Goal: Check status: Check status

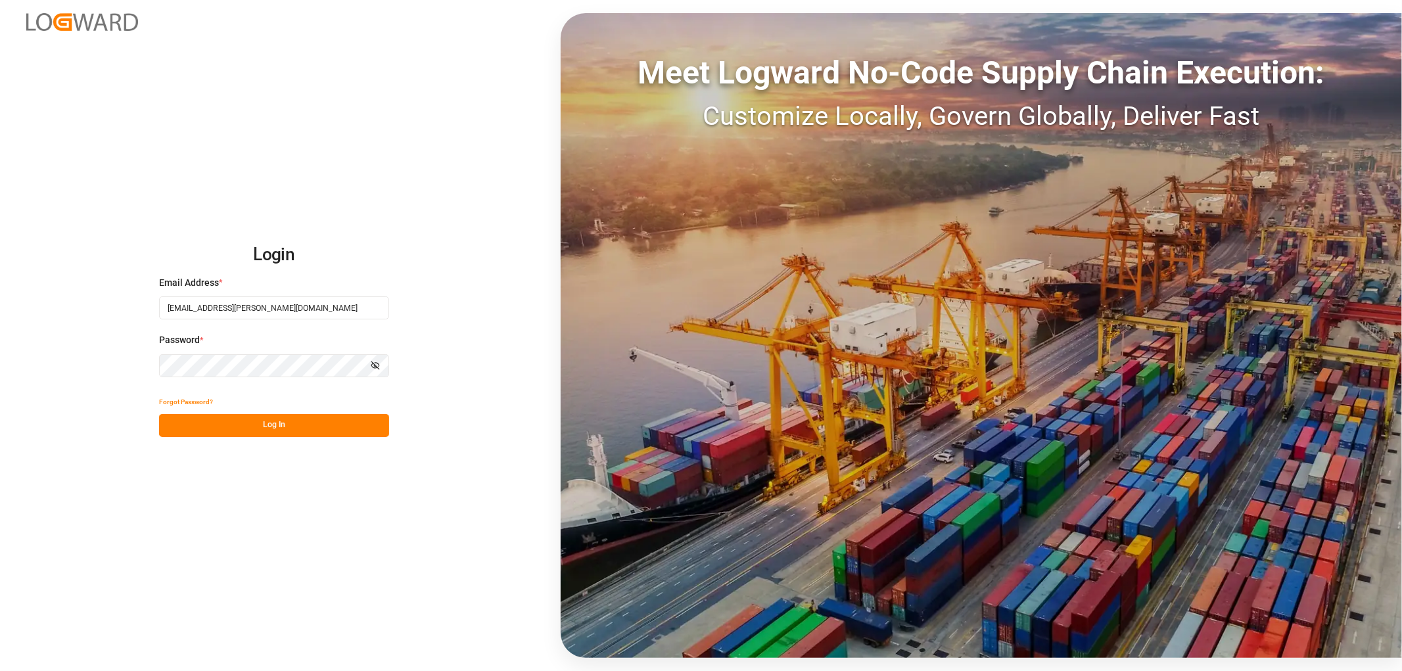
click at [267, 419] on button "Log In" at bounding box center [274, 425] width 230 height 23
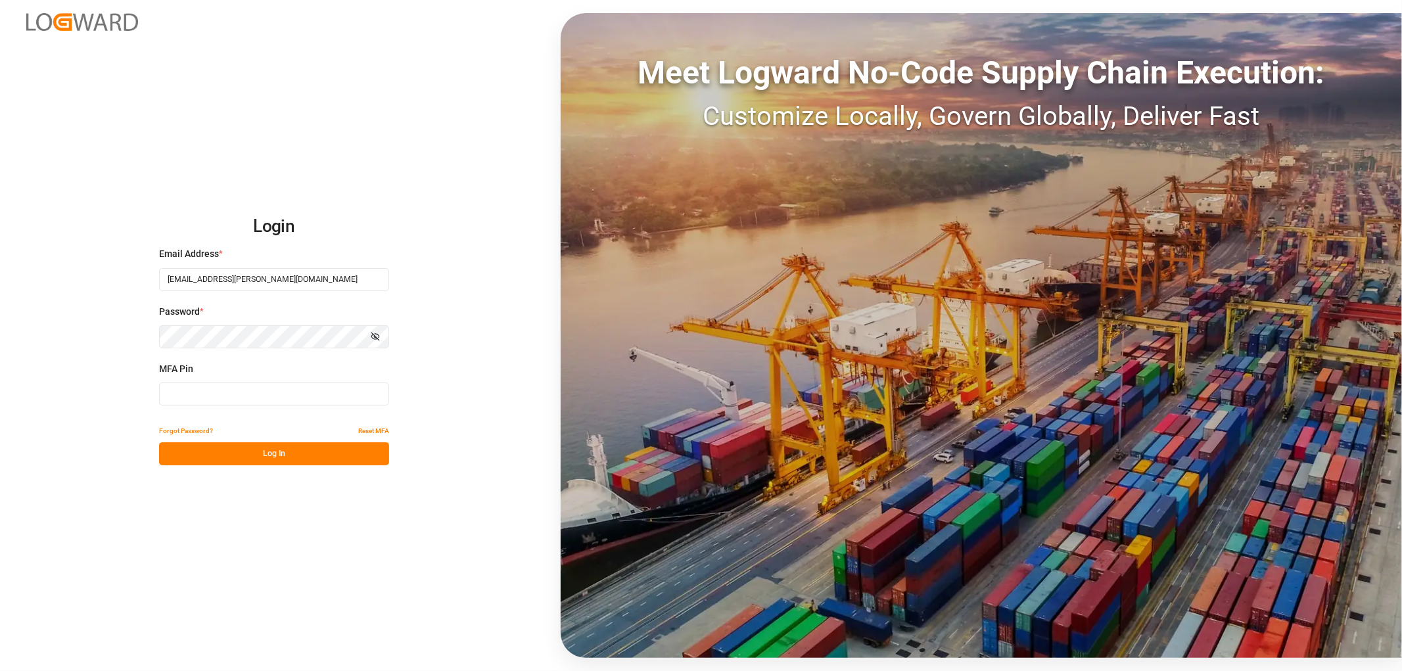
click at [293, 386] on input at bounding box center [274, 394] width 230 height 23
click at [255, 438] on div "Forgot Password? Reset MFA" at bounding box center [274, 430] width 230 height 23
click at [240, 452] on button "Log In" at bounding box center [274, 453] width 230 height 23
click at [222, 452] on button "Log In" at bounding box center [274, 453] width 230 height 23
click at [210, 404] on input "980009" at bounding box center [274, 394] width 230 height 23
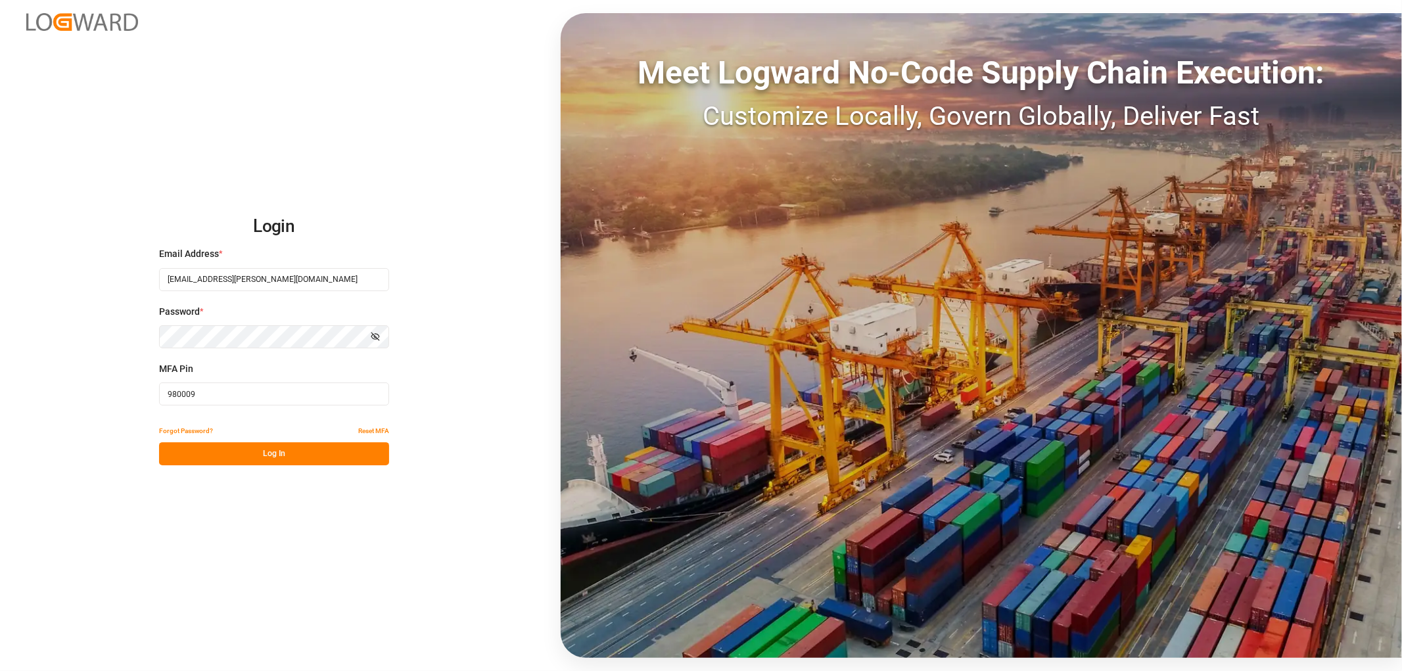
drag, startPoint x: 210, startPoint y: 402, endPoint x: 84, endPoint y: 392, distance: 126.6
click at [84, 392] on div "Login Email Address * shyamala.mantha@jamindustries.com Password * Show passwor…" at bounding box center [701, 335] width 1402 height 671
type input "301516"
click at [204, 456] on button "Log In" at bounding box center [274, 453] width 230 height 23
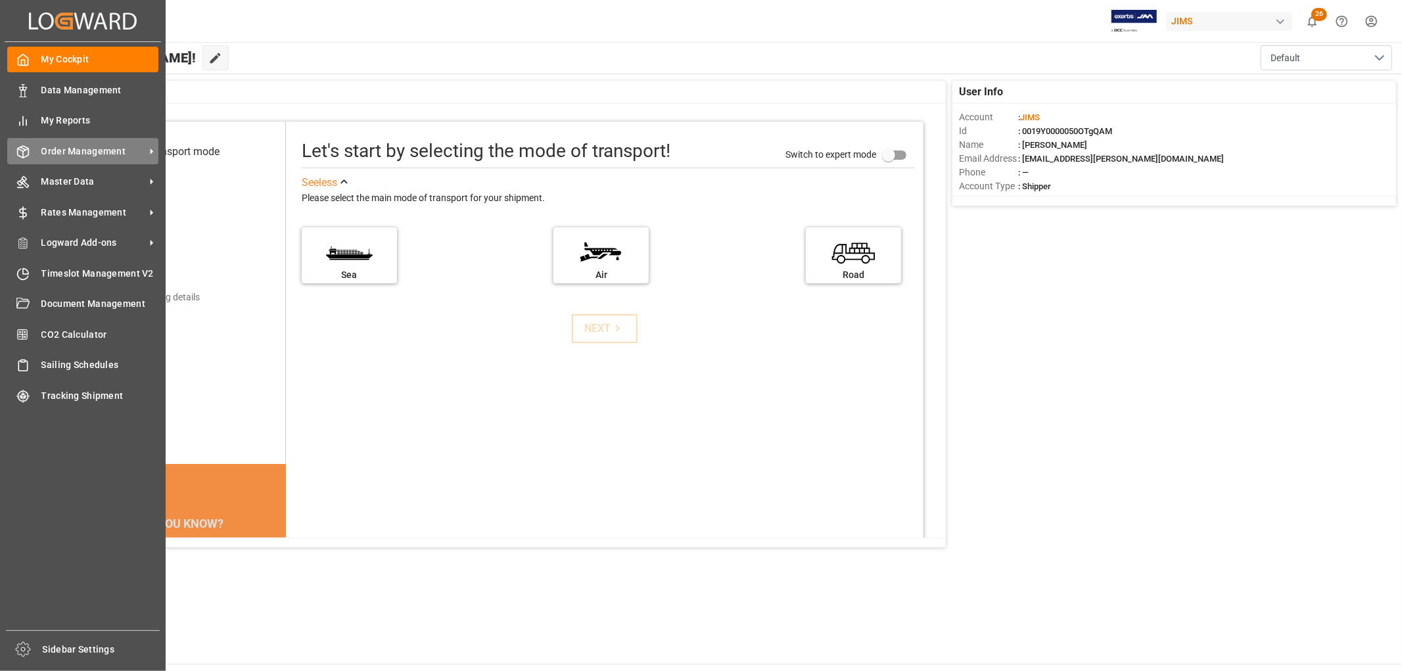
click at [87, 153] on span "Order Management" at bounding box center [93, 152] width 104 height 14
click at [86, 152] on span "Order Management" at bounding box center [93, 152] width 104 height 14
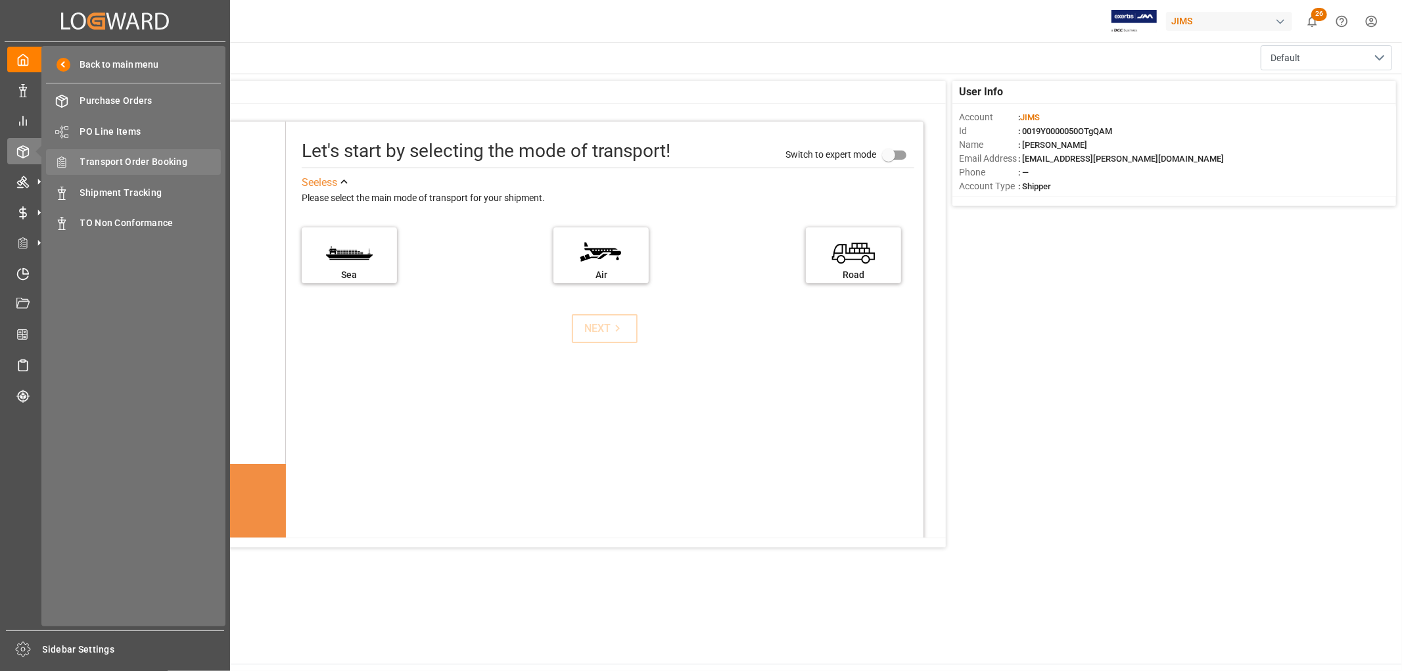
click at [152, 162] on span "Transport Order Booking" at bounding box center [150, 162] width 141 height 14
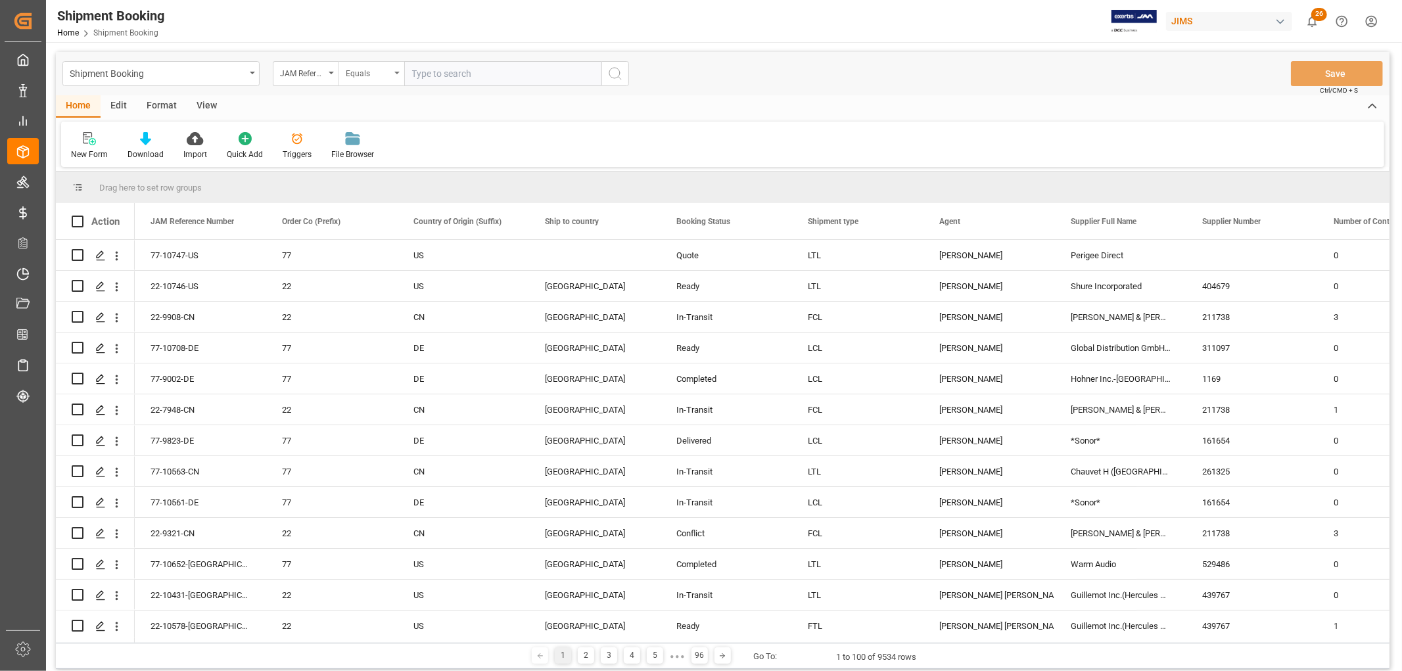
click at [399, 76] on div "Equals" at bounding box center [372, 73] width 66 height 25
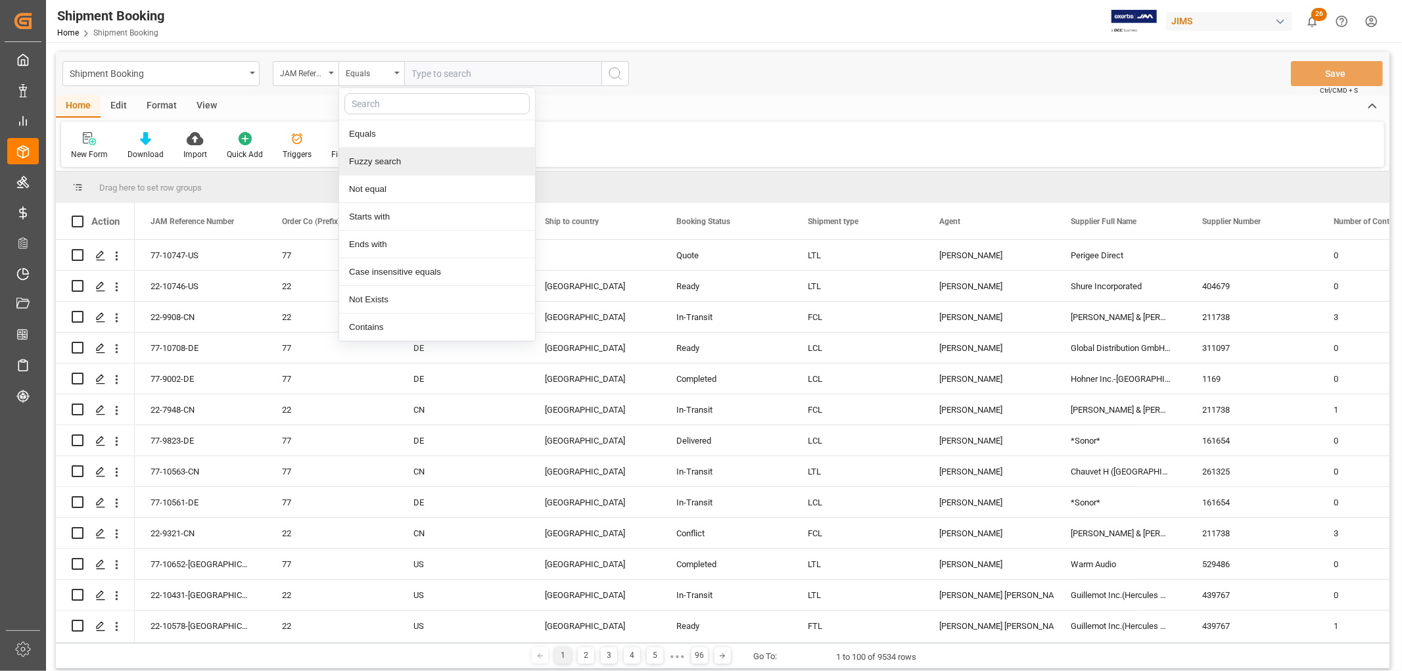
click at [386, 162] on div "Fuzzy search" at bounding box center [437, 162] width 196 height 28
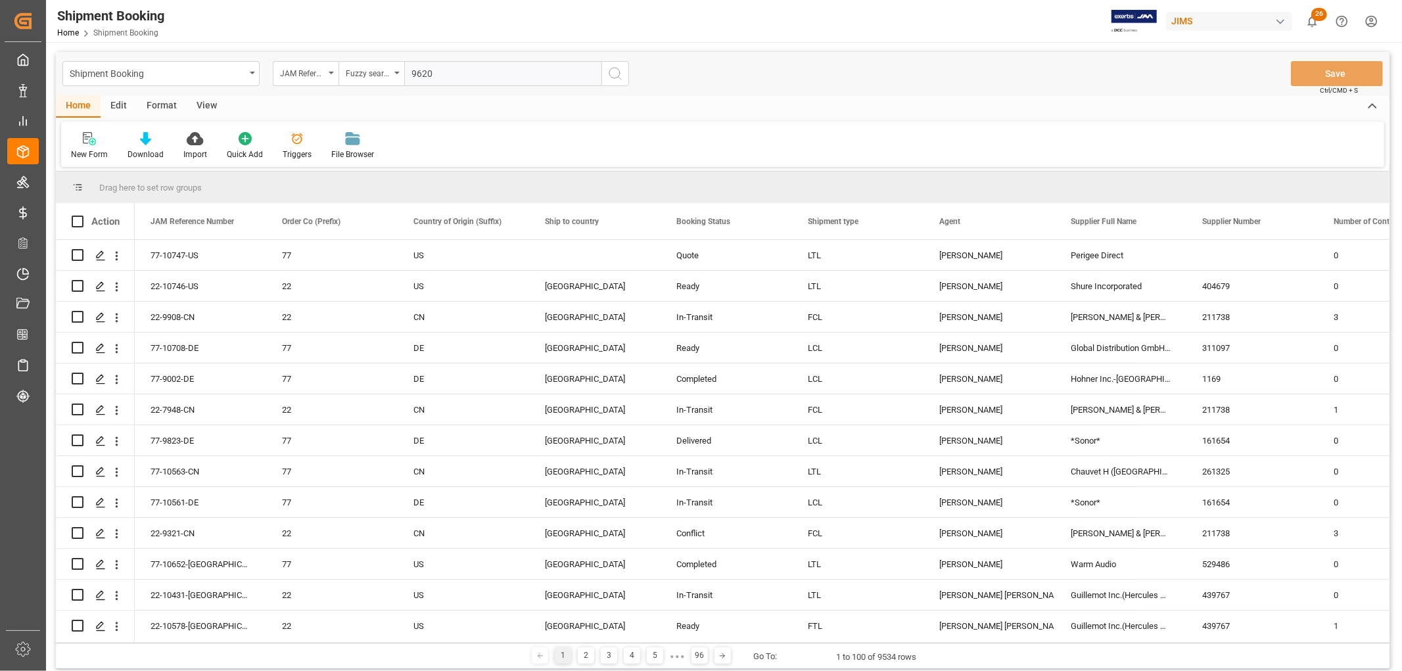
type input "9620"
click at [613, 79] on icon "search button" at bounding box center [615, 74] width 16 height 16
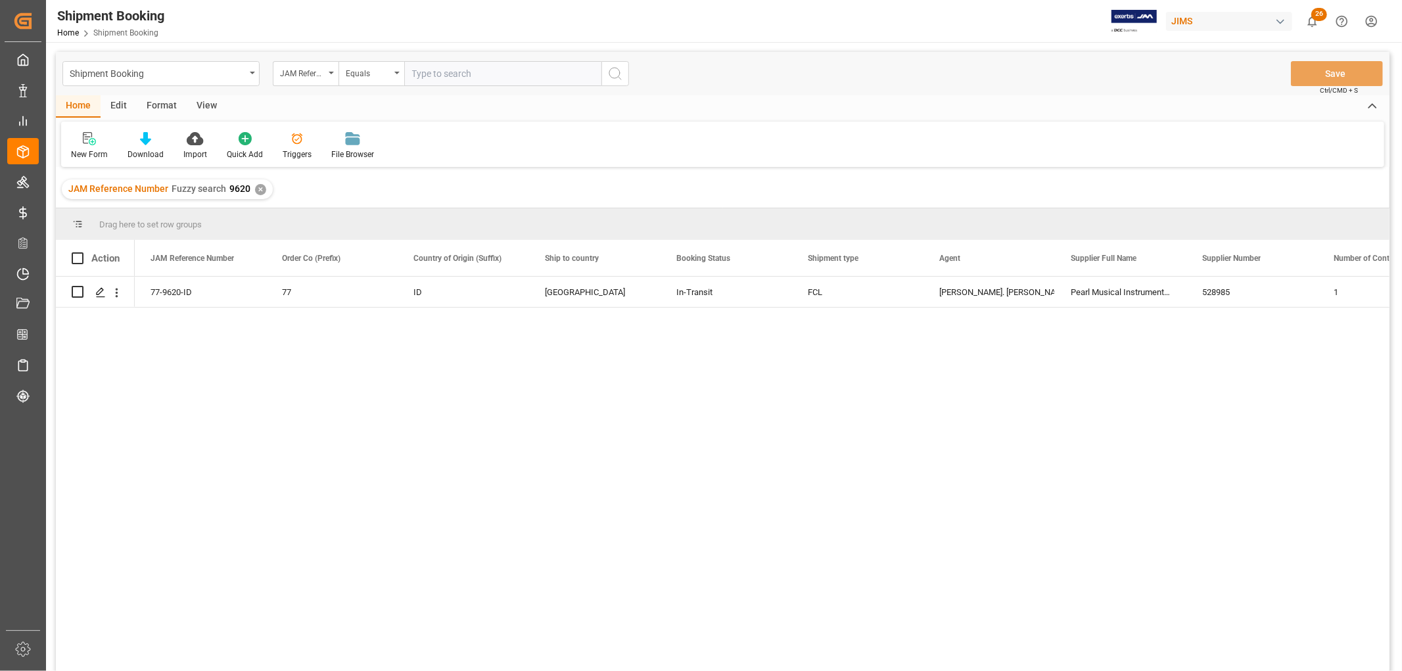
click at [200, 106] on div "View" at bounding box center [207, 106] width 40 height 22
click at [84, 149] on div "Default" at bounding box center [84, 155] width 26 height 12
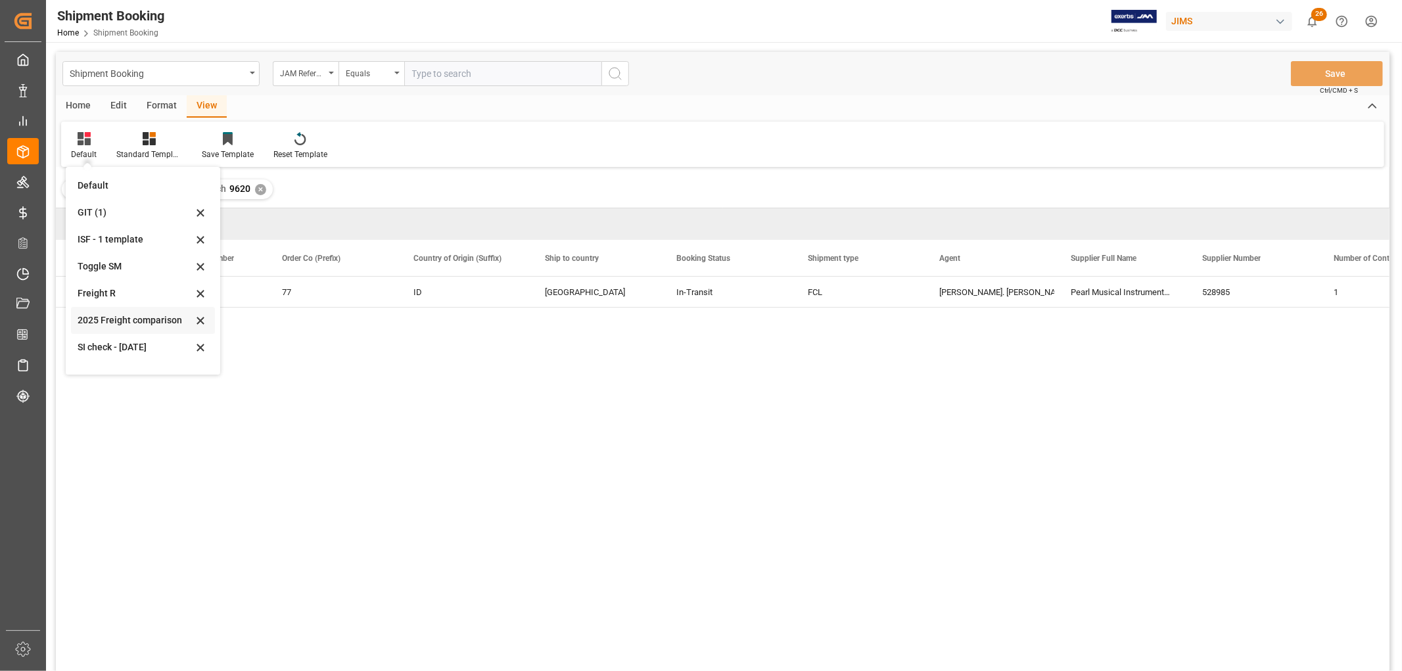
scroll to position [72, 0]
click at [106, 356] on div "[DATE]" at bounding box center [135, 356] width 115 height 14
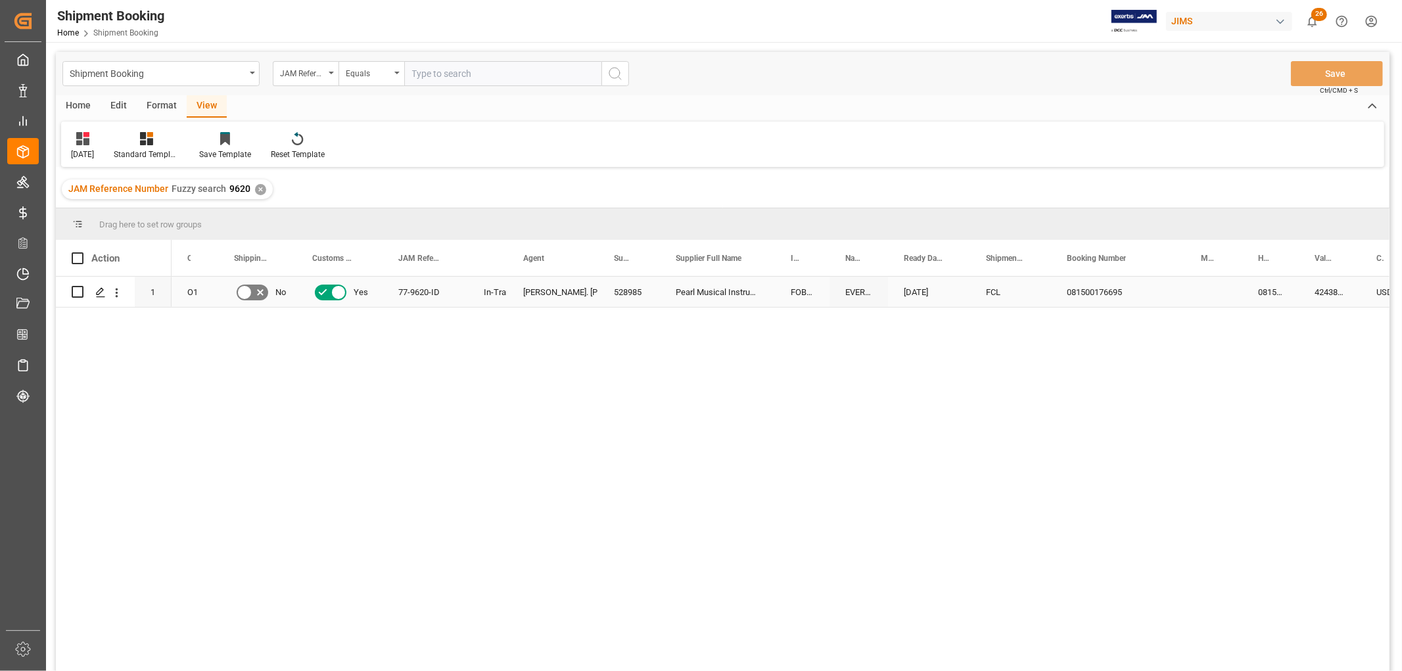
click at [1203, 287] on div "Press SPACE to select this row." at bounding box center [1213, 292] width 57 height 30
click at [1081, 287] on div "081500176695" at bounding box center [1118, 292] width 134 height 30
click at [383, 287] on div "77-9620-ID" at bounding box center [425, 292] width 85 height 30
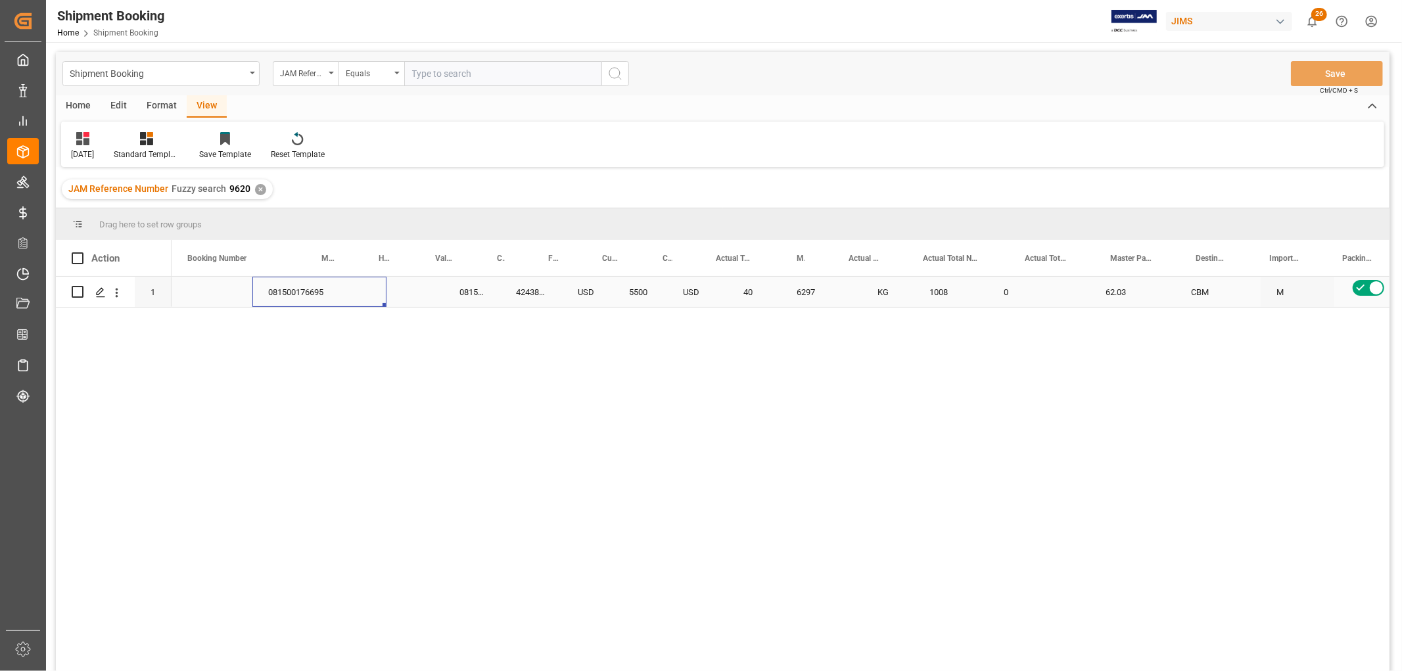
scroll to position [0, 0]
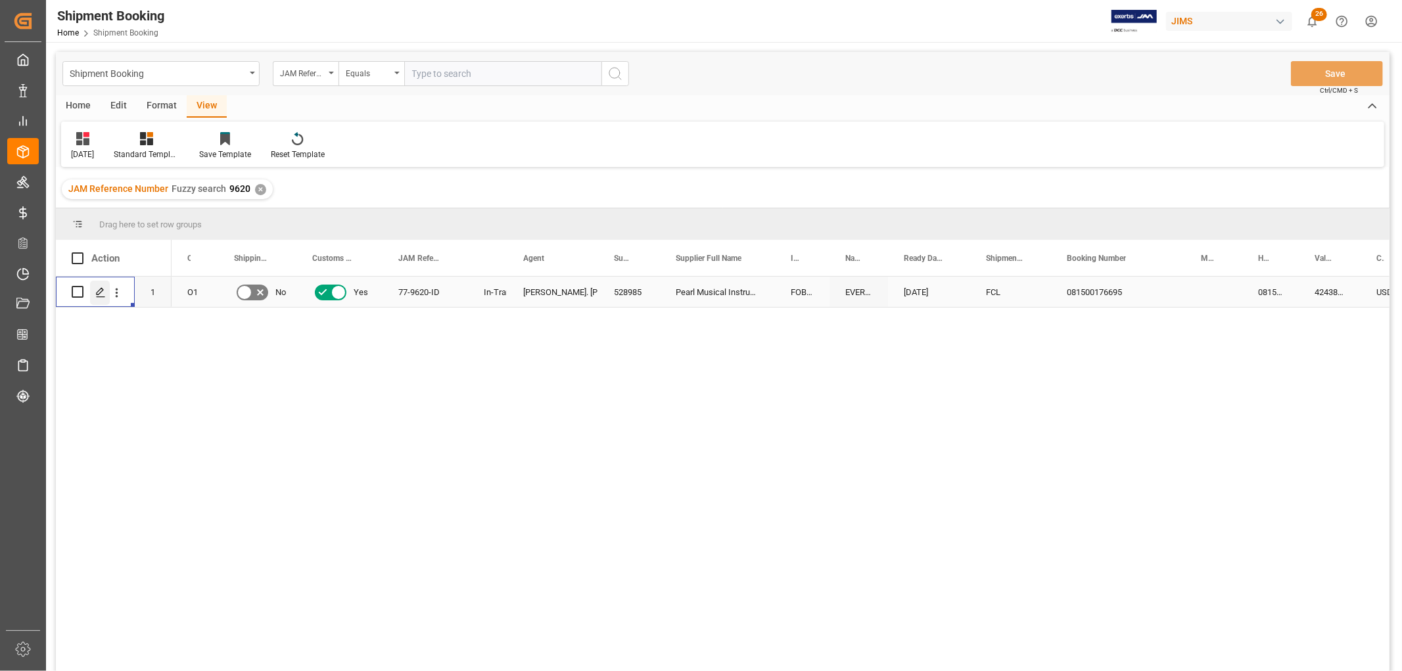
click at [101, 298] on div "Press SPACE to select this row." at bounding box center [100, 293] width 20 height 24
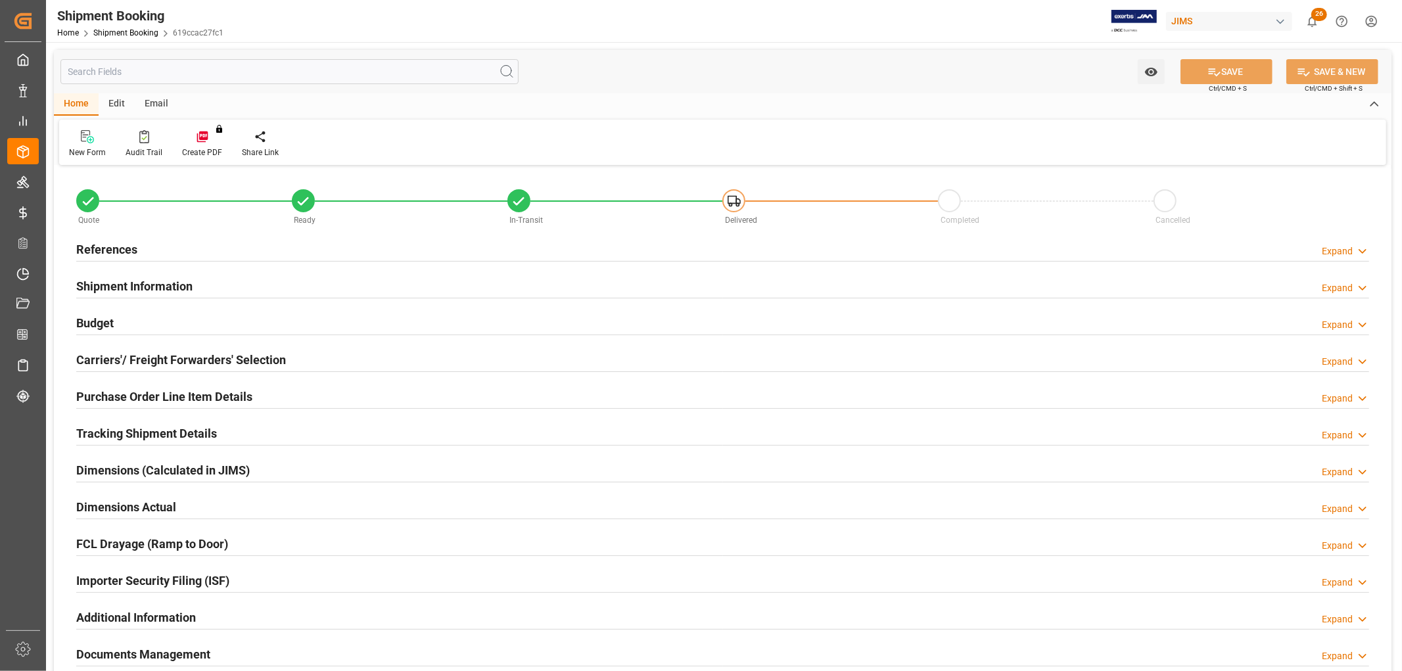
type input "1"
type input "07-31-2025"
type input "08-19-2025 00:00"
click at [99, 248] on h2 "References" at bounding box center [106, 250] width 61 height 18
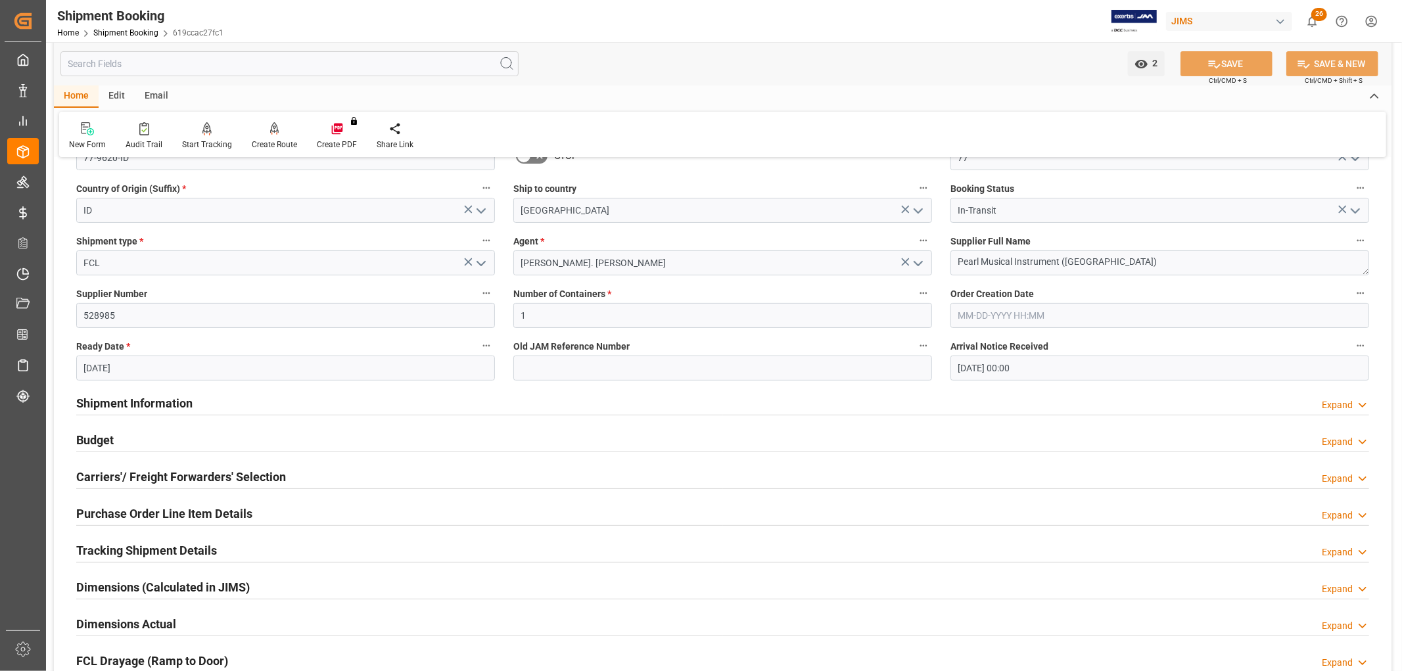
click at [97, 438] on h2 "Budget" at bounding box center [94, 440] width 37 height 18
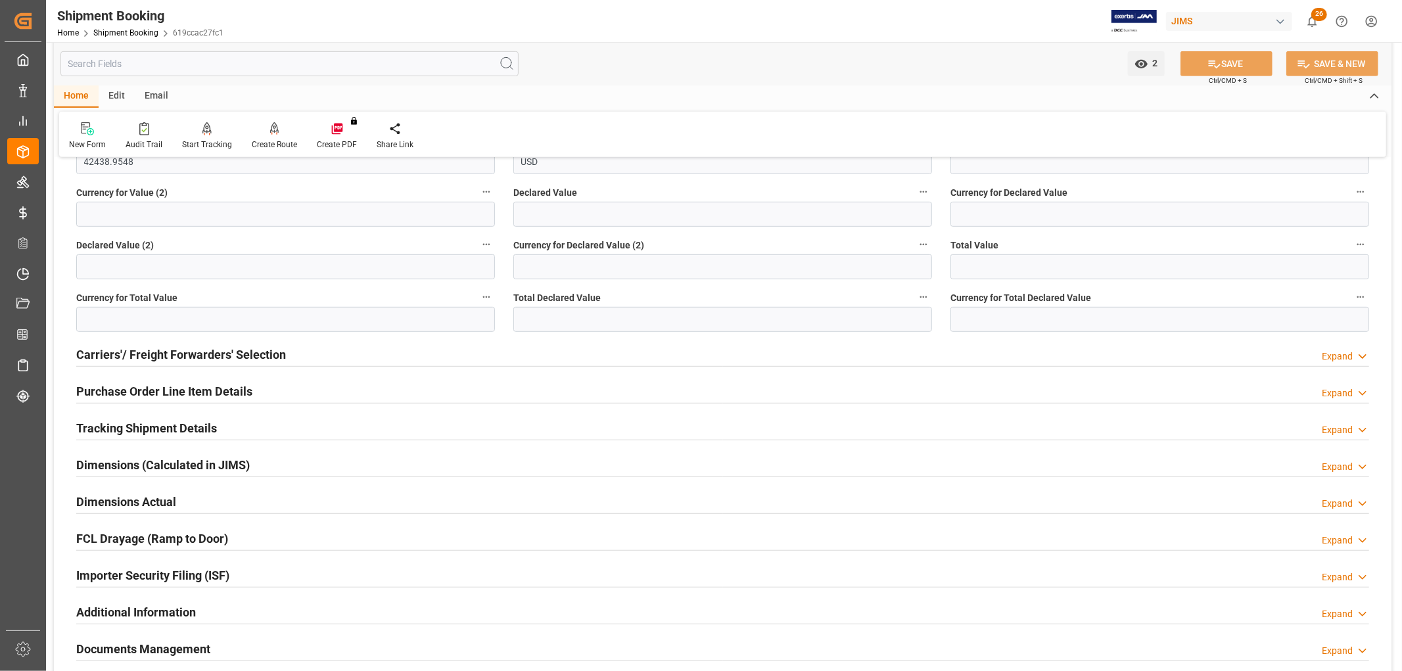
click at [119, 421] on h2 "Tracking Shipment Details" at bounding box center [146, 428] width 141 height 18
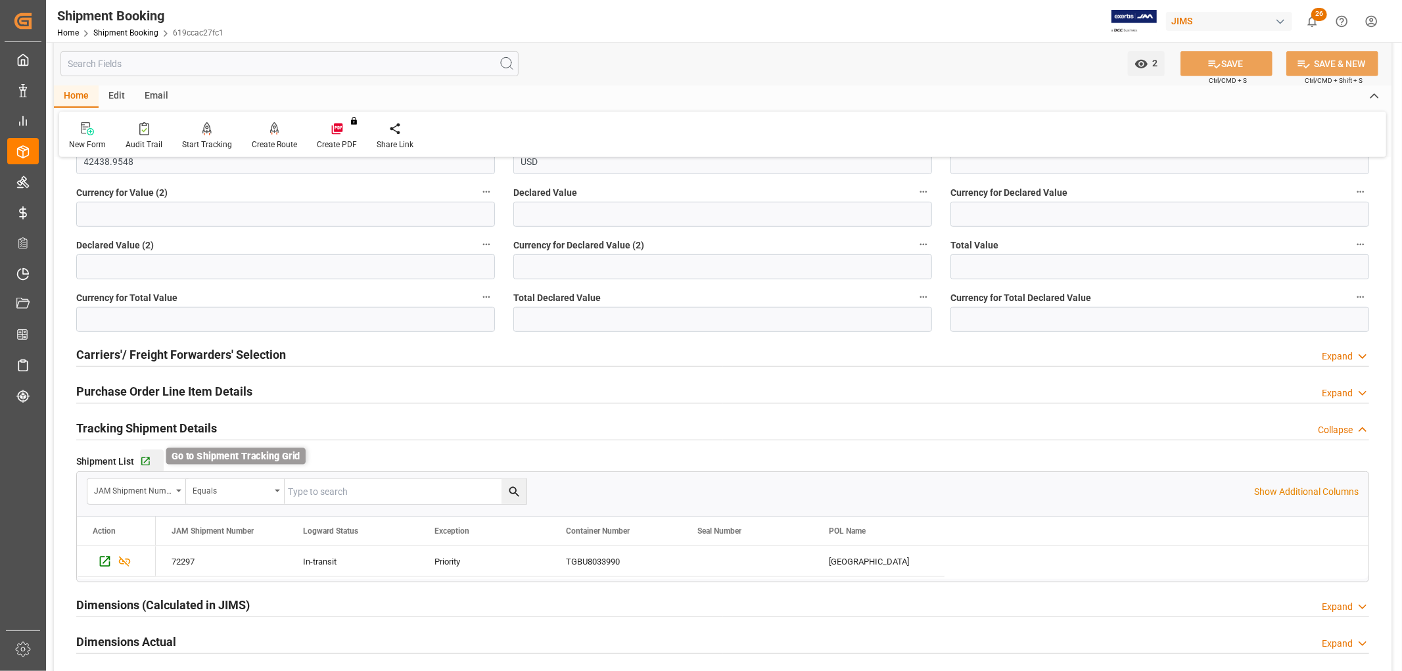
click at [147, 459] on icon "button" at bounding box center [145, 461] width 9 height 9
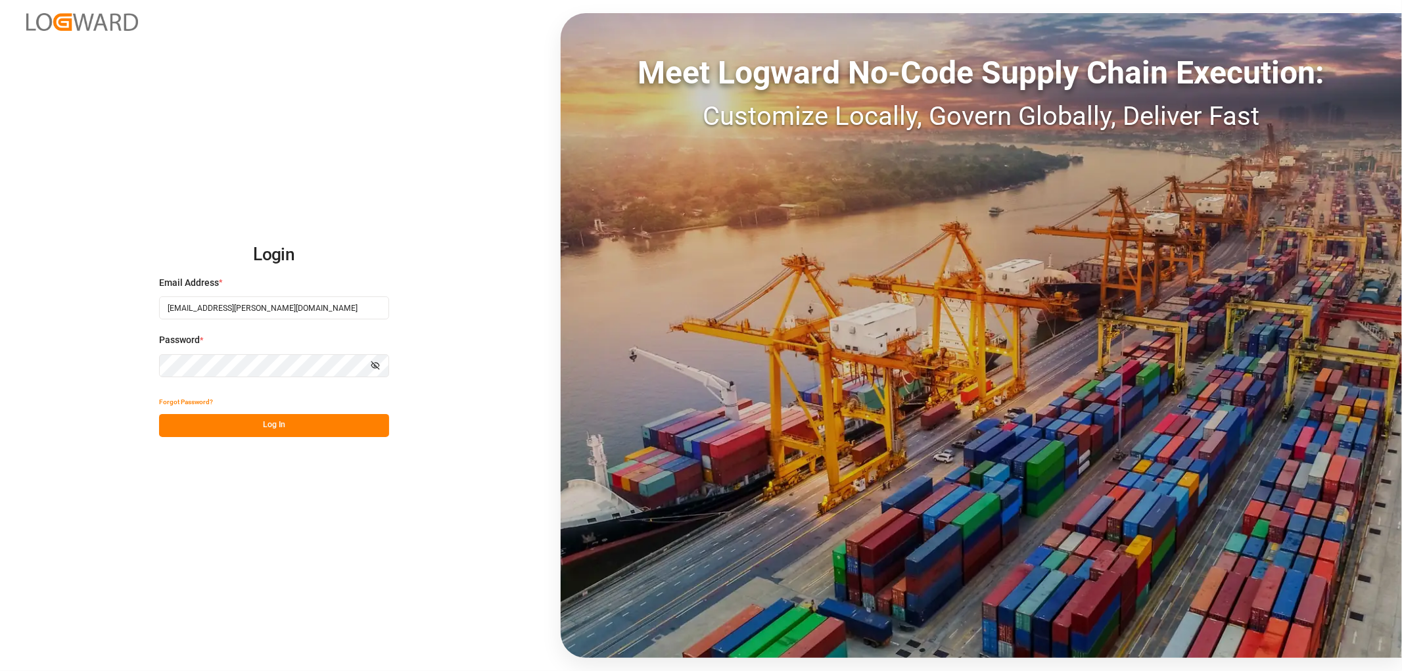
click at [231, 424] on button "Log In" at bounding box center [274, 425] width 230 height 23
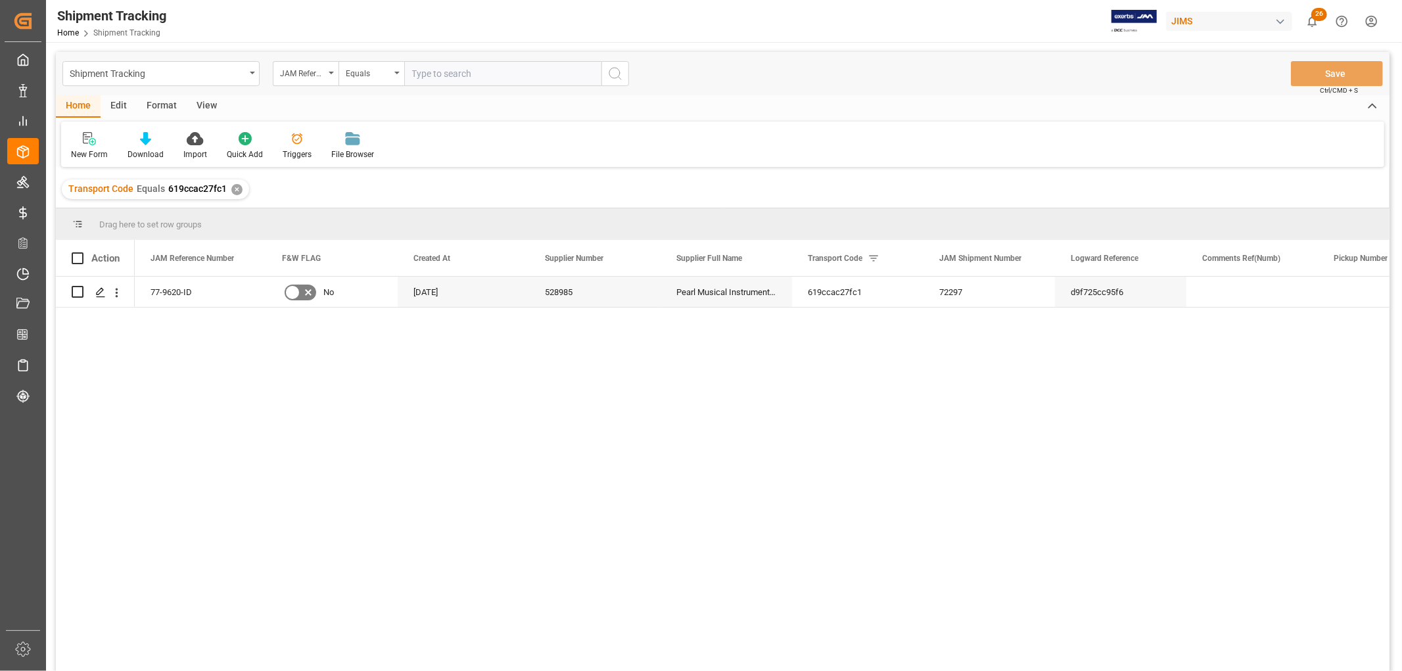
click at [204, 103] on div "View" at bounding box center [207, 106] width 40 height 22
click at [82, 145] on div "Default" at bounding box center [83, 145] width 45 height 29
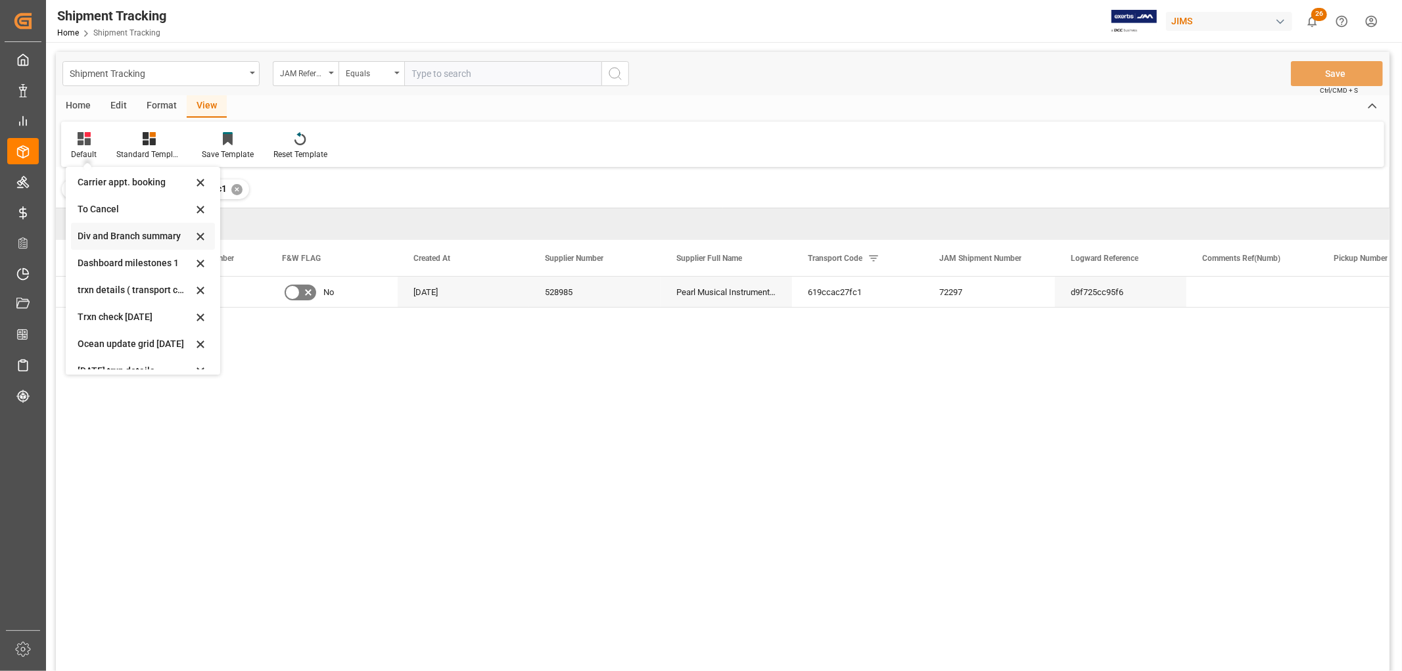
scroll to position [146, 0]
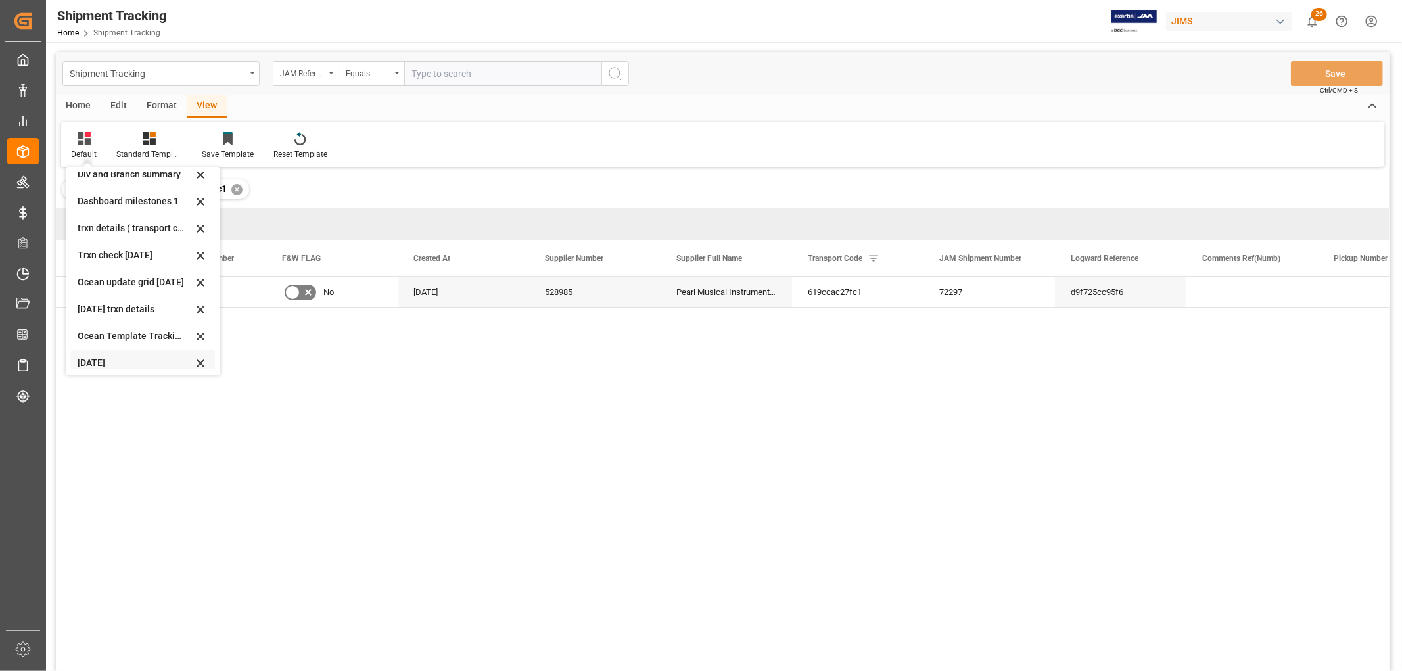
click at [103, 359] on div "[DATE]" at bounding box center [135, 363] width 115 height 14
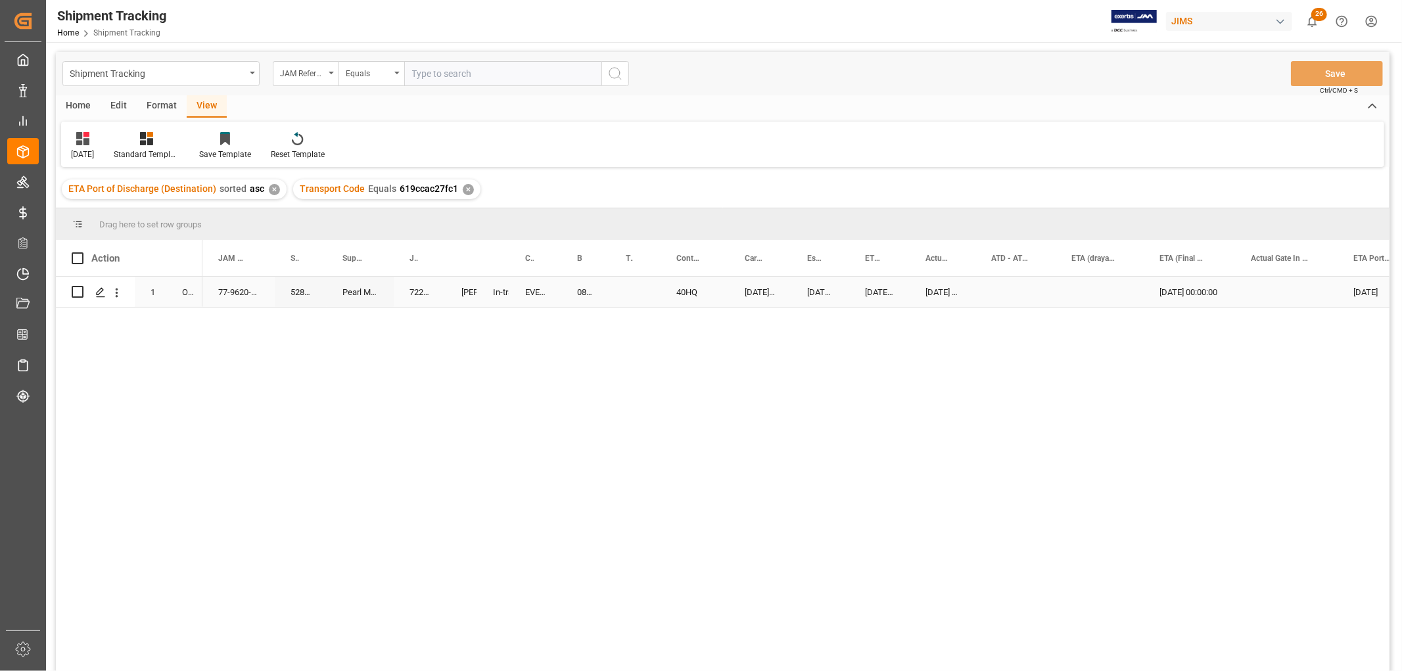
click at [528, 291] on div "EVERGREEN" at bounding box center [535, 292] width 52 height 30
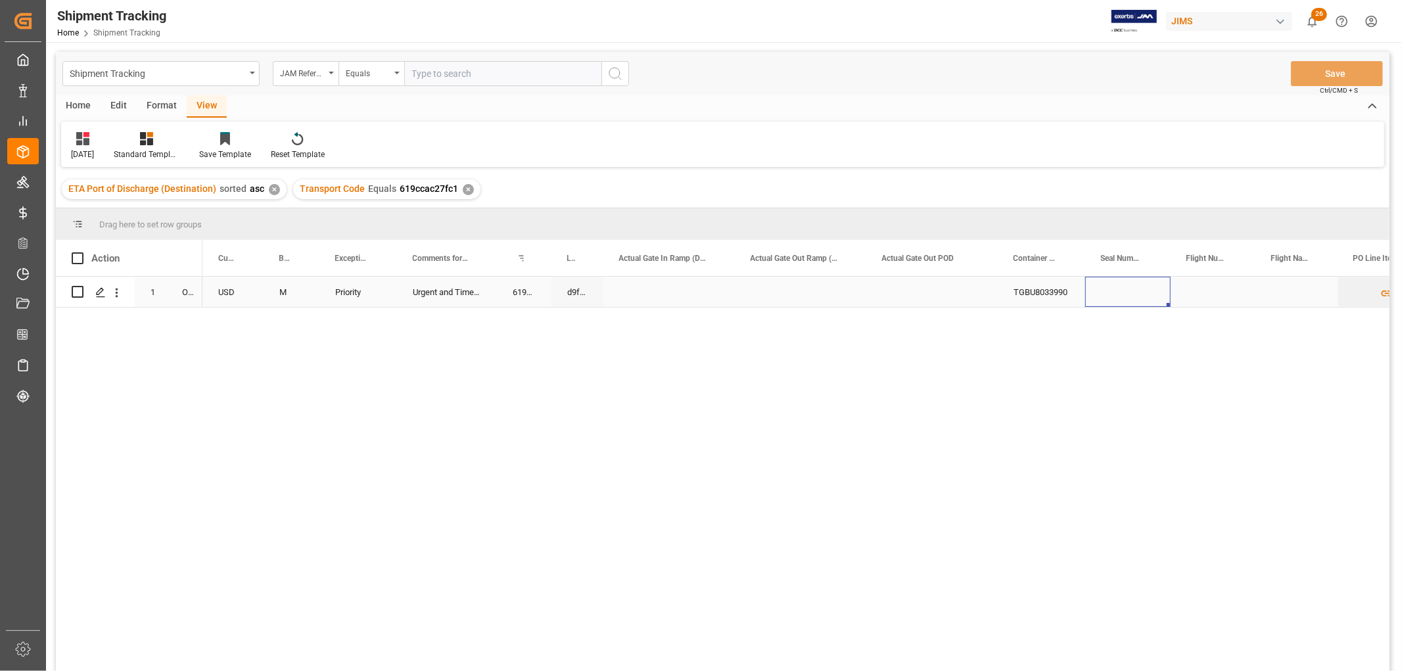
click at [1124, 293] on div "Press SPACE to select this row." at bounding box center [1127, 292] width 85 height 30
click at [1124, 293] on input "Press SPACE to select this row." at bounding box center [1128, 299] width 64 height 25
click at [1158, 301] on input "081500176695" at bounding box center [1128, 299] width 64 height 25
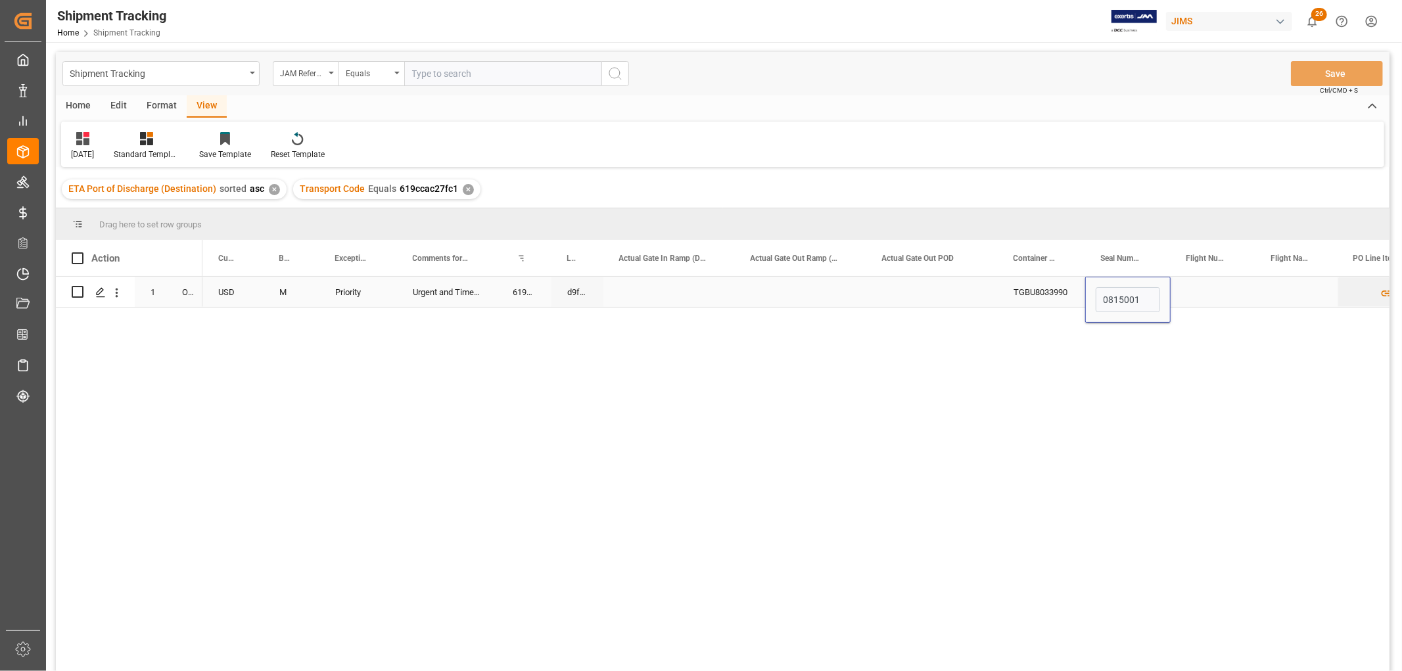
scroll to position [0, 0]
type input "0"
type input "e"
type input "EMCKKY3274"
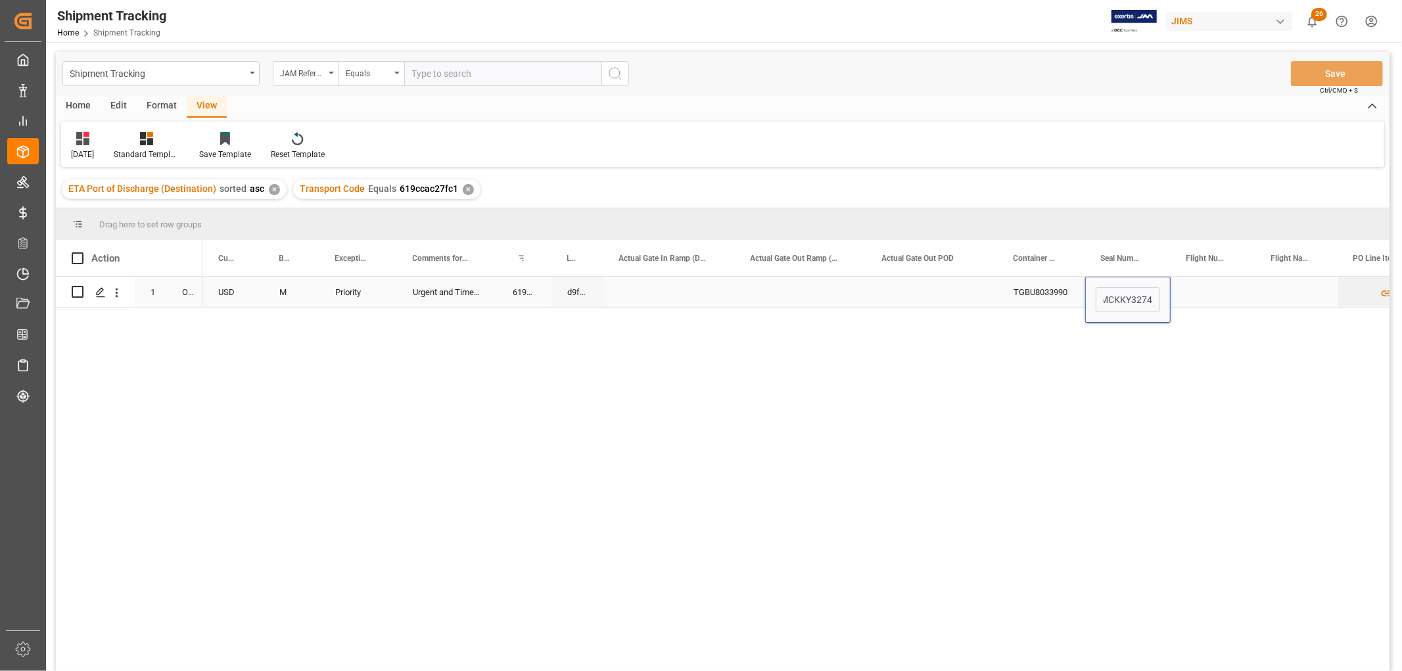
click at [1220, 293] on div "Press SPACE to select this row." at bounding box center [1213, 292] width 85 height 30
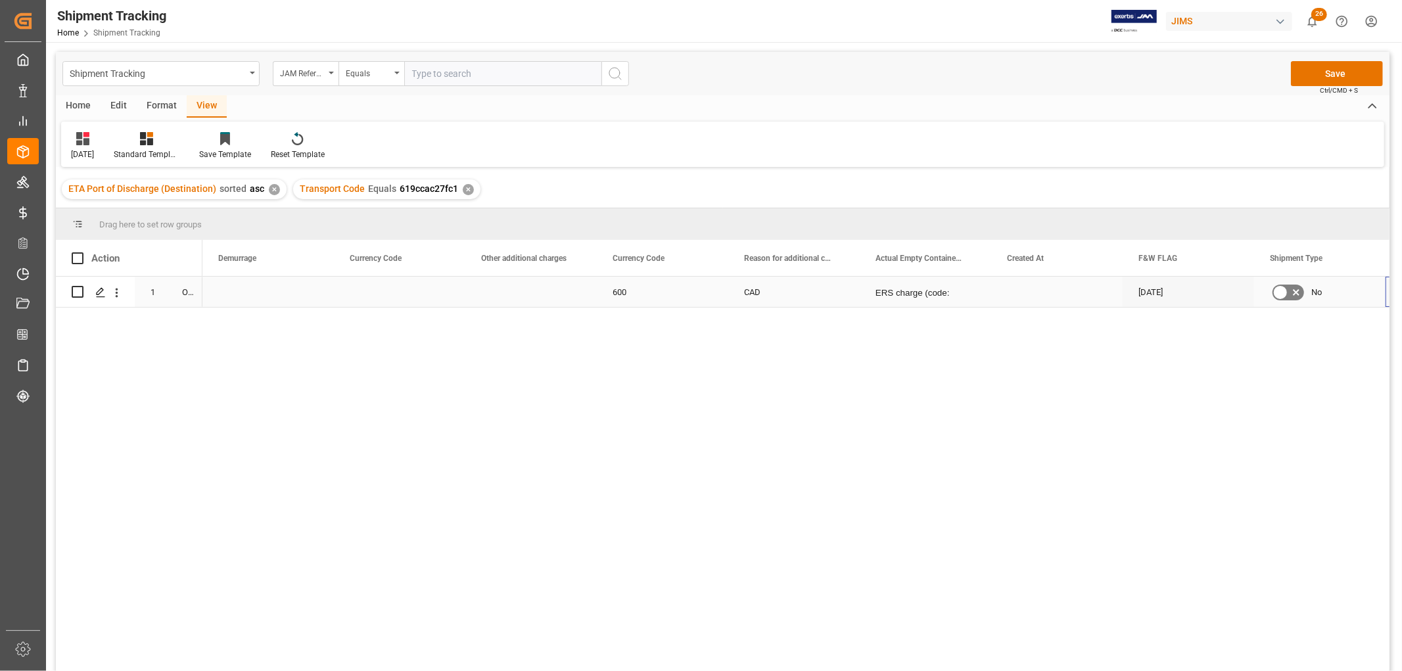
scroll to position [0, 3671]
click at [1326, 75] on button "Save" at bounding box center [1337, 73] width 92 height 25
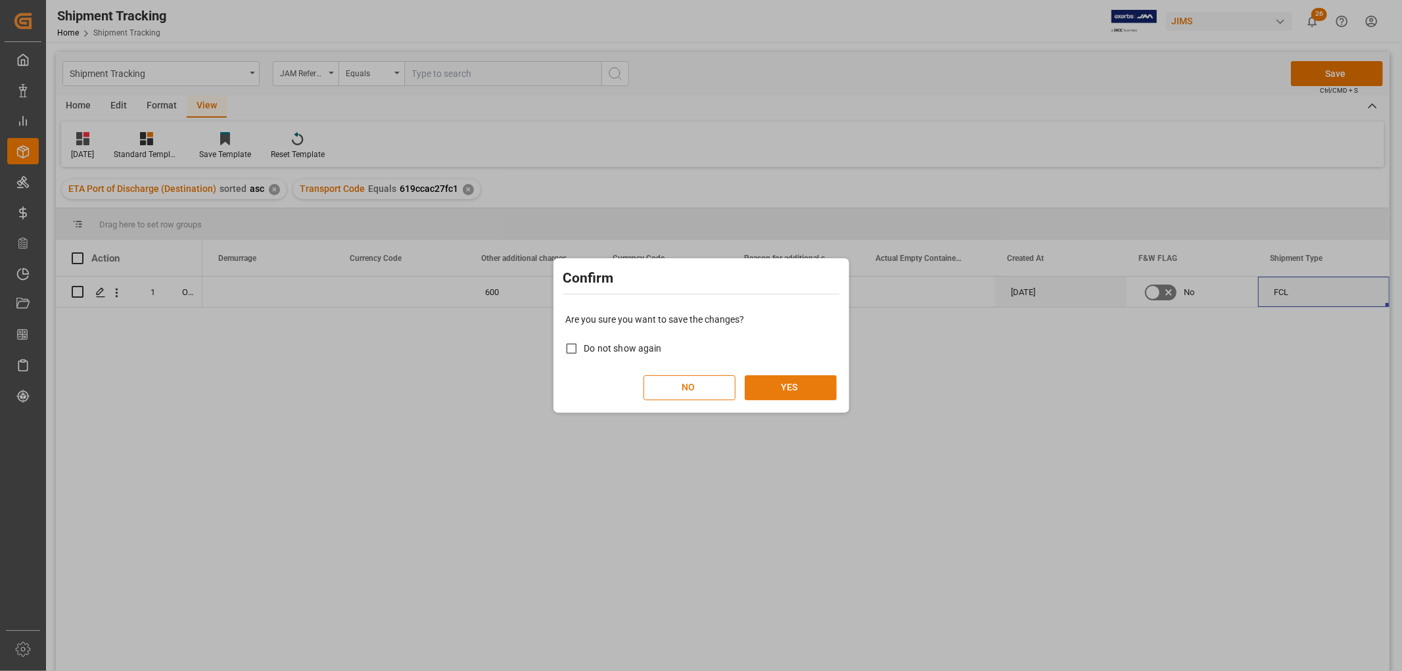
click at [787, 389] on button "YES" at bounding box center [791, 387] width 92 height 25
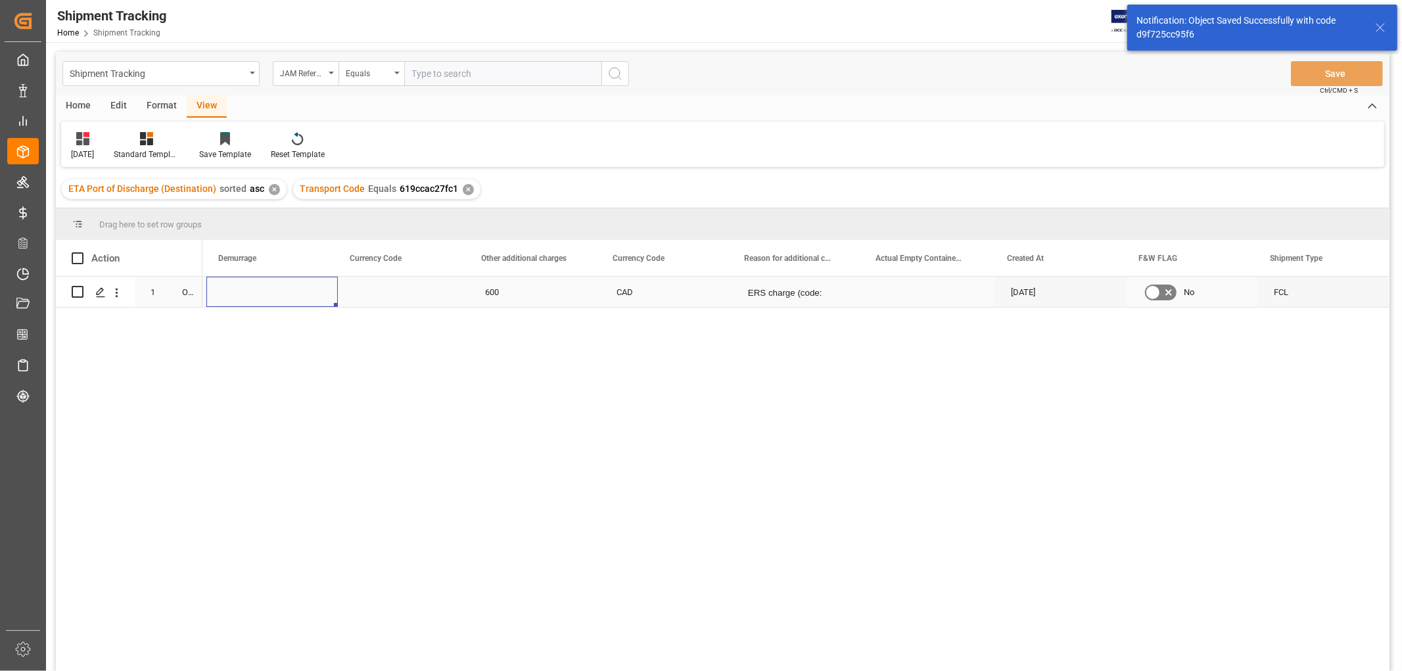
click at [238, 293] on div "Press SPACE to select this row." at bounding box center [271, 292] width 131 height 30
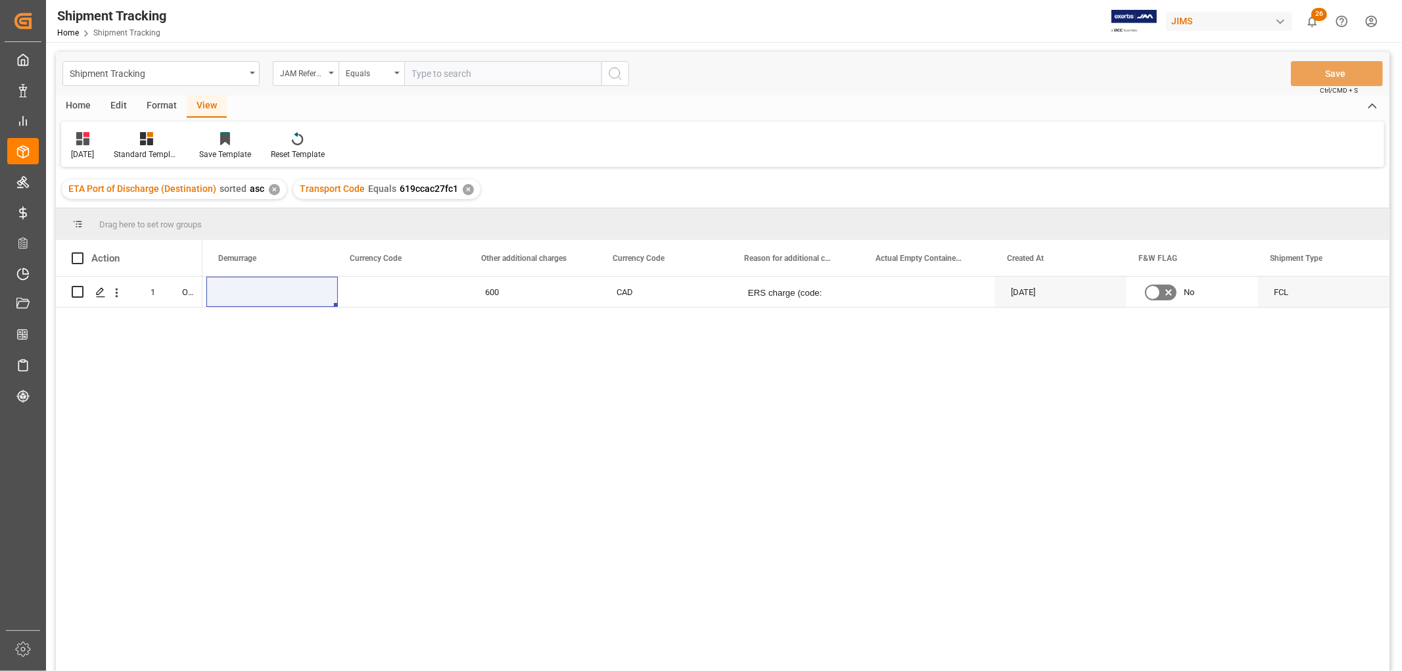
click at [75, 106] on div "Home" at bounding box center [78, 106] width 45 height 22
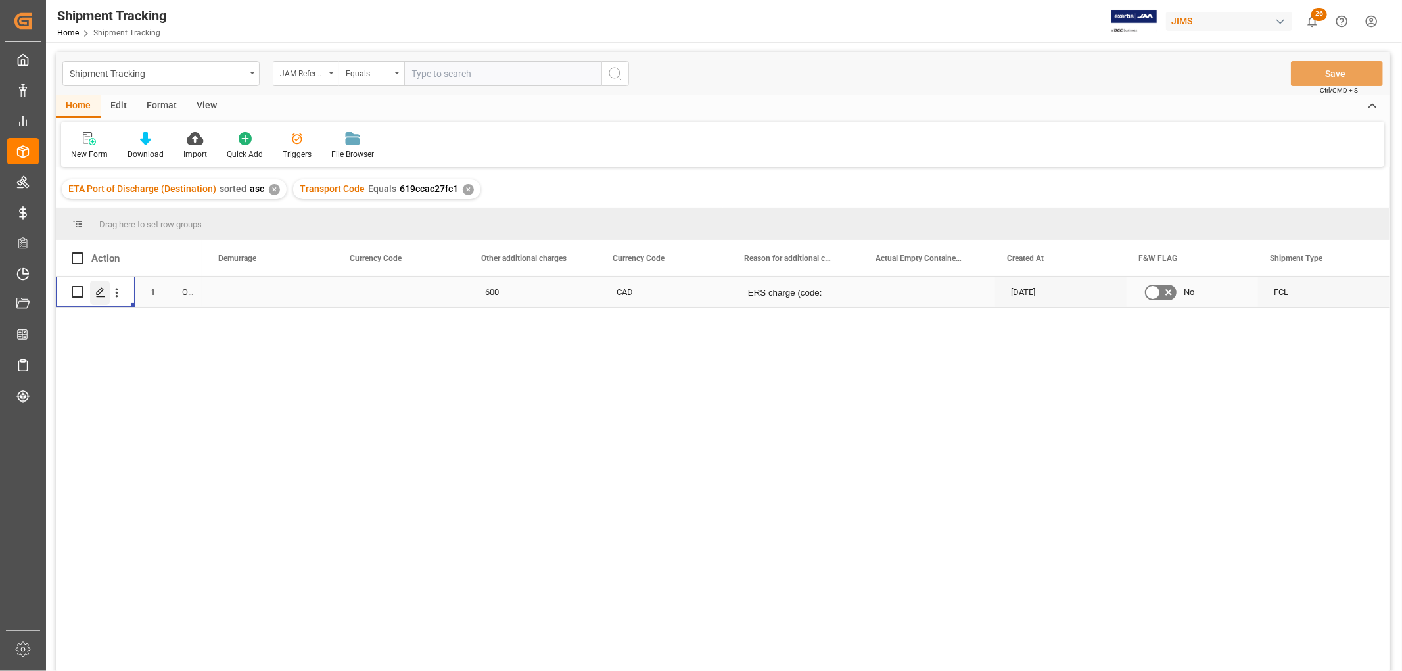
click at [97, 292] on icon "Press SPACE to select this row." at bounding box center [100, 292] width 11 height 11
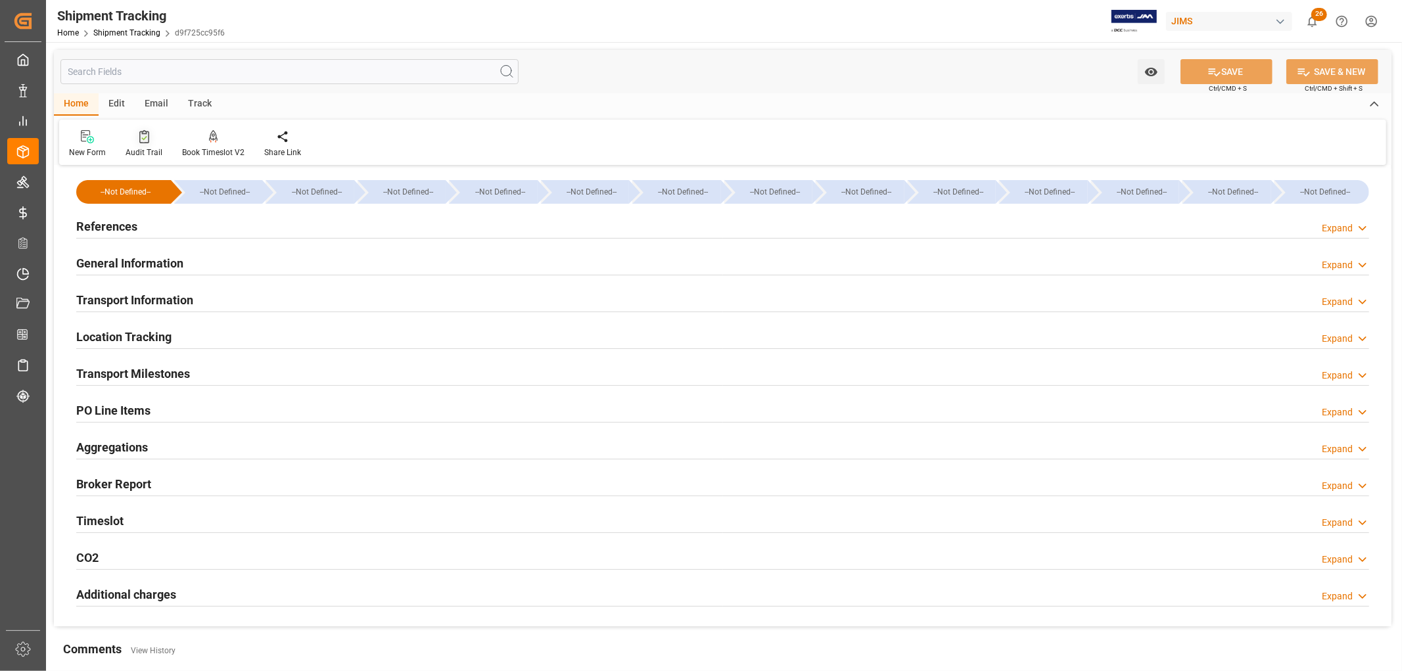
click at [142, 153] on div "Audit Trail" at bounding box center [144, 153] width 37 height 12
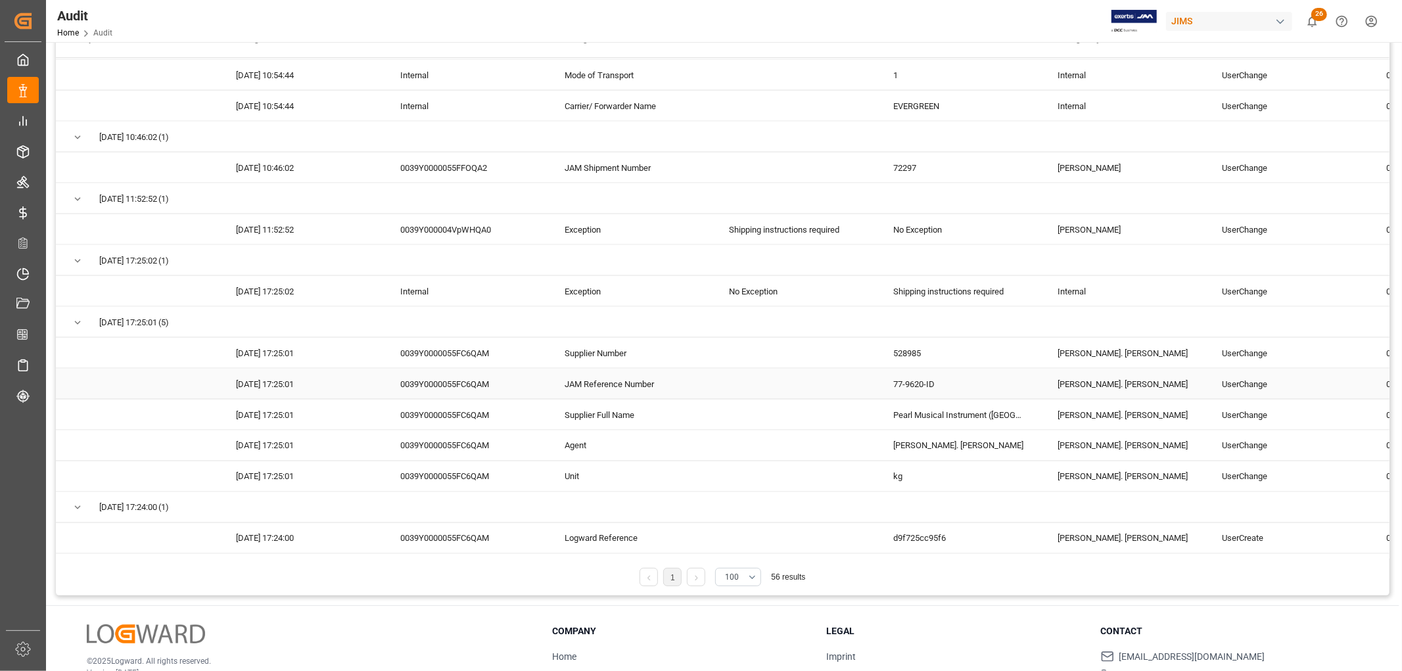
scroll to position [146, 0]
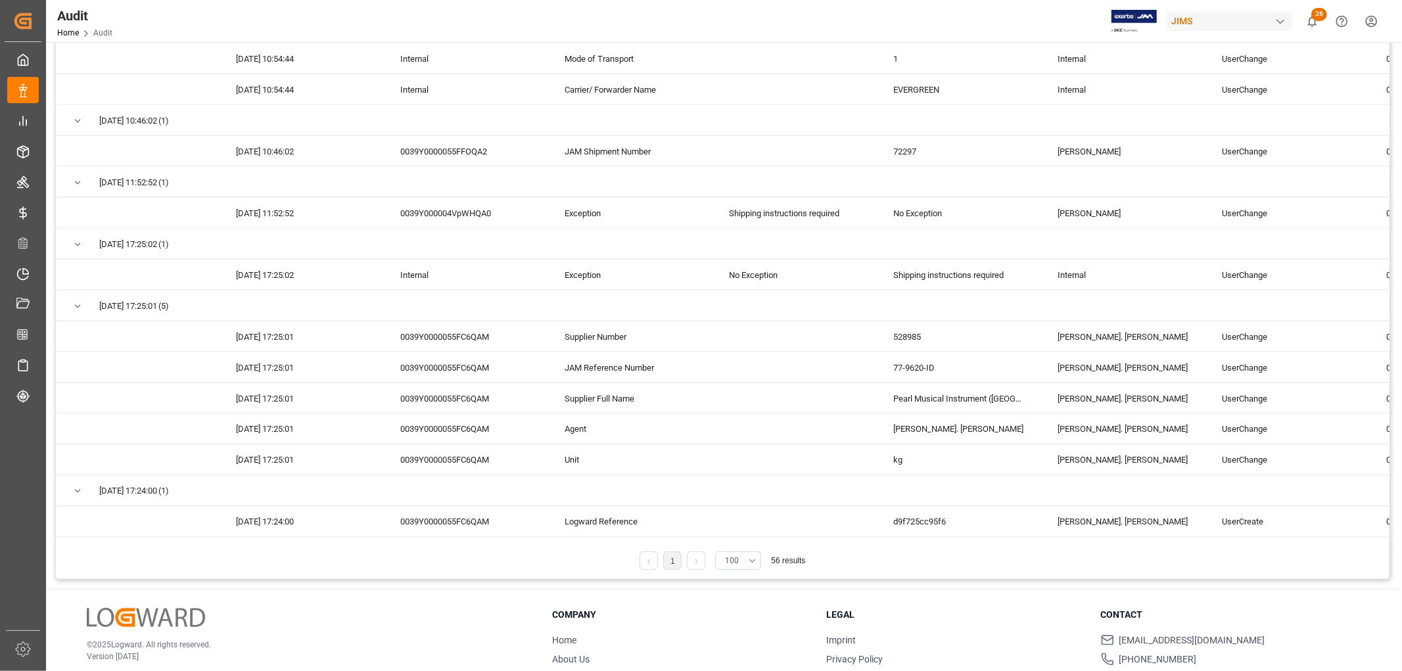
click at [753, 561] on button "100" at bounding box center [738, 560] width 46 height 18
click at [737, 632] on div "150" at bounding box center [738, 632] width 45 height 40
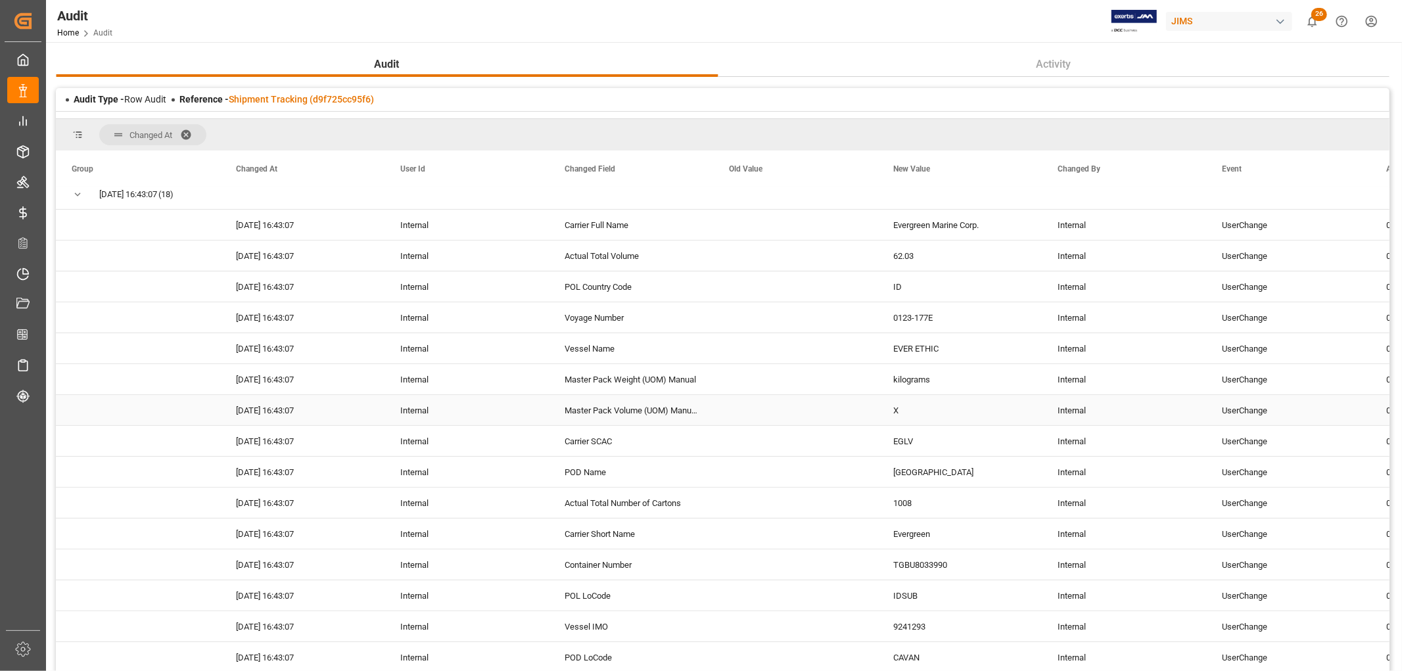
scroll to position [219, 0]
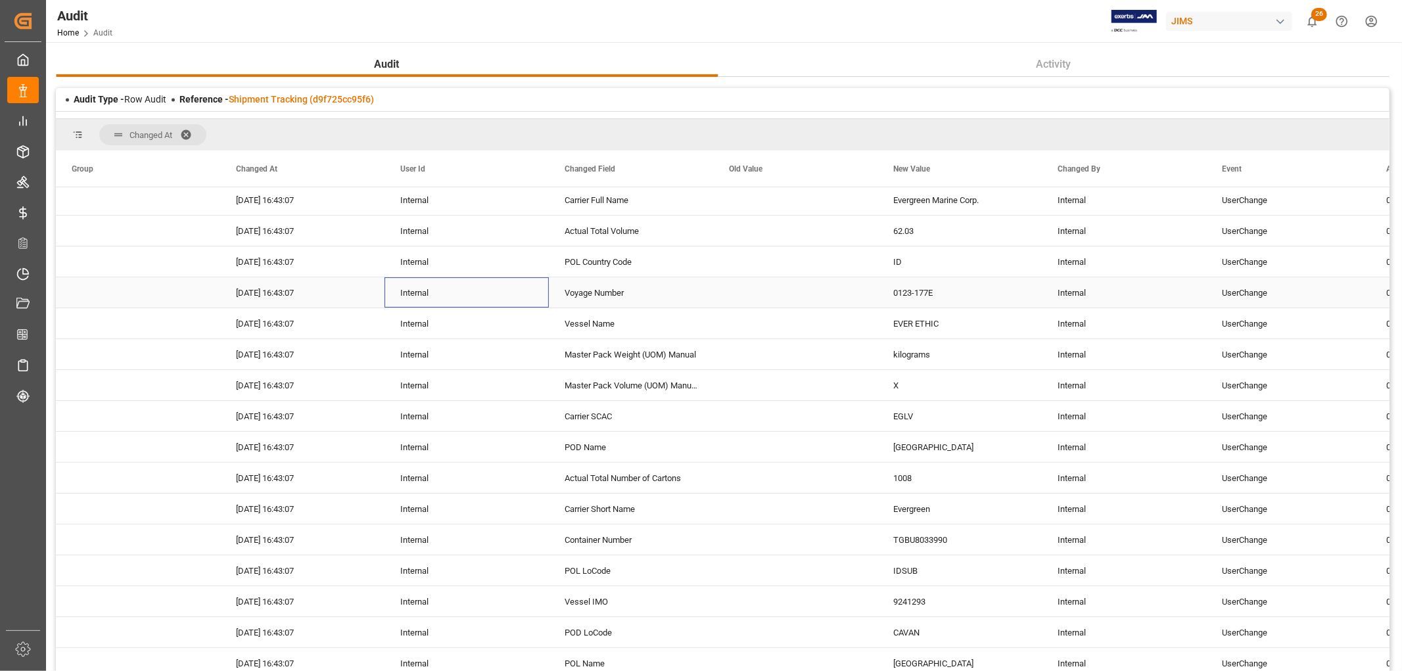
click at [490, 299] on div "Internal" at bounding box center [467, 292] width 164 height 30
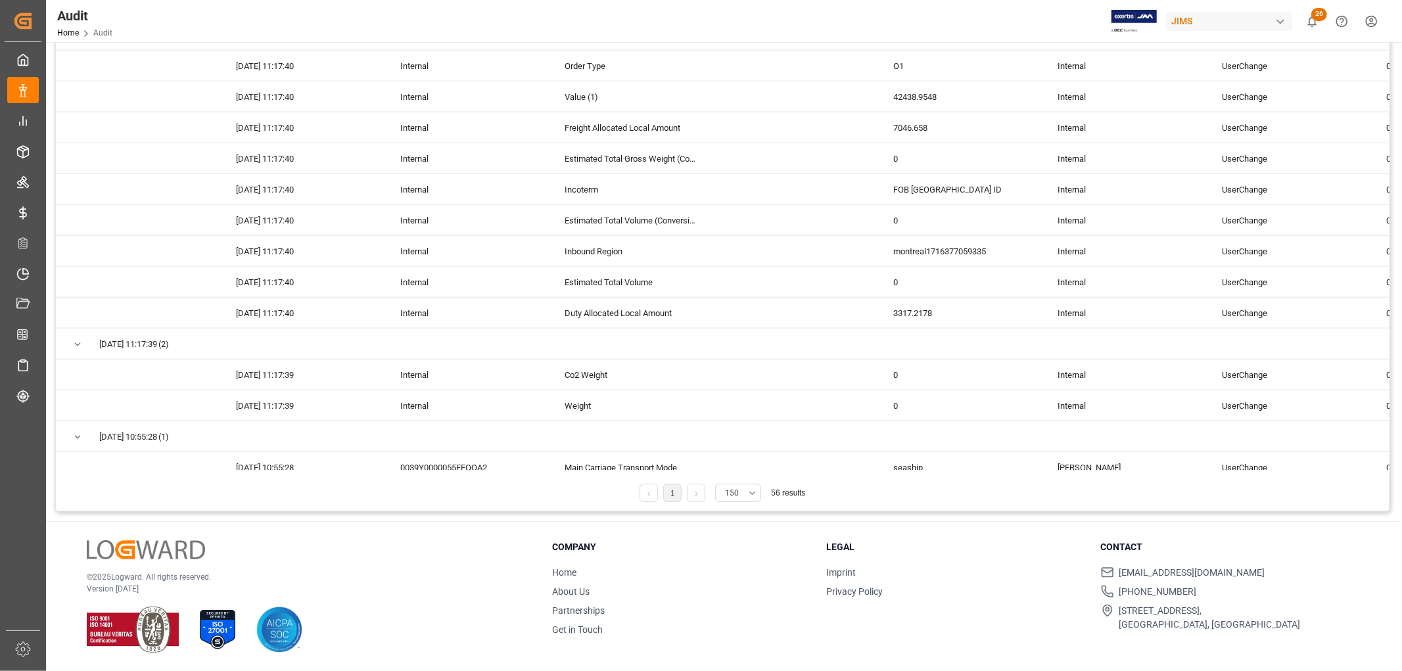
scroll to position [819, 0]
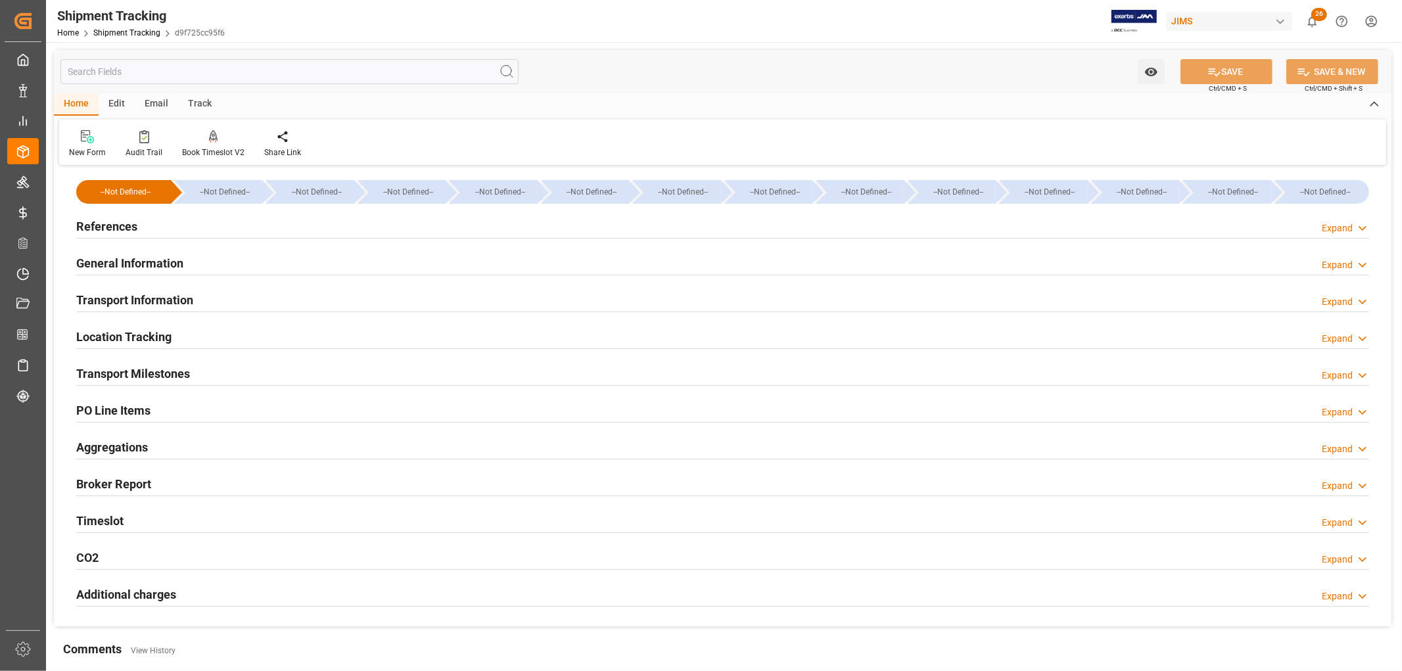
click at [115, 298] on h2 "Transport Information" at bounding box center [134, 300] width 117 height 18
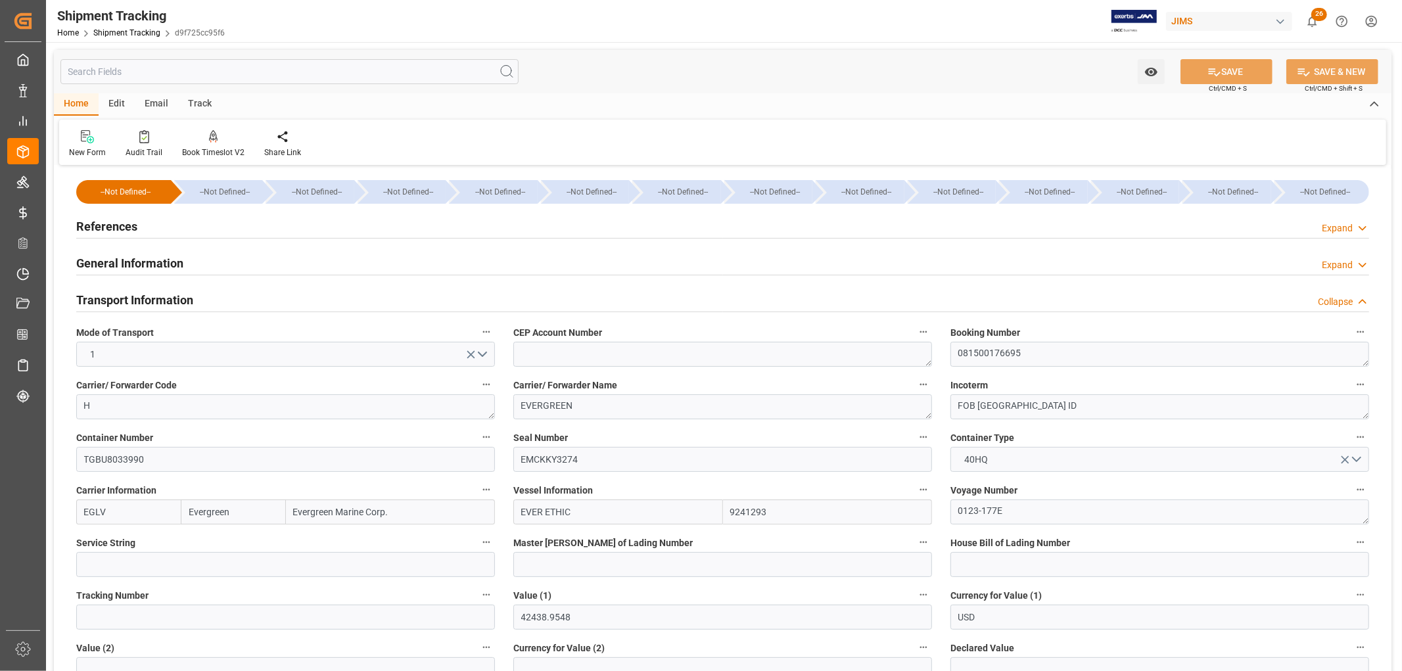
click at [134, 297] on h2 "Transport Information" at bounding box center [134, 300] width 117 height 18
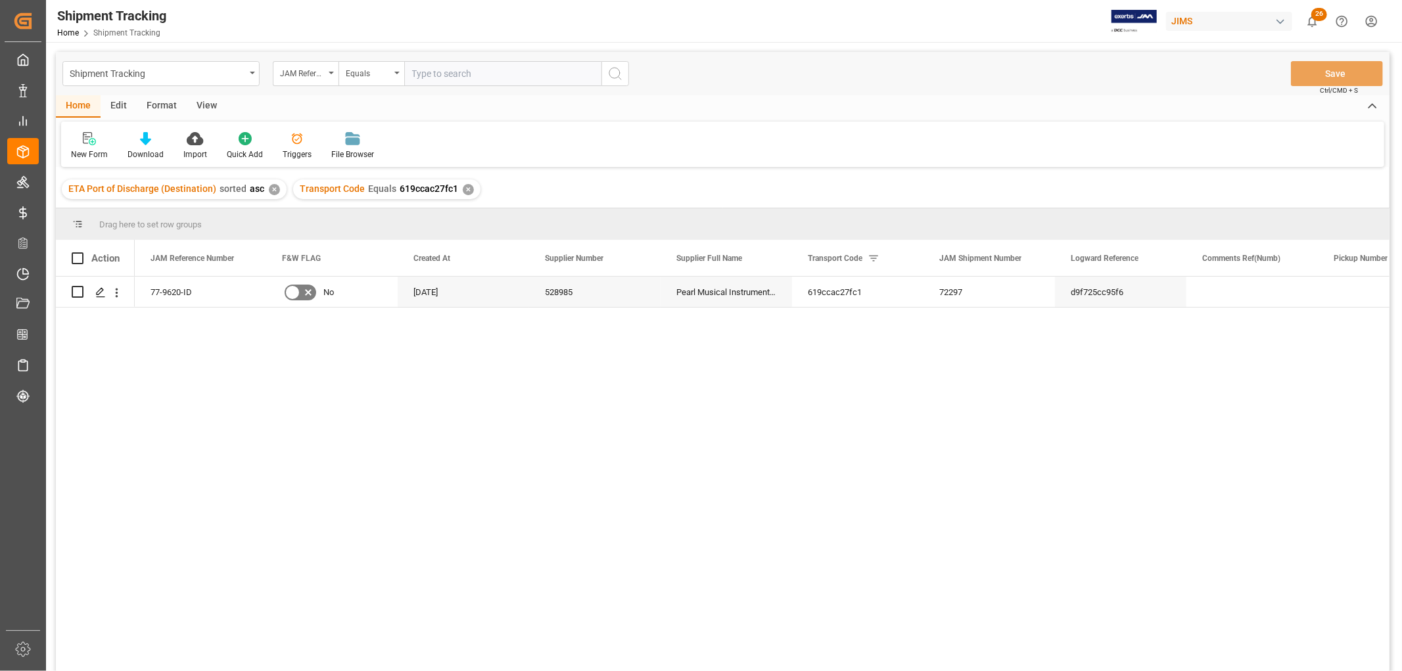
click at [214, 103] on div "View" at bounding box center [207, 106] width 40 height 22
click at [80, 154] on div "Default" at bounding box center [84, 155] width 26 height 12
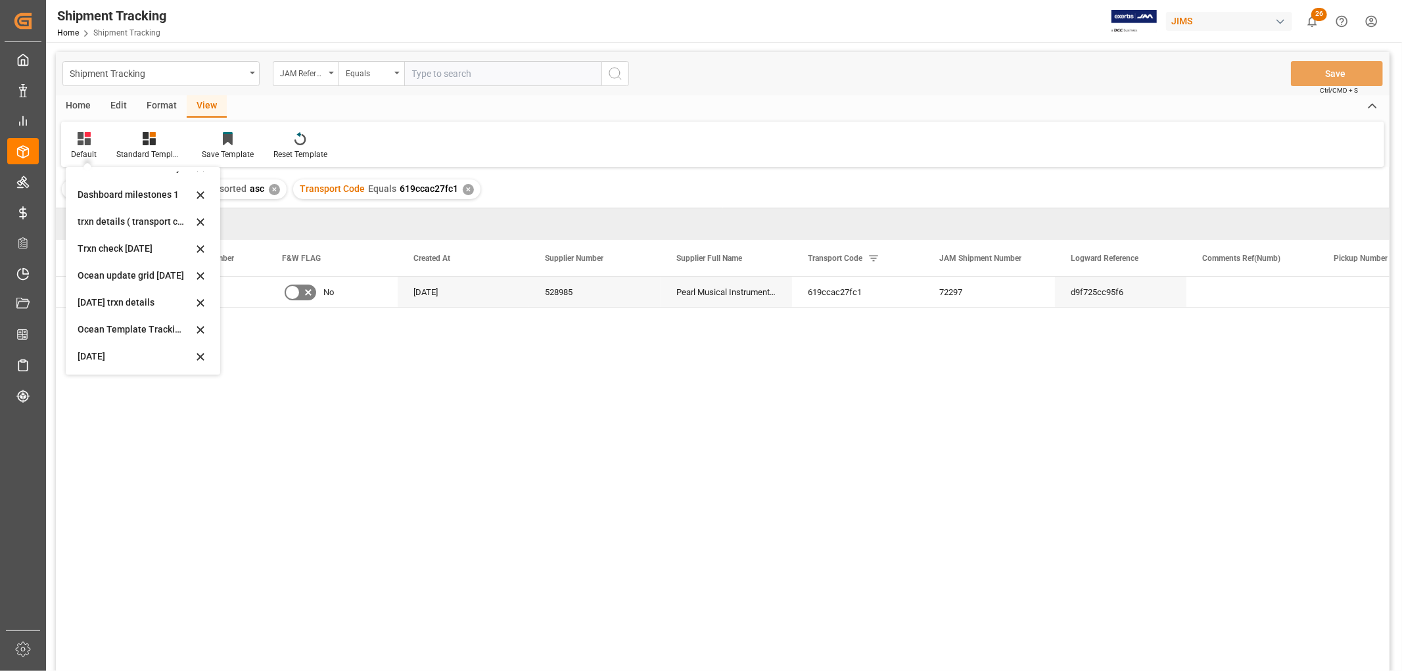
scroll to position [146, 0]
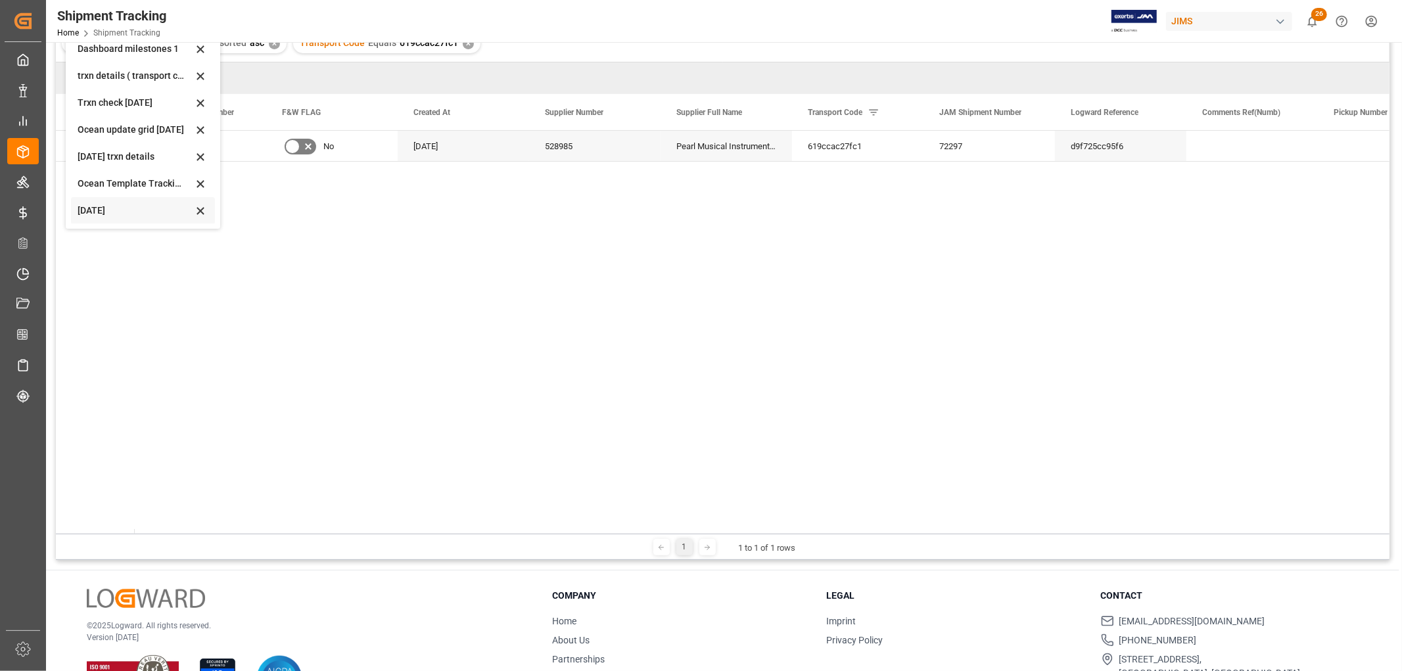
click at [83, 215] on div "[DATE]" at bounding box center [135, 211] width 115 height 14
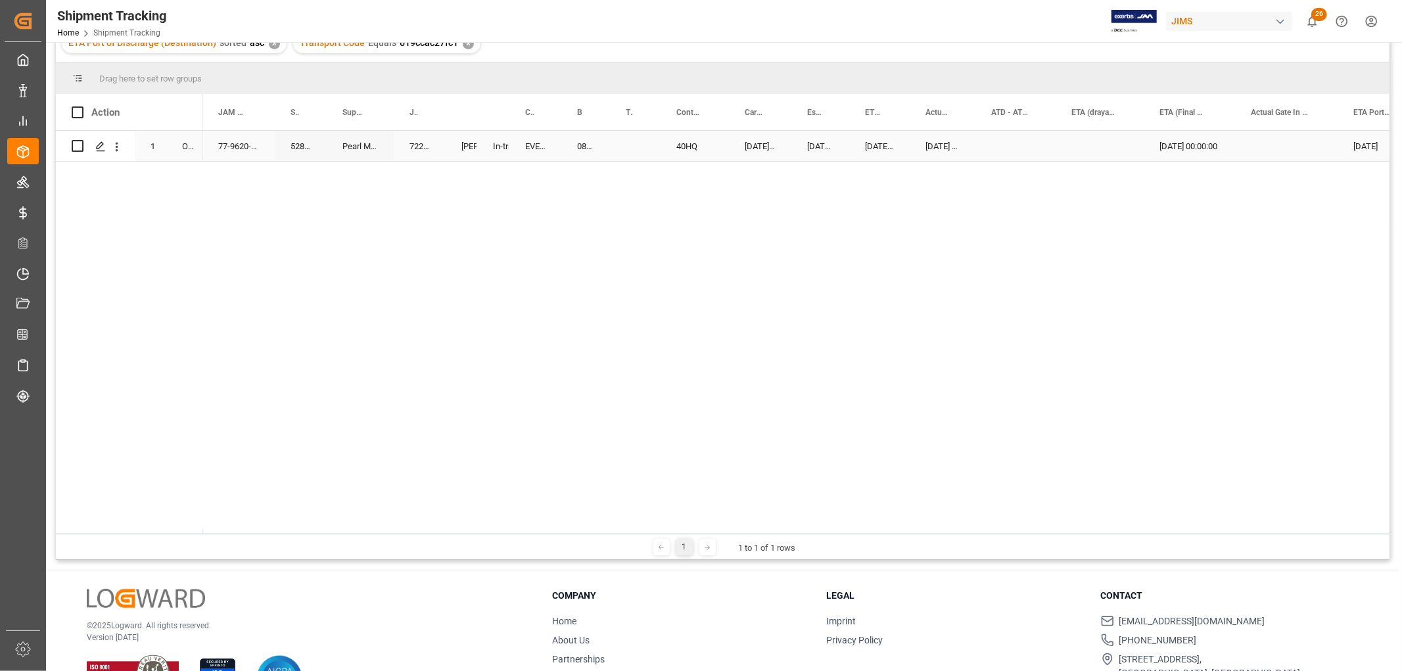
click at [1023, 159] on div "Press SPACE to select this row." at bounding box center [1015, 146] width 80 height 30
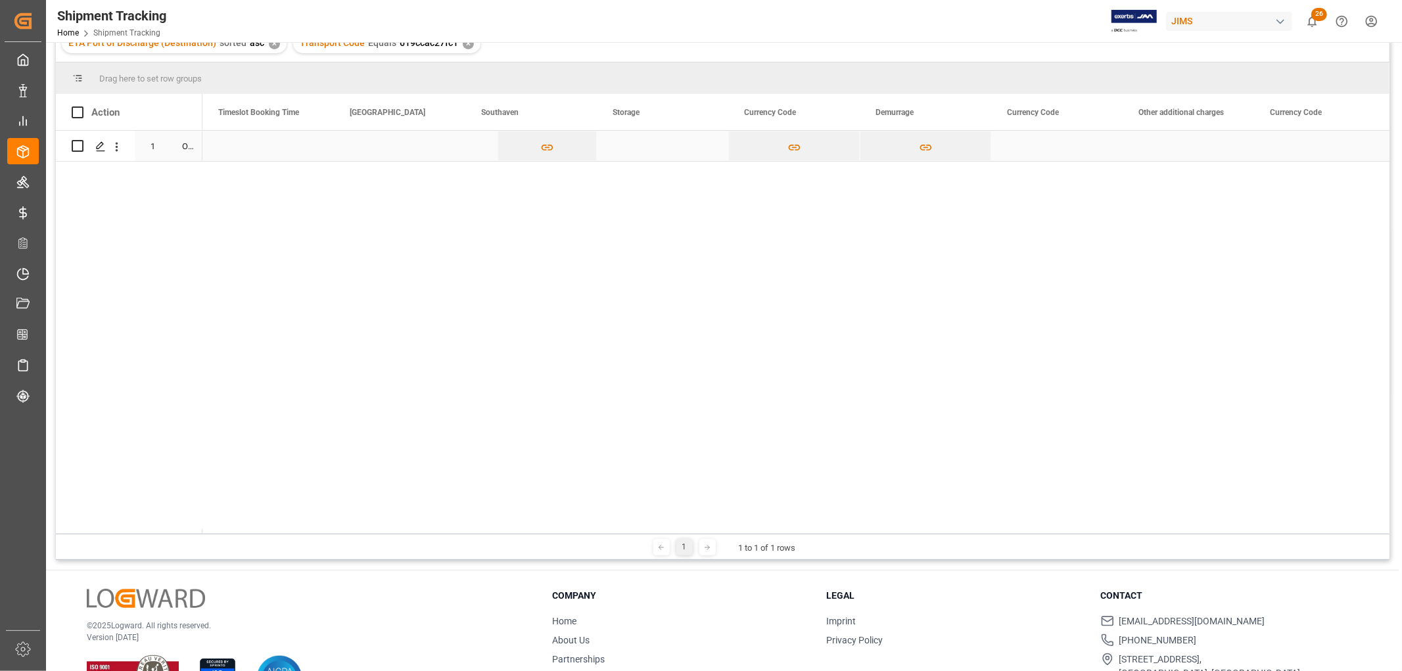
scroll to position [0, 3544]
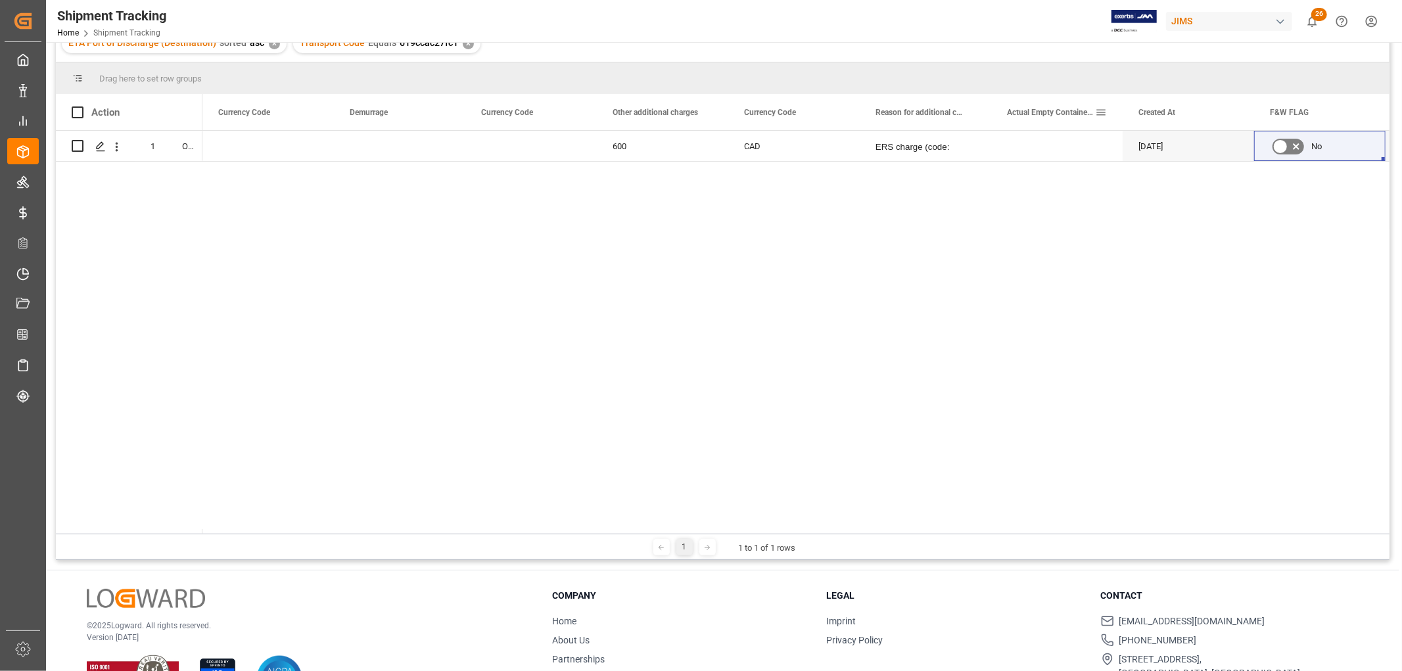
click at [991, 108] on div "Actual Empty Container Dropoff" at bounding box center [1056, 112] width 131 height 36
drag, startPoint x: 989, startPoint y: 103, endPoint x: 1037, endPoint y: 125, distance: 52.7
click at [1037, 125] on div at bounding box center [1039, 112] width 5 height 36
click at [916, 146] on span "ERS charge (code: E246)" at bounding box center [913, 162] width 74 height 41
click at [965, 145] on p "ERS charge (code: E246)" at bounding box center [950, 162] width 148 height 62
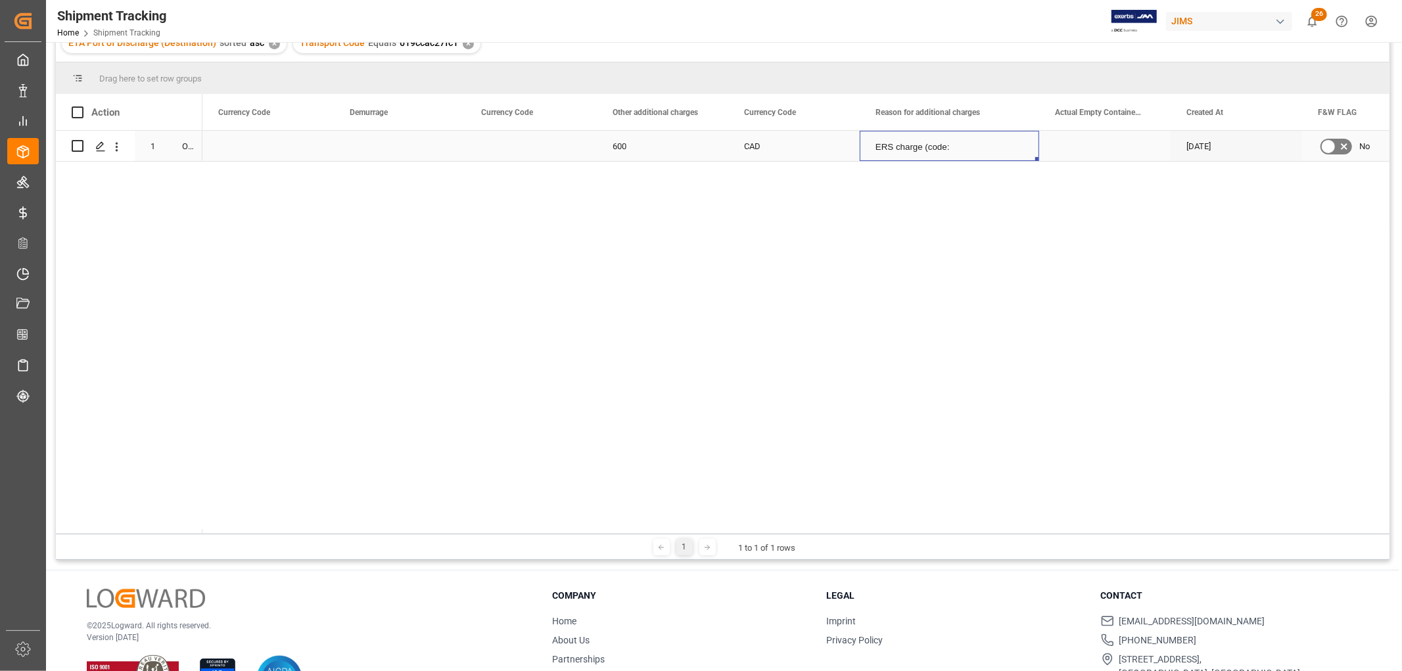
click at [965, 145] on p "ERS charge (code: E246)" at bounding box center [950, 162] width 148 height 62
drag, startPoint x: 922, startPoint y: 162, endPoint x: 873, endPoint y: 147, distance: 51.6
click at [873, 147] on div "ERS charge (code: E246)" at bounding box center [949, 190] width 158 height 99
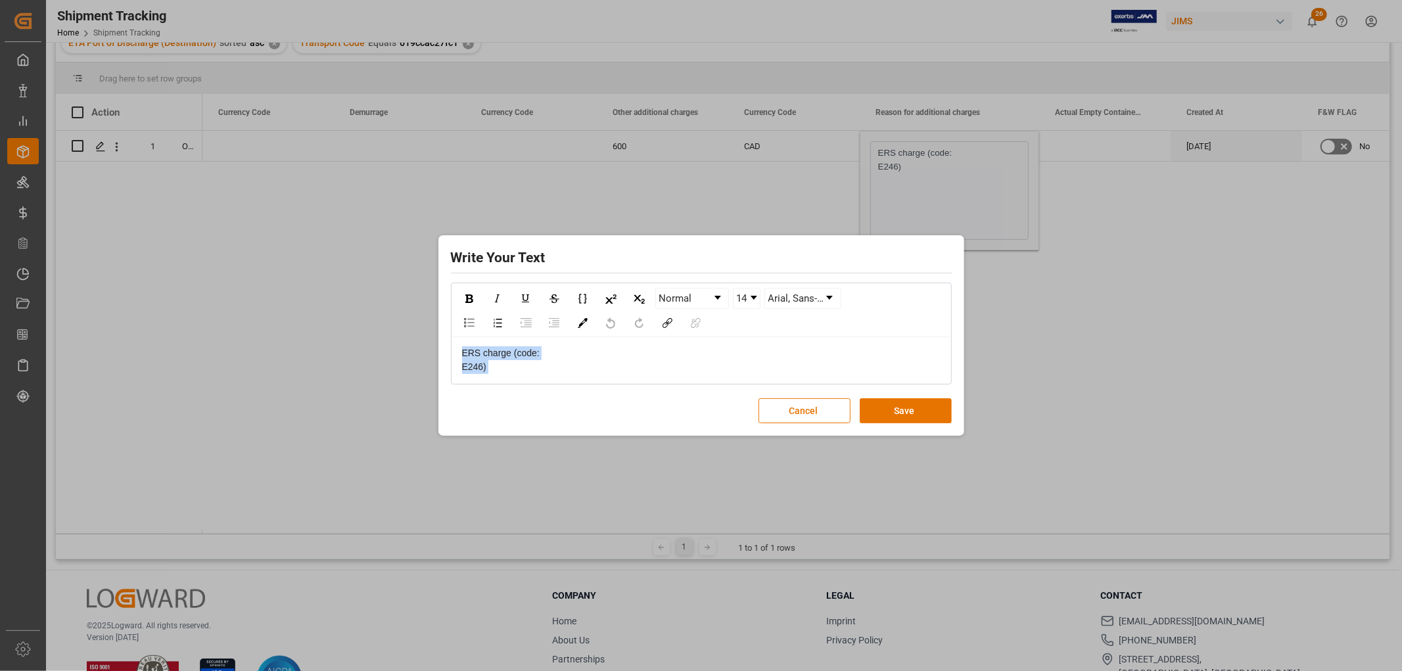
drag, startPoint x: 500, startPoint y: 365, endPoint x: 454, endPoint y: 354, distance: 48.1
click at [454, 354] on div "ERS charge (code: E246)" at bounding box center [701, 360] width 498 height 46
copy div "ERS charge (code: E246)"
click at [785, 408] on button "Cancel" at bounding box center [805, 410] width 92 height 25
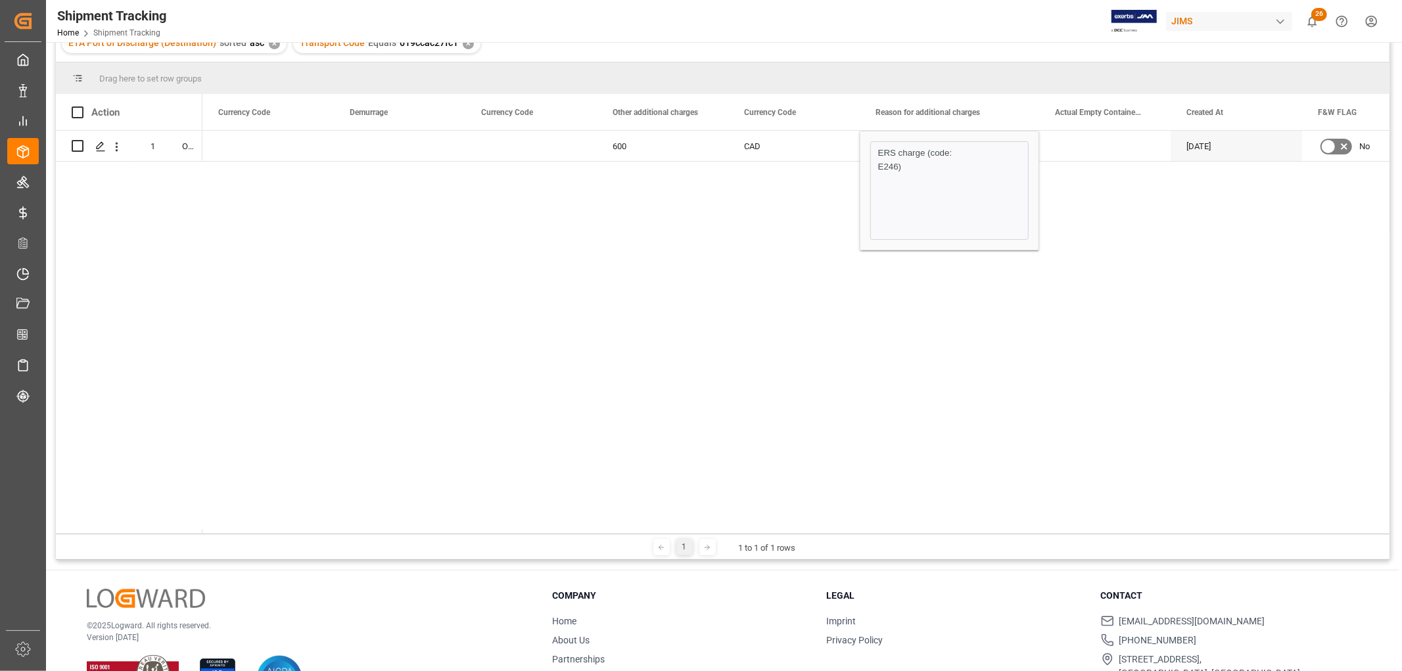
click at [700, 349] on div "600 CAD ERS charge (code: E246) 06-12-2025 No FCL" at bounding box center [795, 332] width 1187 height 403
click at [1197, 202] on div "600 CAD ERS charge (code: E246) 06-12-2025 No FCL" at bounding box center [795, 332] width 1187 height 403
click at [292, 131] on div "Press SPACE to select this row." at bounding box center [267, 146] width 131 height 30
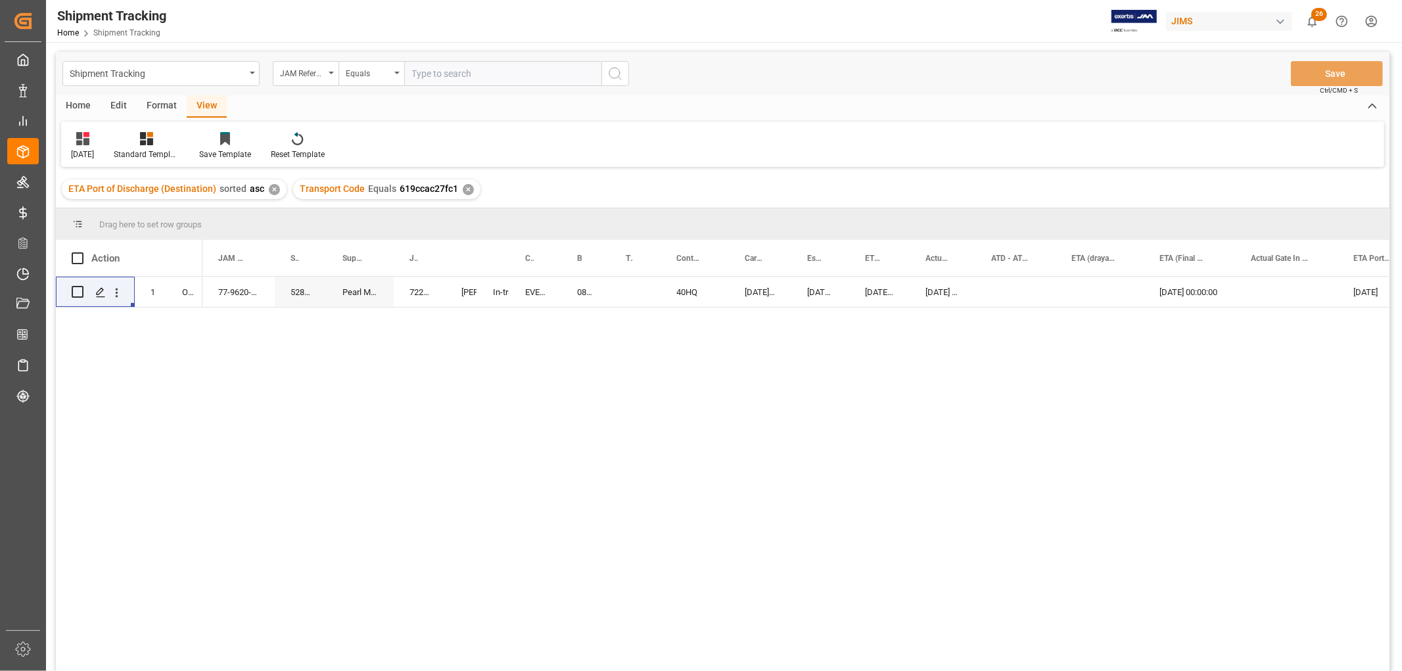
click at [89, 99] on div "Home" at bounding box center [78, 106] width 45 height 22
click at [143, 162] on div "New Form Download Import Quick Add Triggers File Browser" at bounding box center [722, 144] width 1323 height 45
click at [103, 292] on icon "Press SPACE to select this row." at bounding box center [100, 292] width 11 height 11
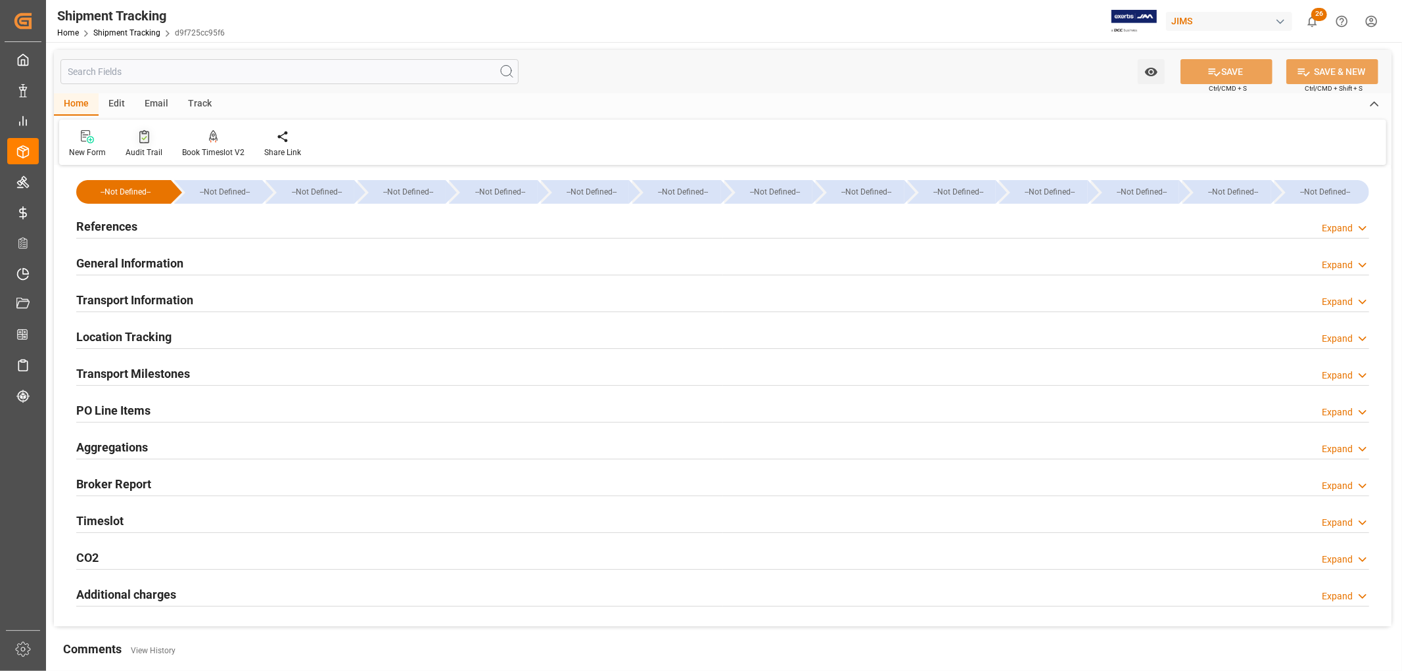
click at [152, 151] on div "Audit Trail" at bounding box center [144, 153] width 37 height 12
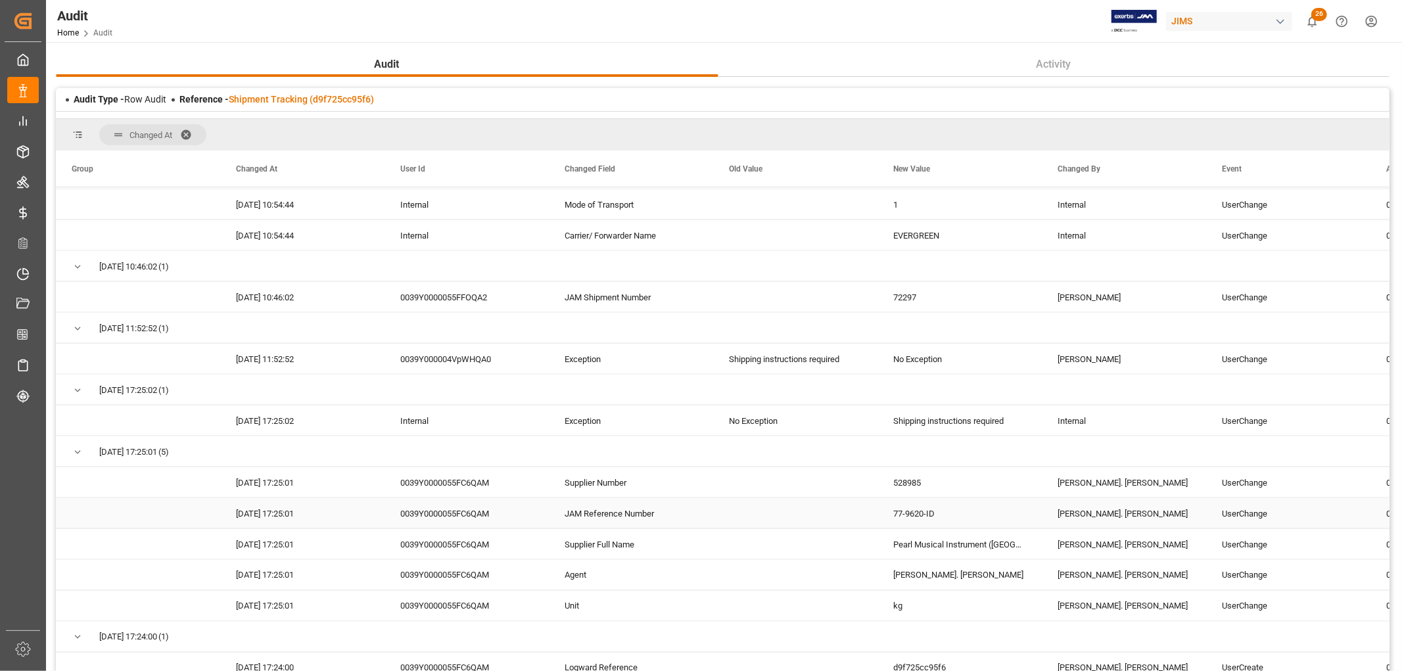
scroll to position [213, 0]
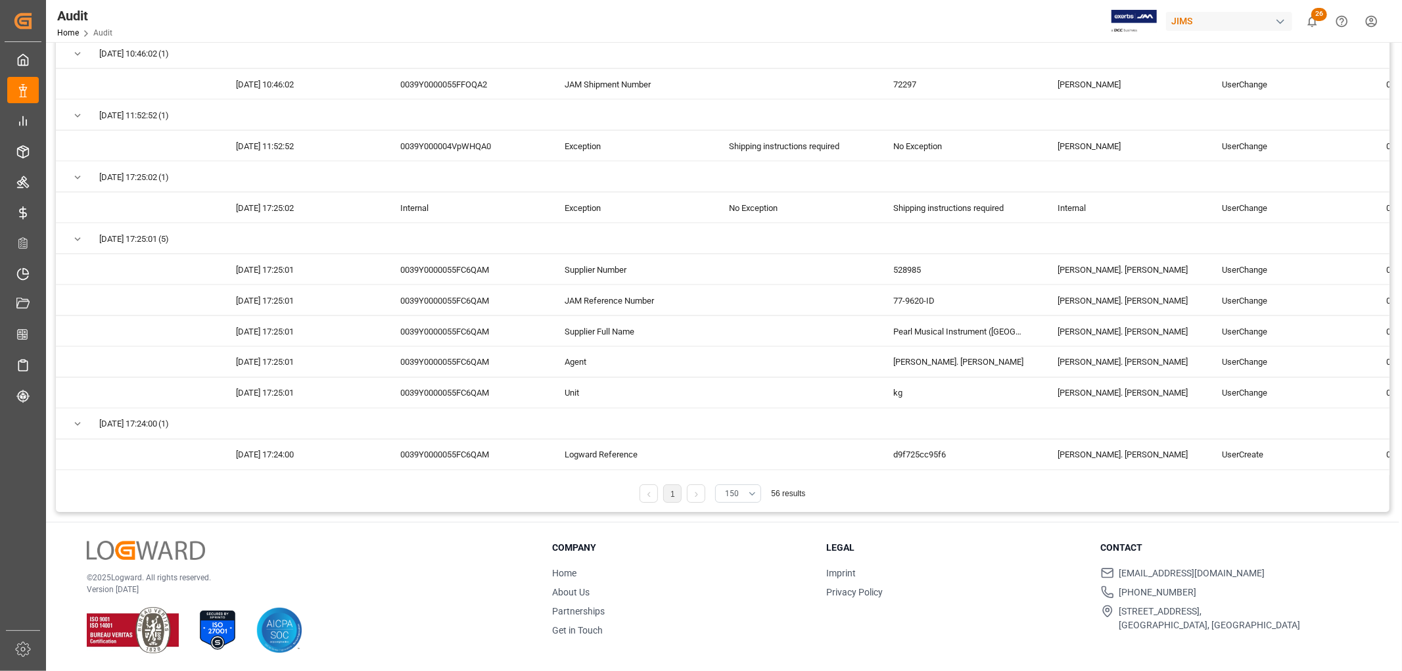
click at [752, 493] on button "150" at bounding box center [738, 493] width 46 height 18
click at [739, 601] on div "200" at bounding box center [738, 605] width 45 height 40
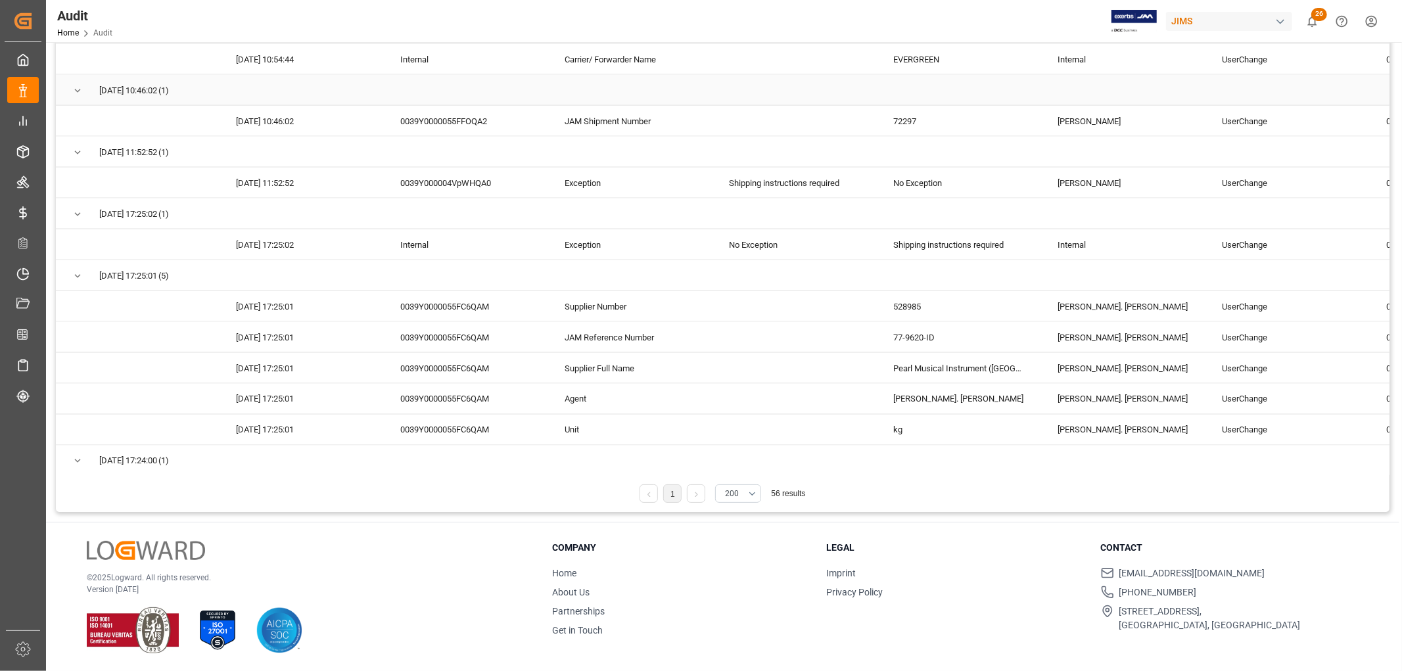
scroll to position [1732, 0]
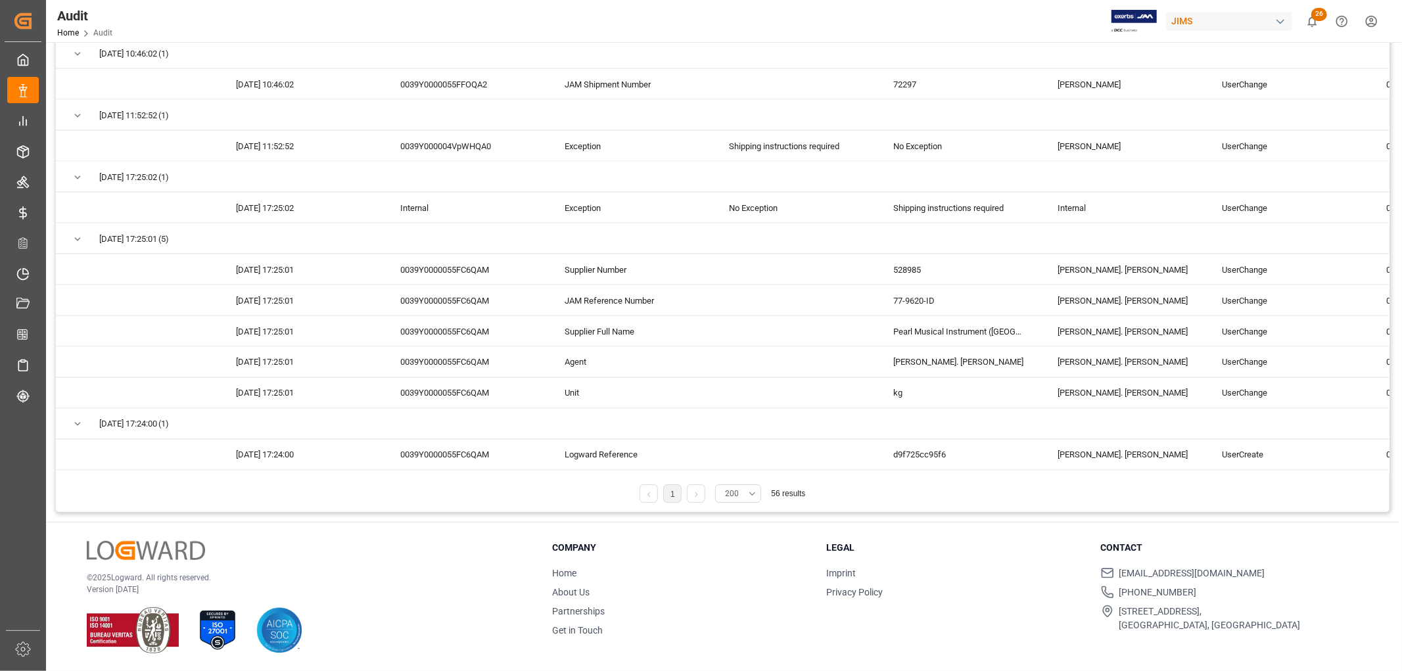
click at [751, 496] on button "200" at bounding box center [738, 493] width 46 height 18
click at [743, 640] on div "250" at bounding box center [738, 645] width 45 height 40
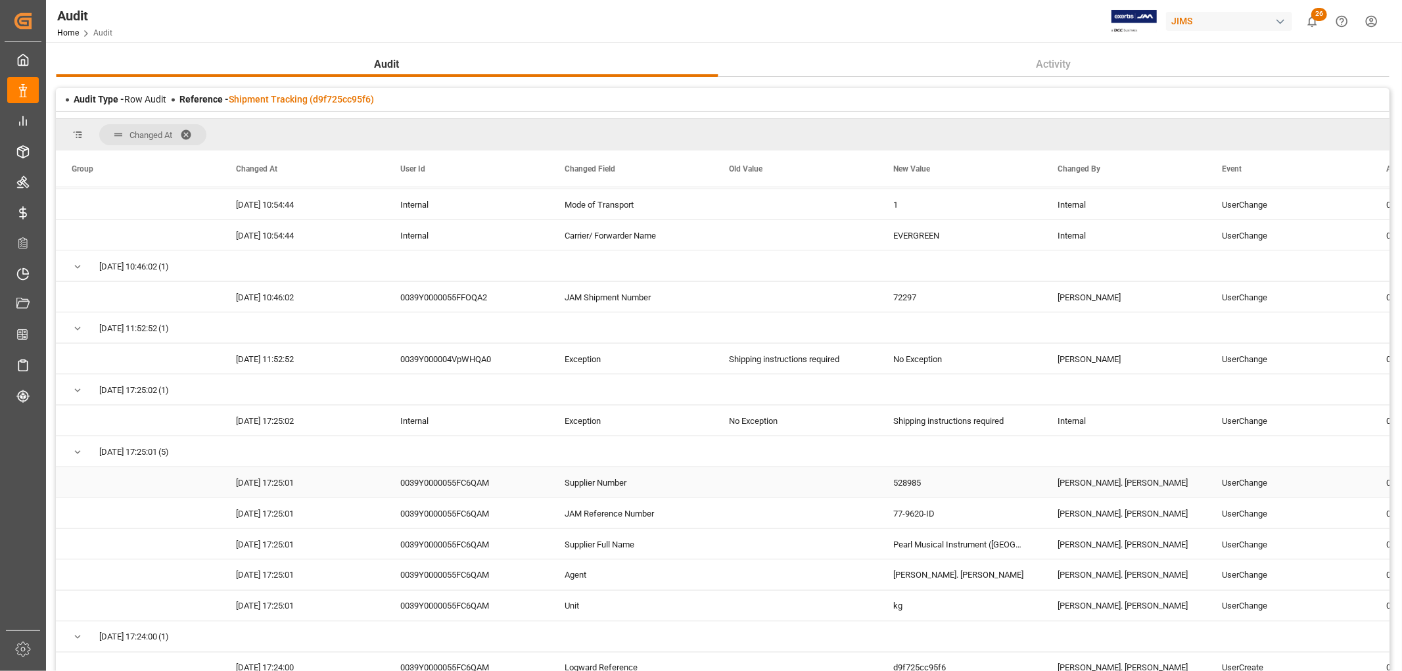
scroll to position [213, 0]
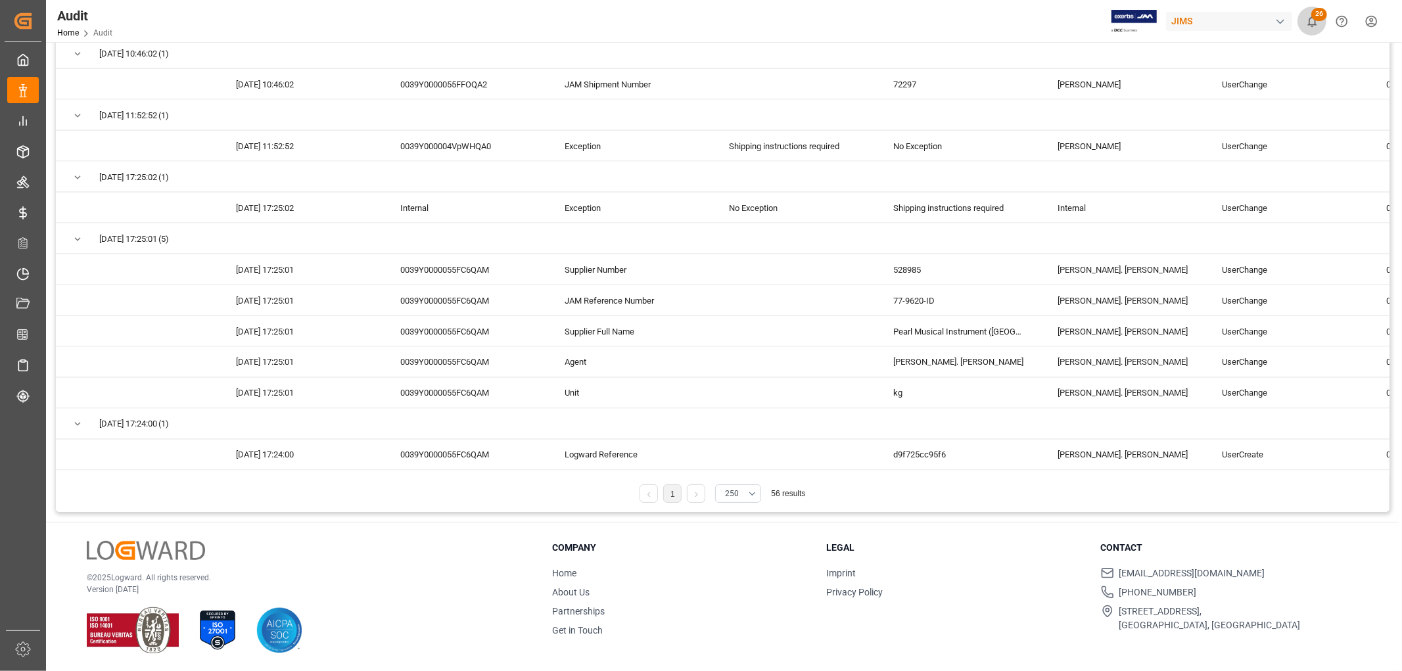
click at [1315, 15] on span "26" at bounding box center [1319, 14] width 16 height 13
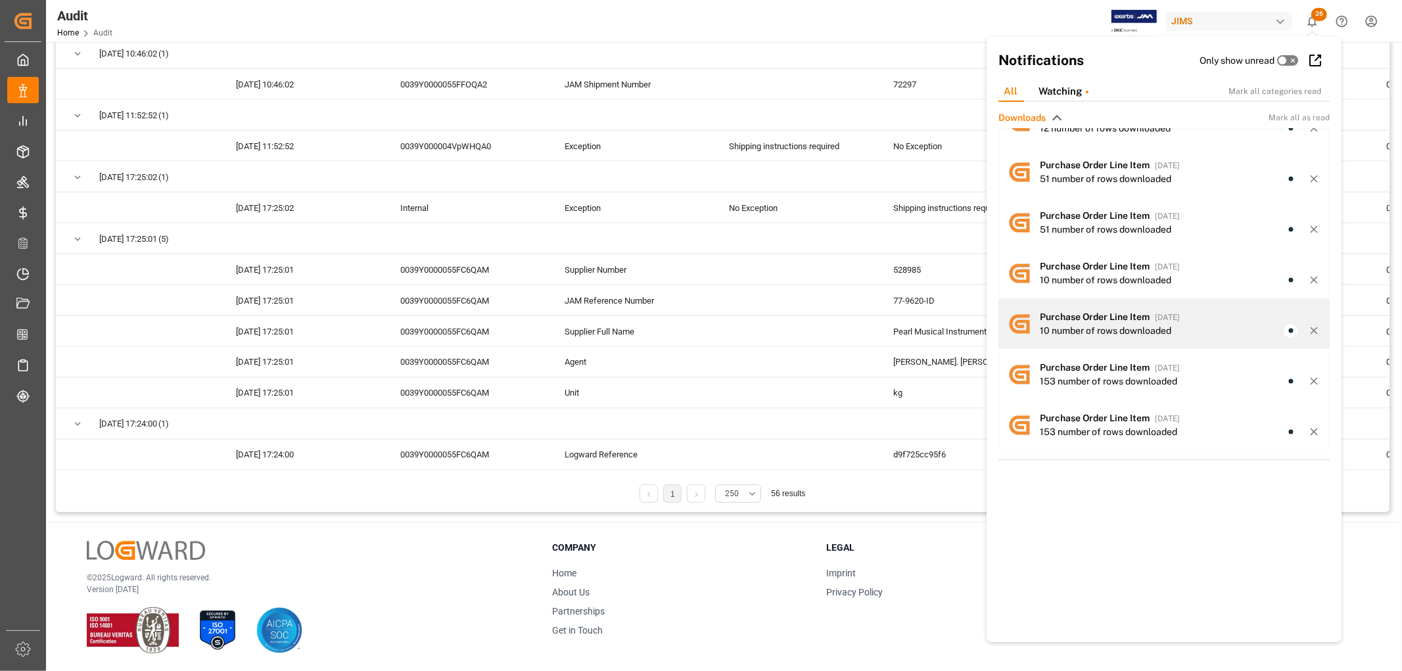
scroll to position [3, 0]
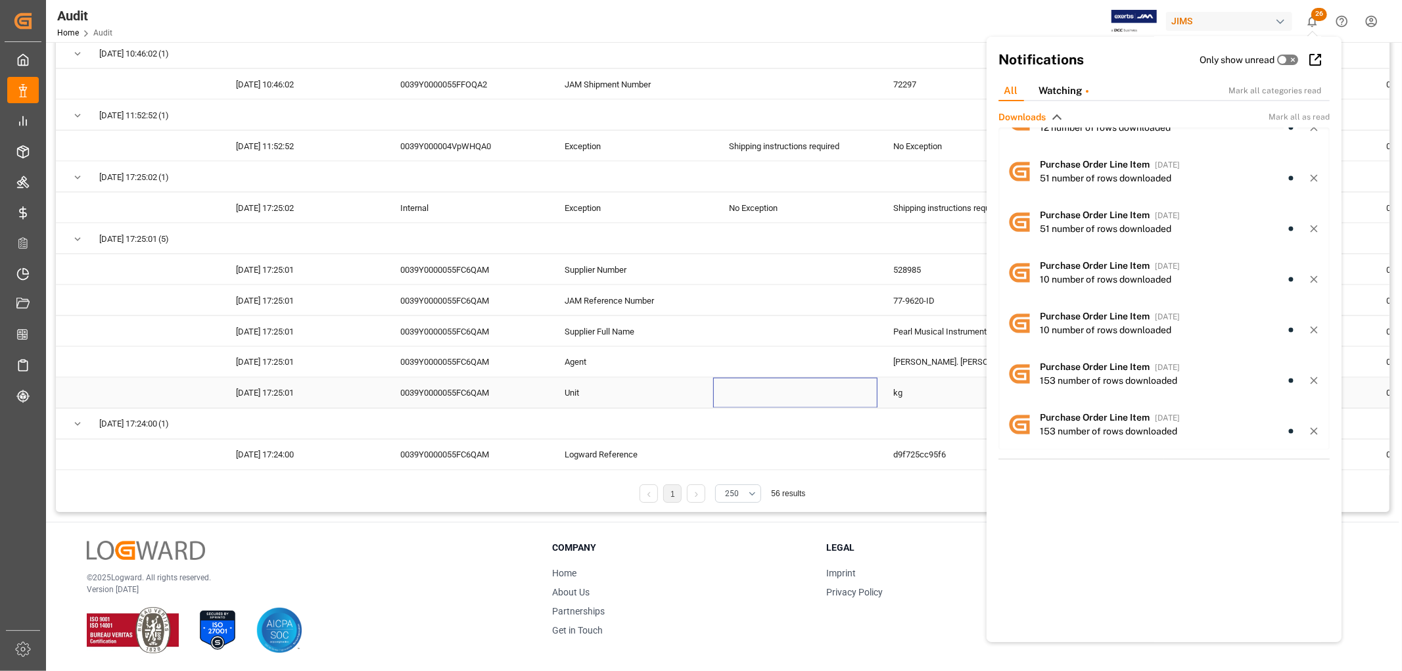
click at [785, 392] on div "Press SPACE to select this row." at bounding box center [795, 393] width 164 height 30
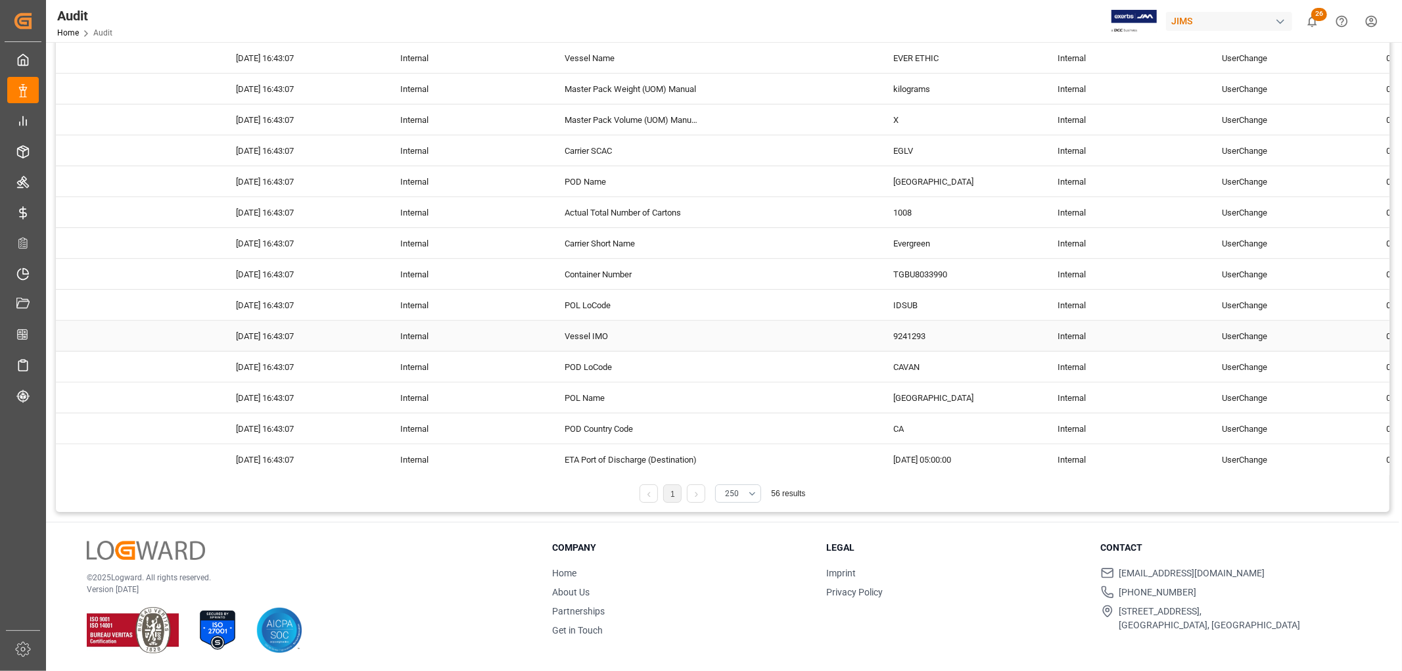
scroll to position [53, 0]
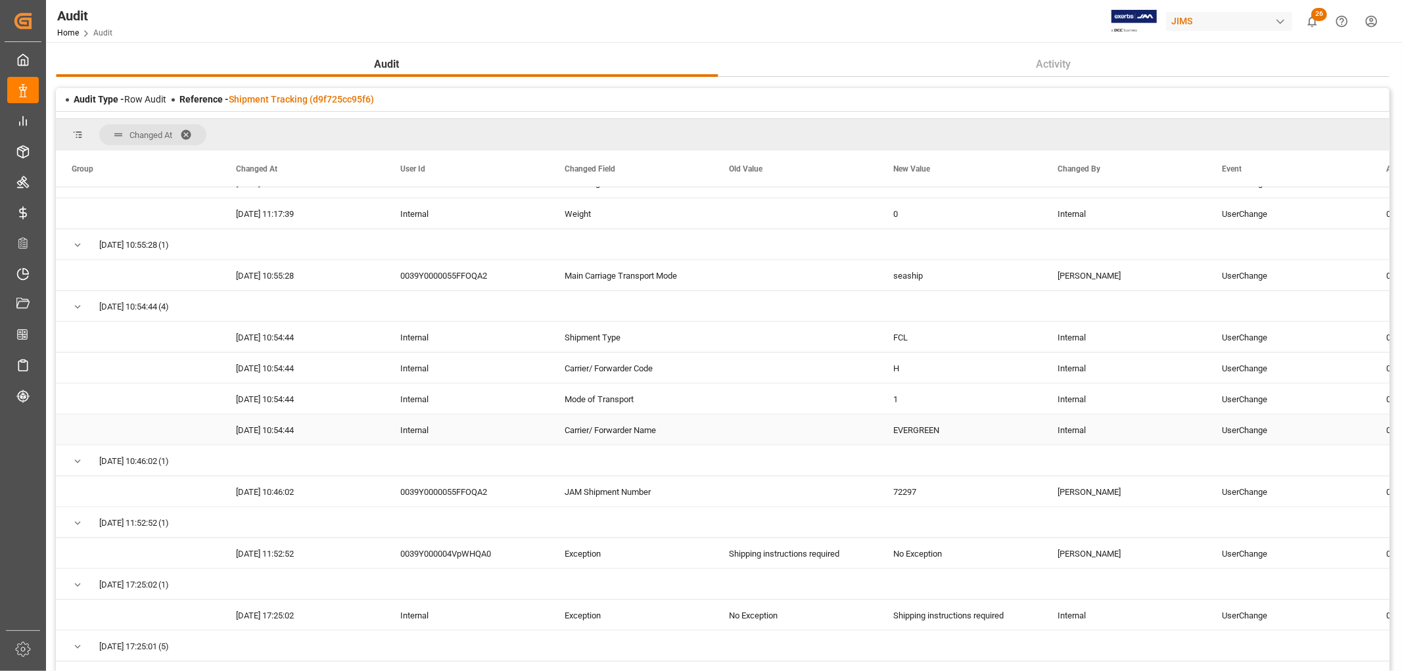
scroll to position [1606, 0]
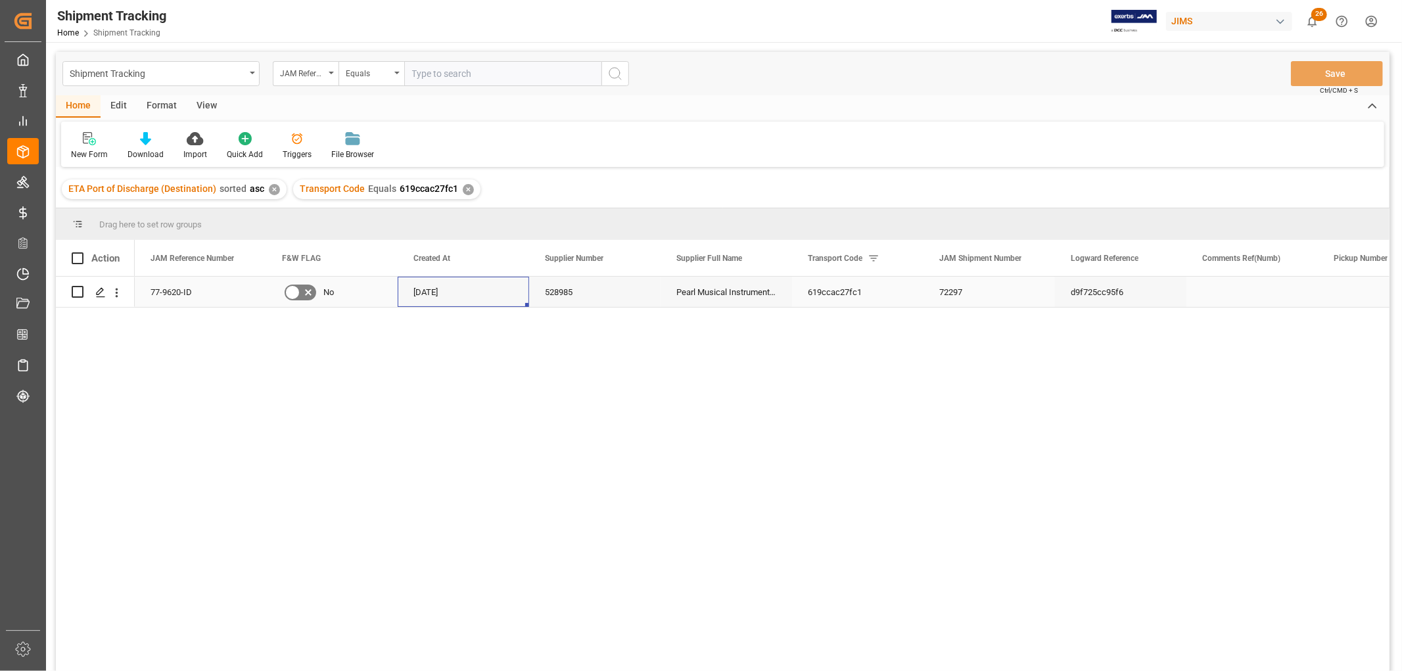
click at [488, 298] on div "[DATE]" at bounding box center [463, 292] width 131 height 30
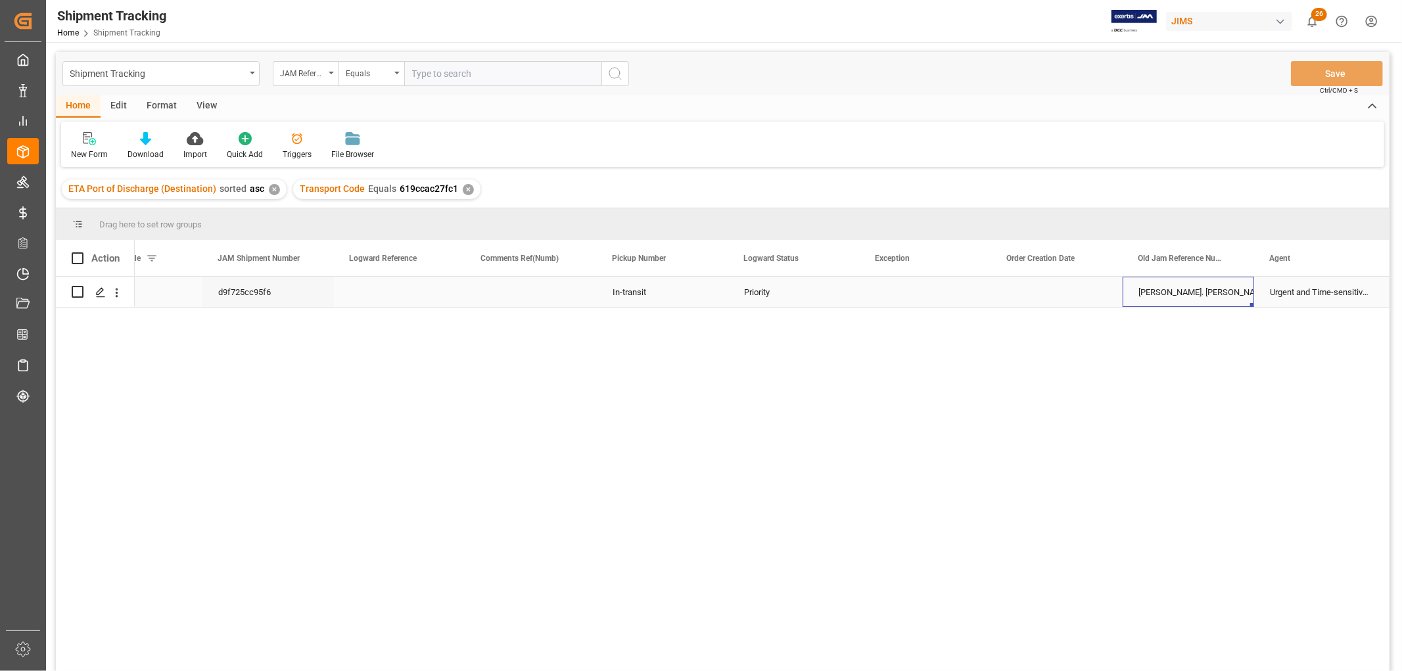
scroll to position [0, 1115]
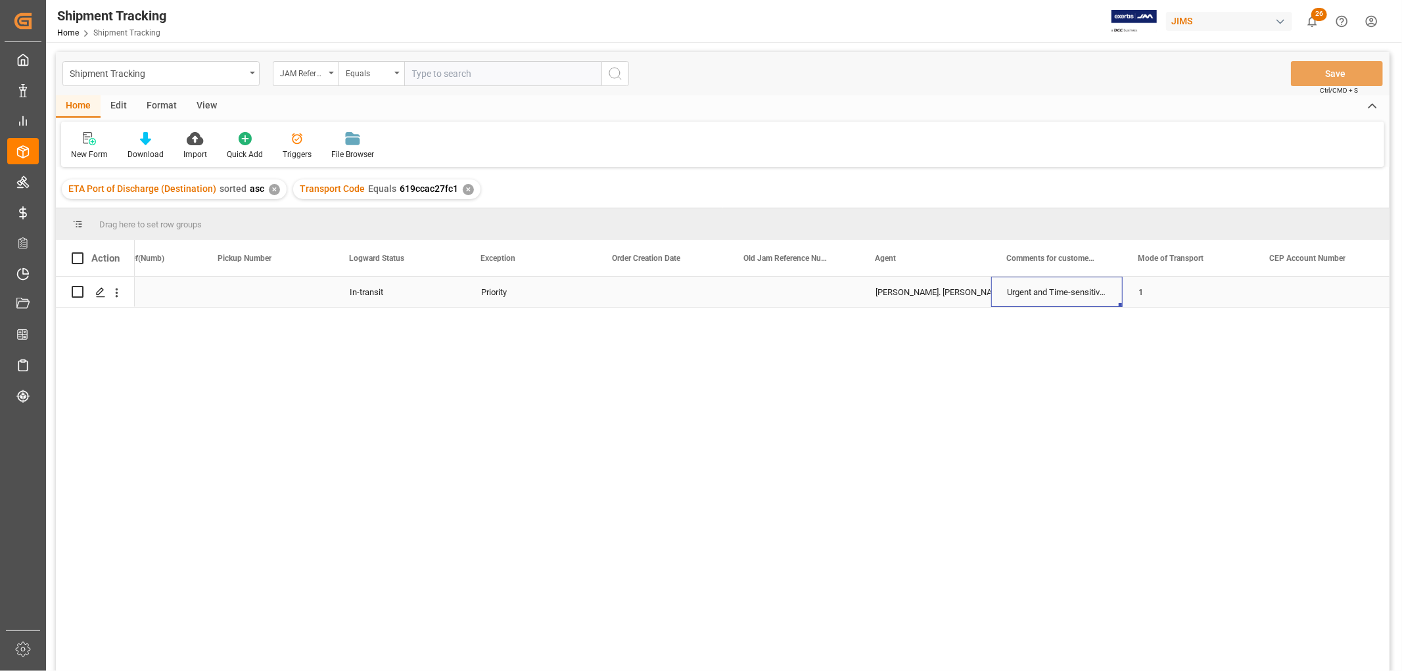
click at [1023, 294] on div "Urgent and Time-sensitive shipment" at bounding box center [1056, 292] width 131 height 30
click at [597, 287] on div "Press SPACE to select this row." at bounding box center [662, 292] width 131 height 30
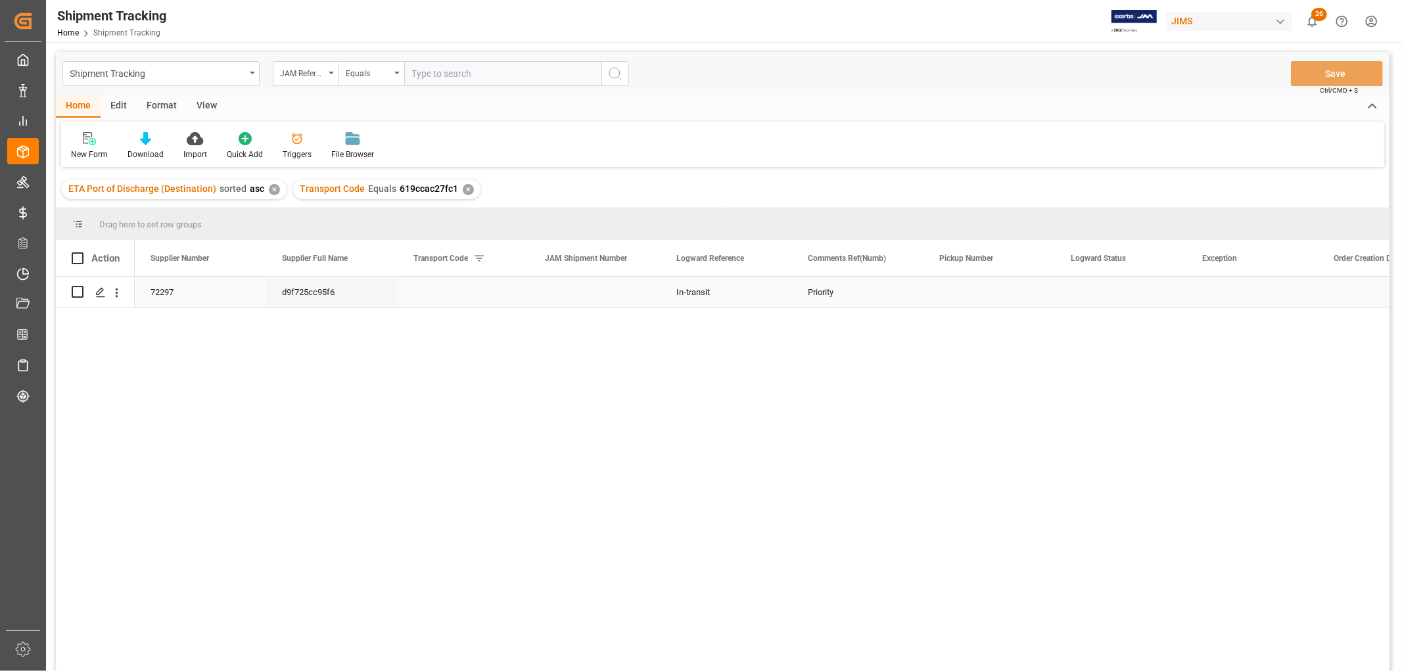
scroll to position [0, 0]
click at [204, 108] on div "View" at bounding box center [207, 106] width 40 height 22
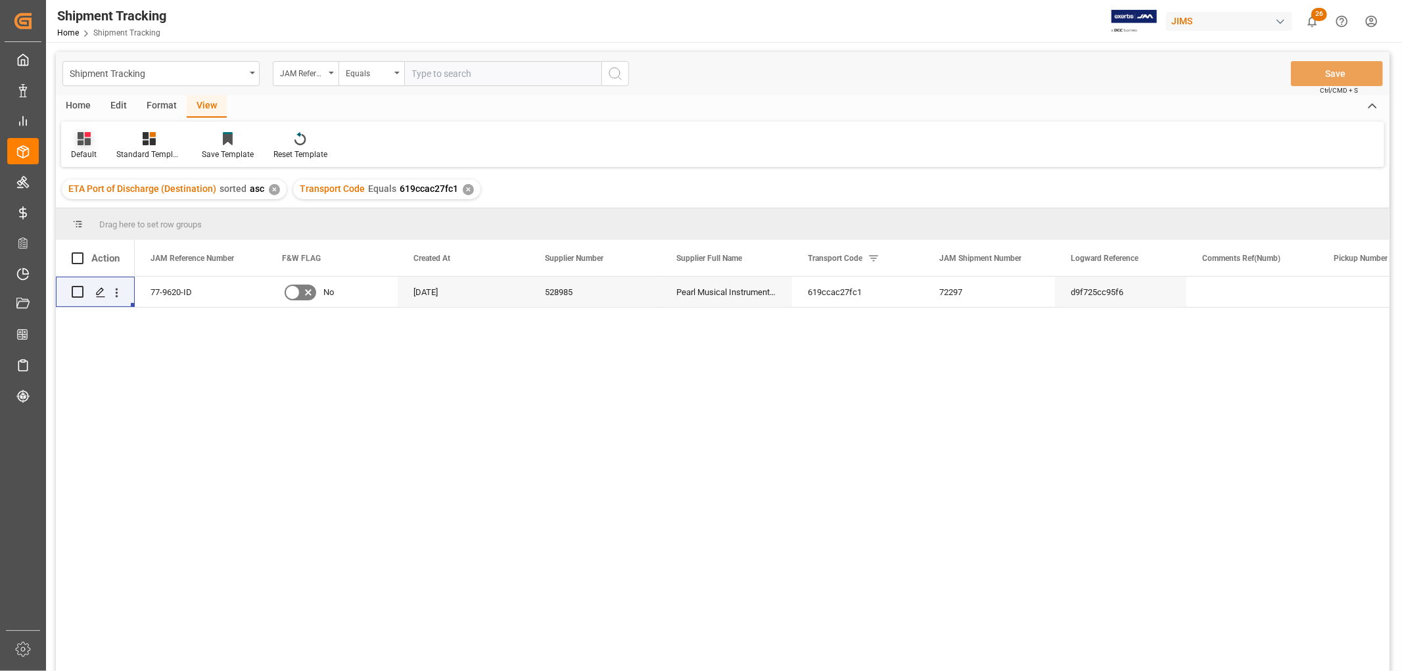
click at [80, 147] on div "Default" at bounding box center [83, 145] width 45 height 29
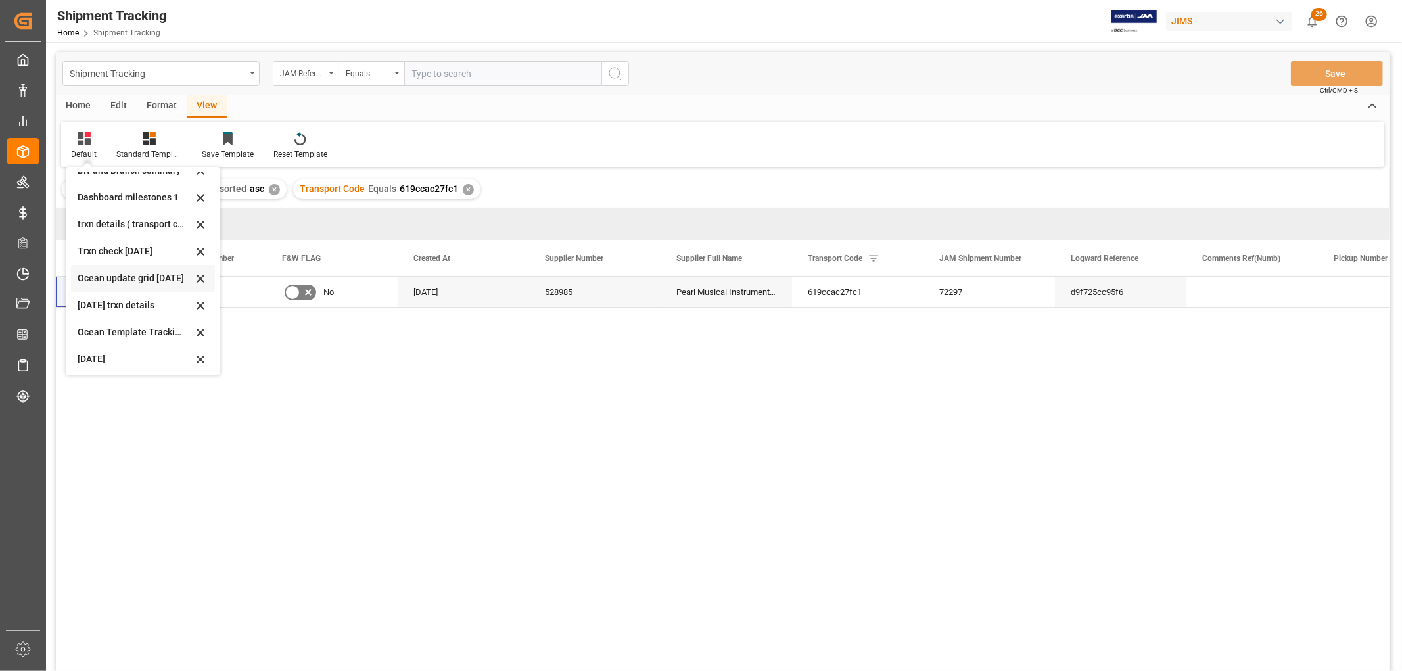
scroll to position [152, 0]
click at [498, 312] on div "In-transit d9f725cc95f6 72297 619ccac27fc1 Pearl Musical Instrument ([GEOGRAPHI…" at bounding box center [762, 478] width 1255 height 403
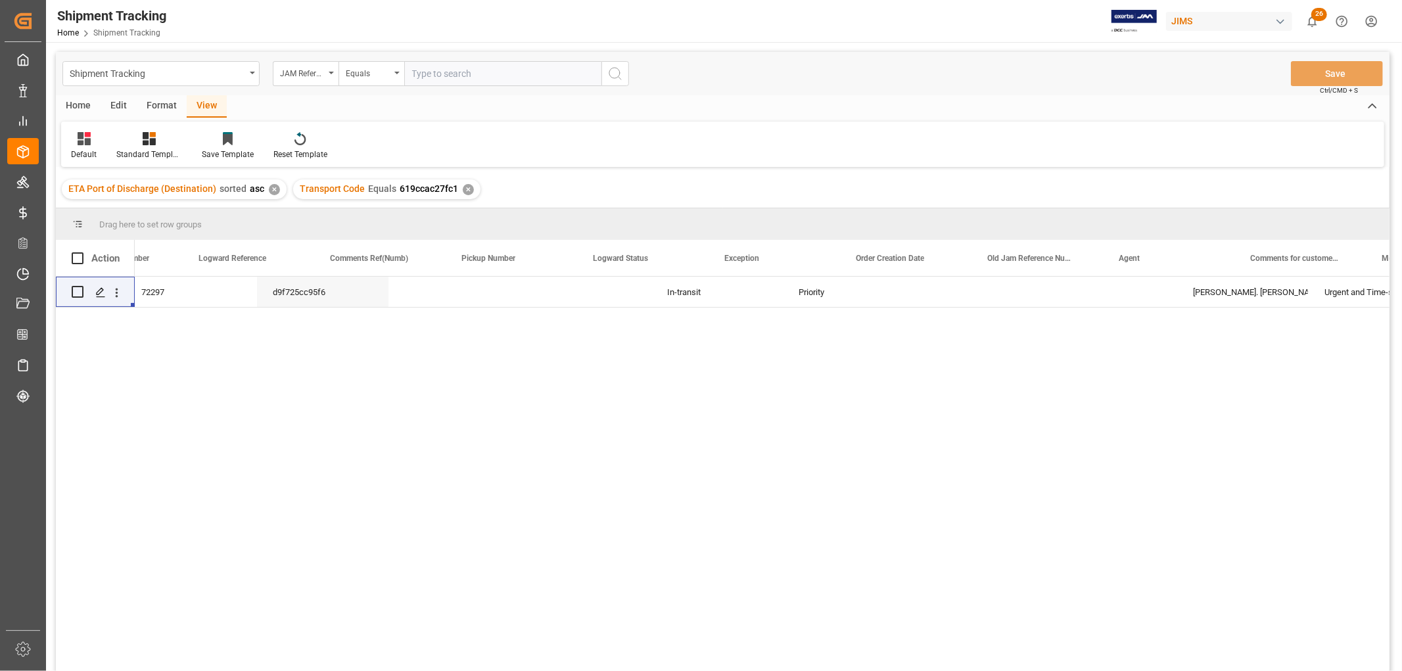
scroll to position [0, 0]
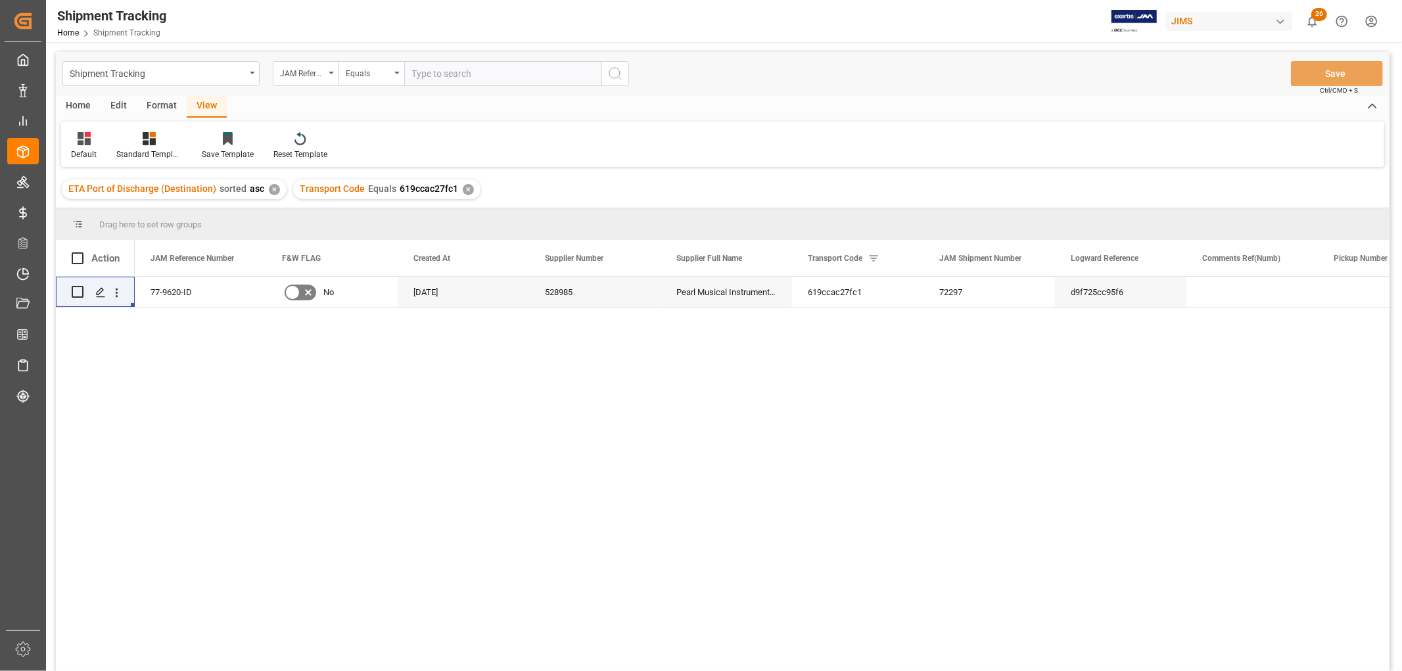
click at [208, 104] on div "View" at bounding box center [207, 106] width 40 height 22
click at [93, 149] on div "Default" at bounding box center [84, 155] width 26 height 12
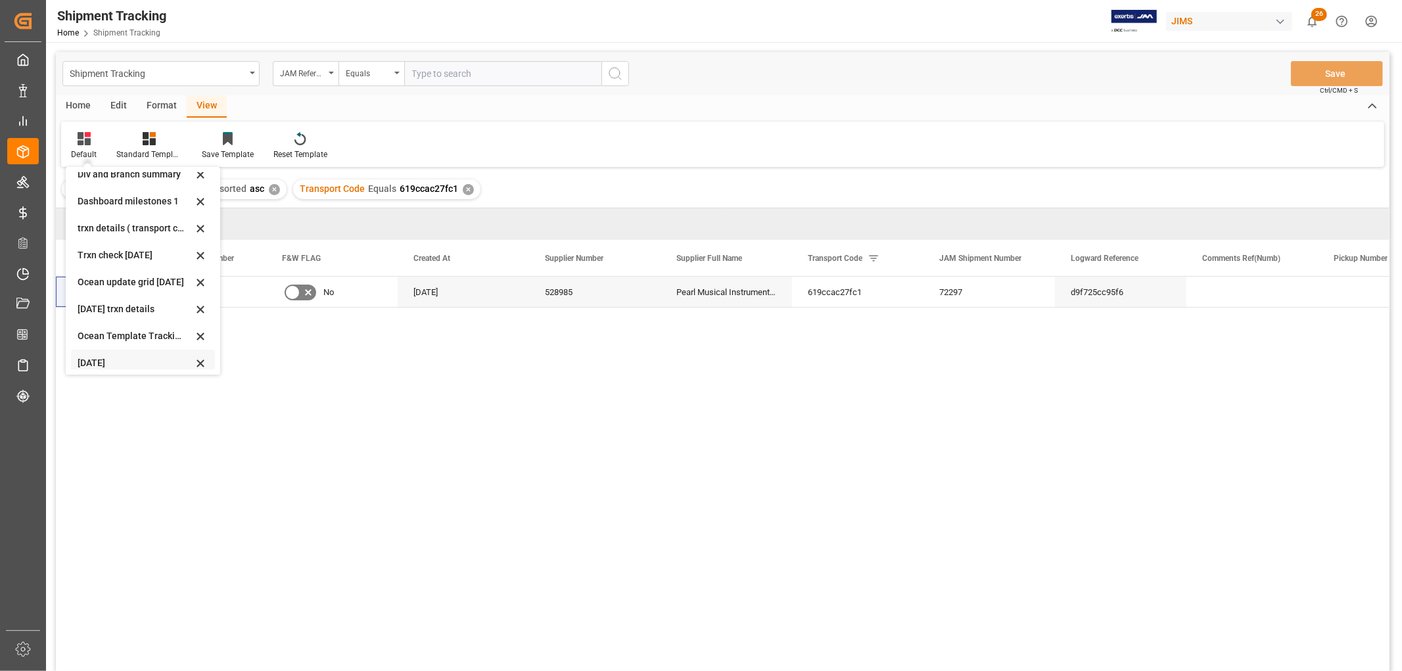
click at [91, 363] on div "[DATE]" at bounding box center [135, 363] width 115 height 14
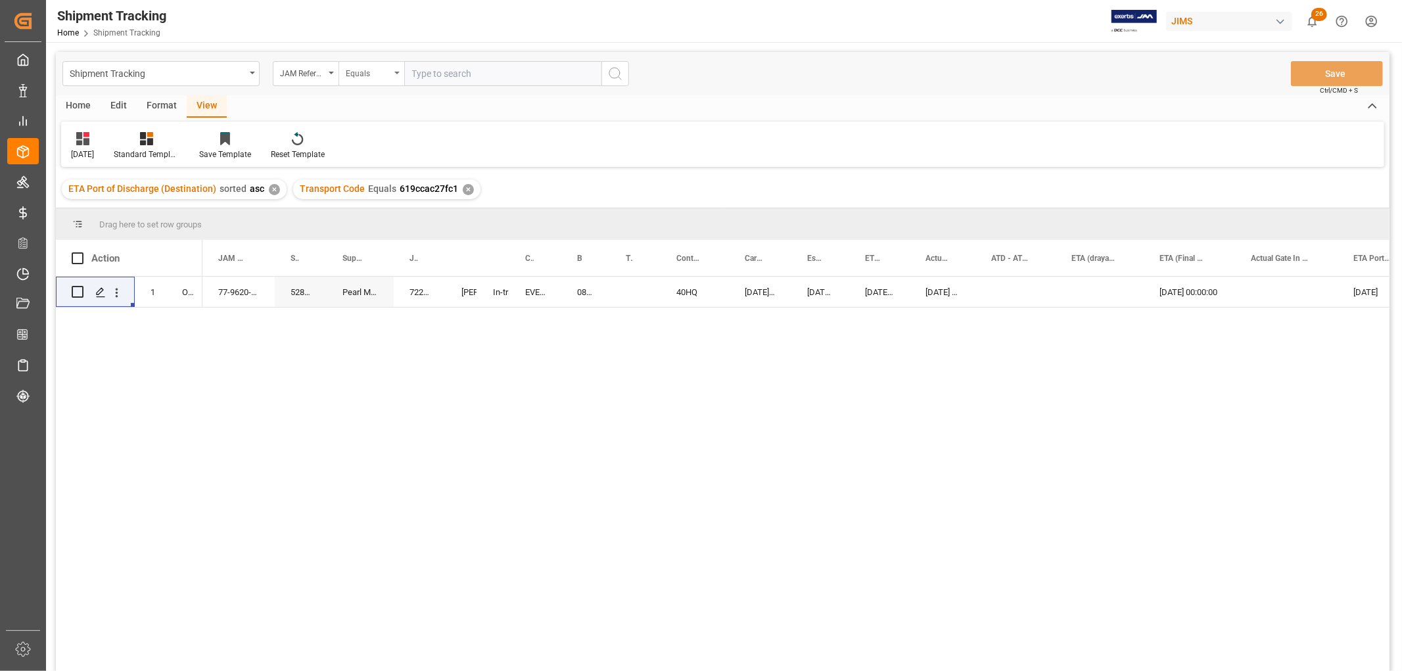
click at [395, 73] on icon "open menu" at bounding box center [396, 73] width 5 height 3
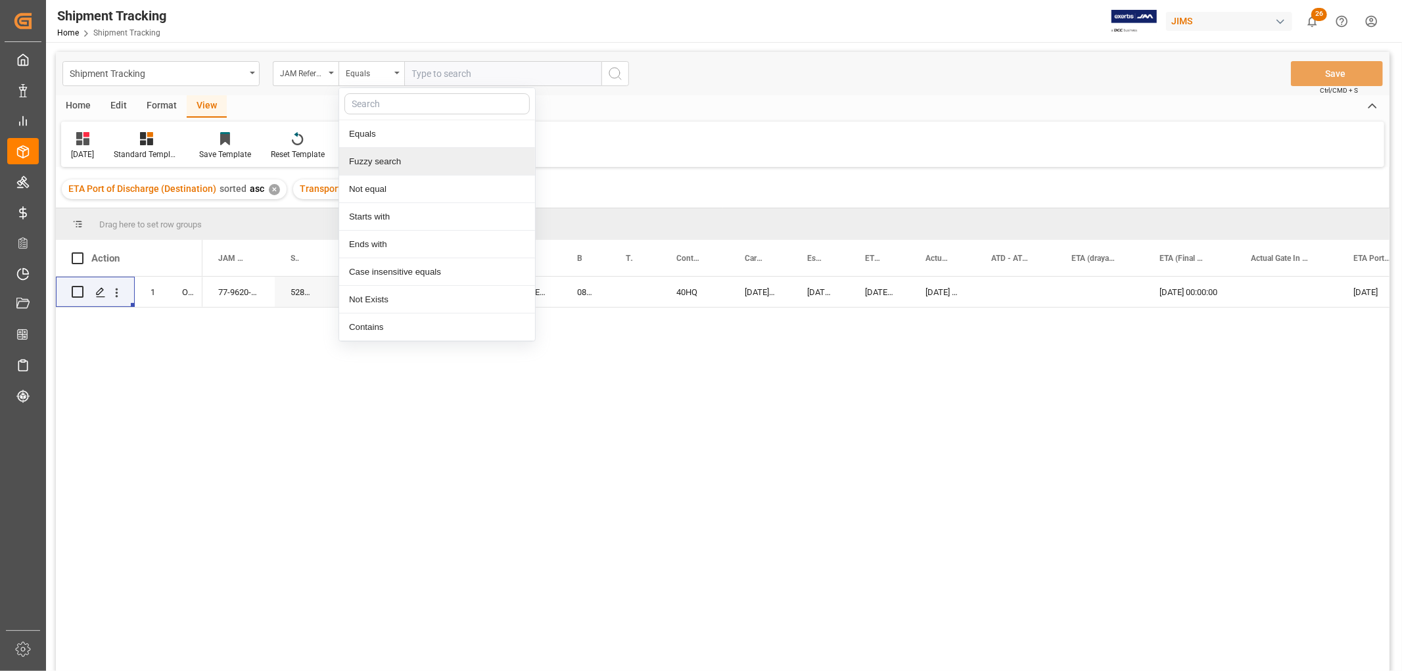
click at [353, 165] on div "Fuzzy search" at bounding box center [437, 162] width 196 height 28
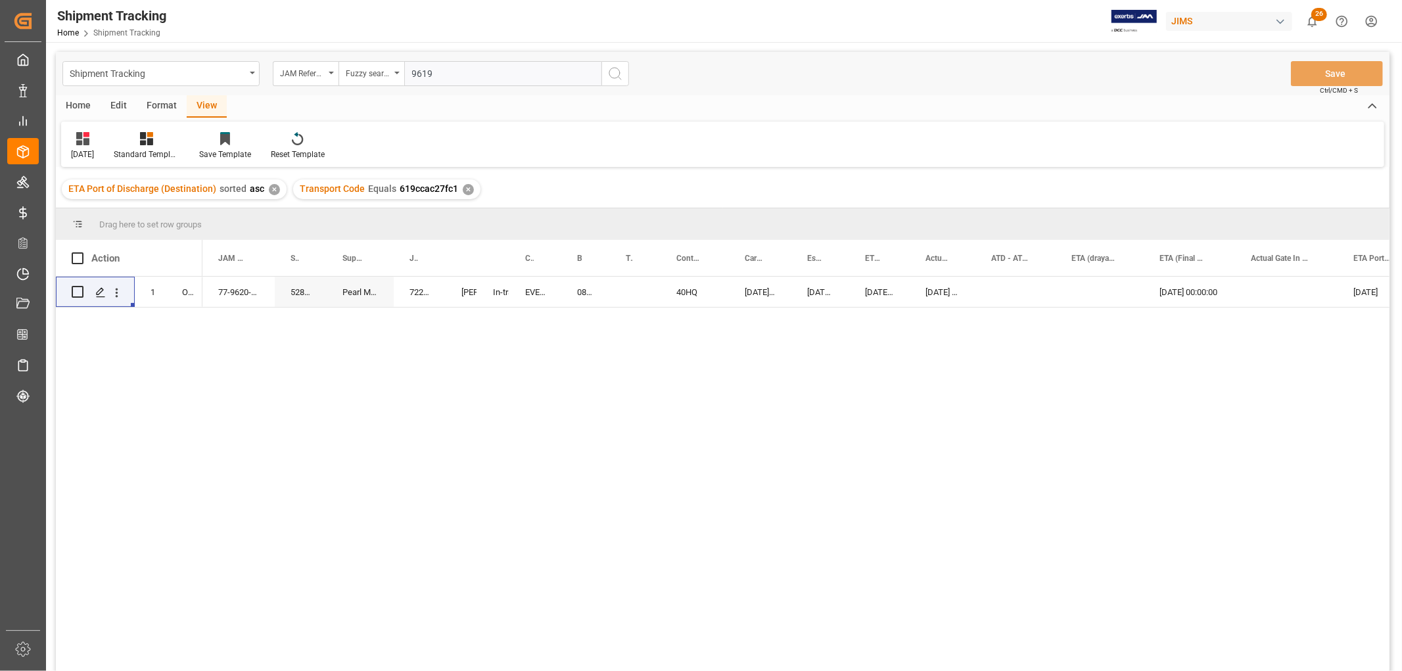
type input "9619"
click at [613, 75] on icon "search button" at bounding box center [615, 74] width 16 height 16
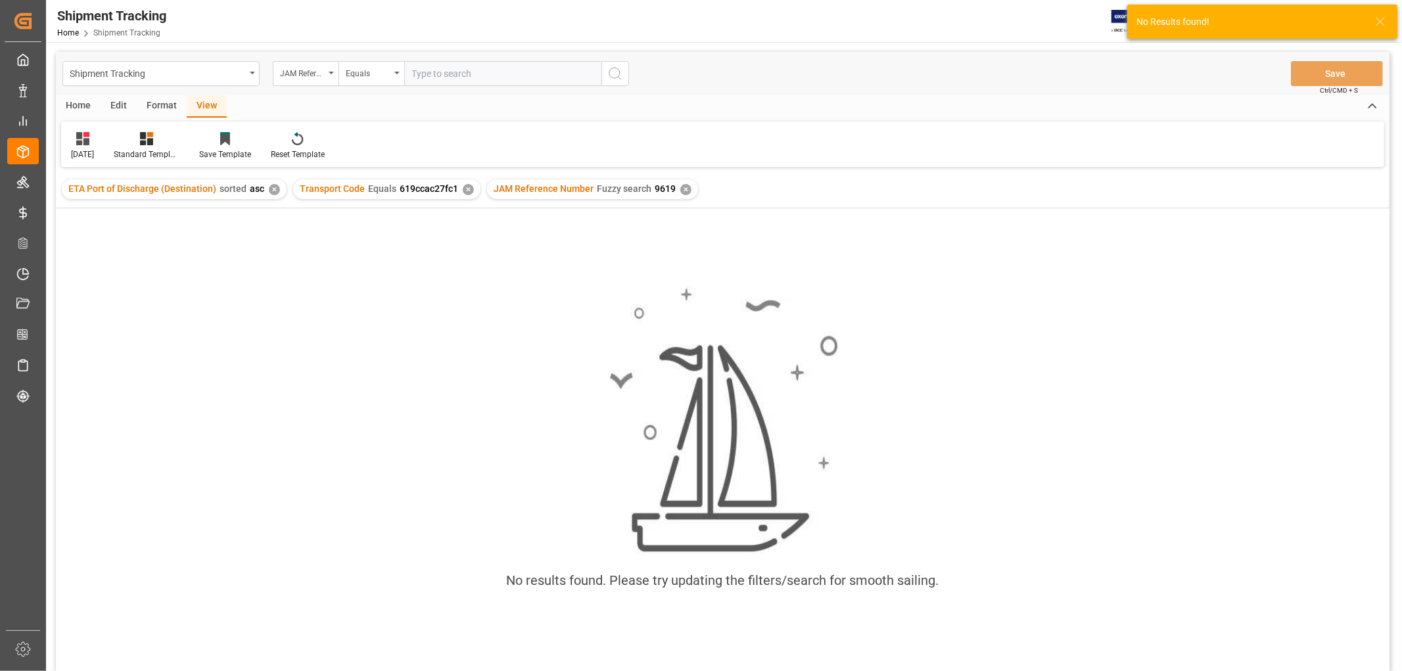
click at [463, 189] on div "✕" at bounding box center [468, 189] width 11 height 11
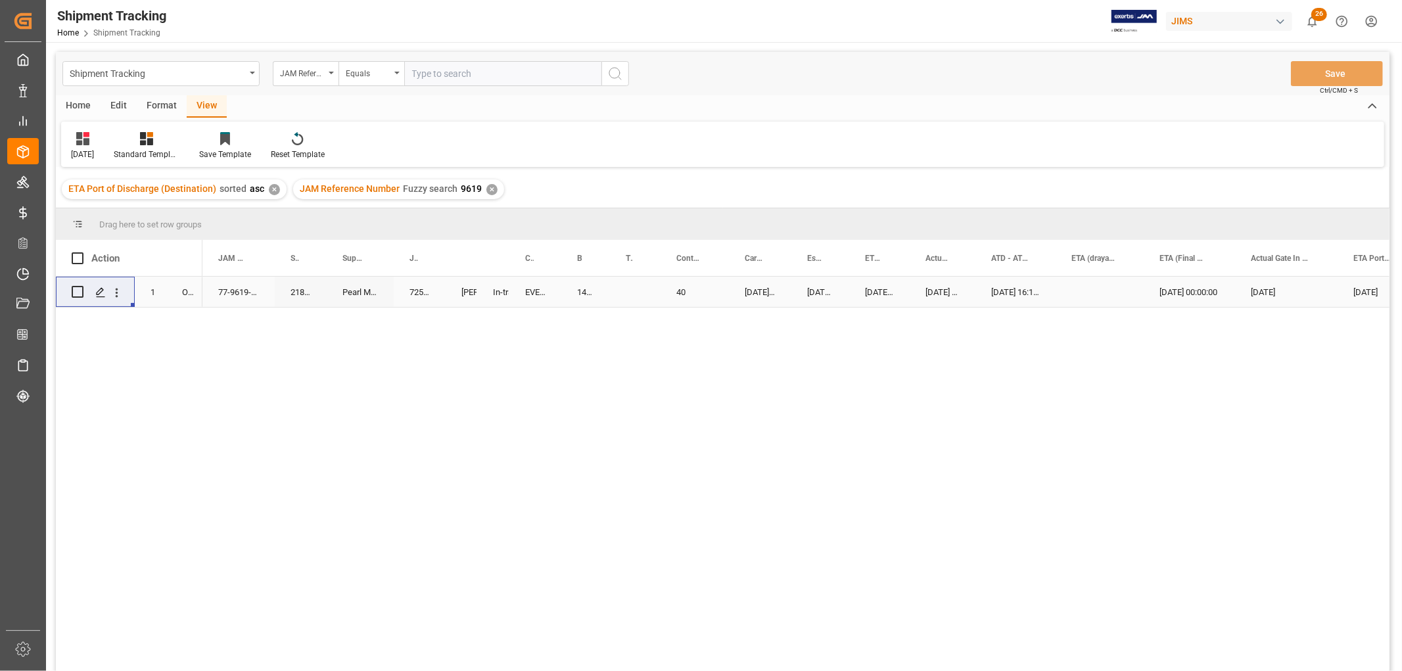
click at [1070, 293] on div "Press SPACE to select this row." at bounding box center [1100, 292] width 88 height 30
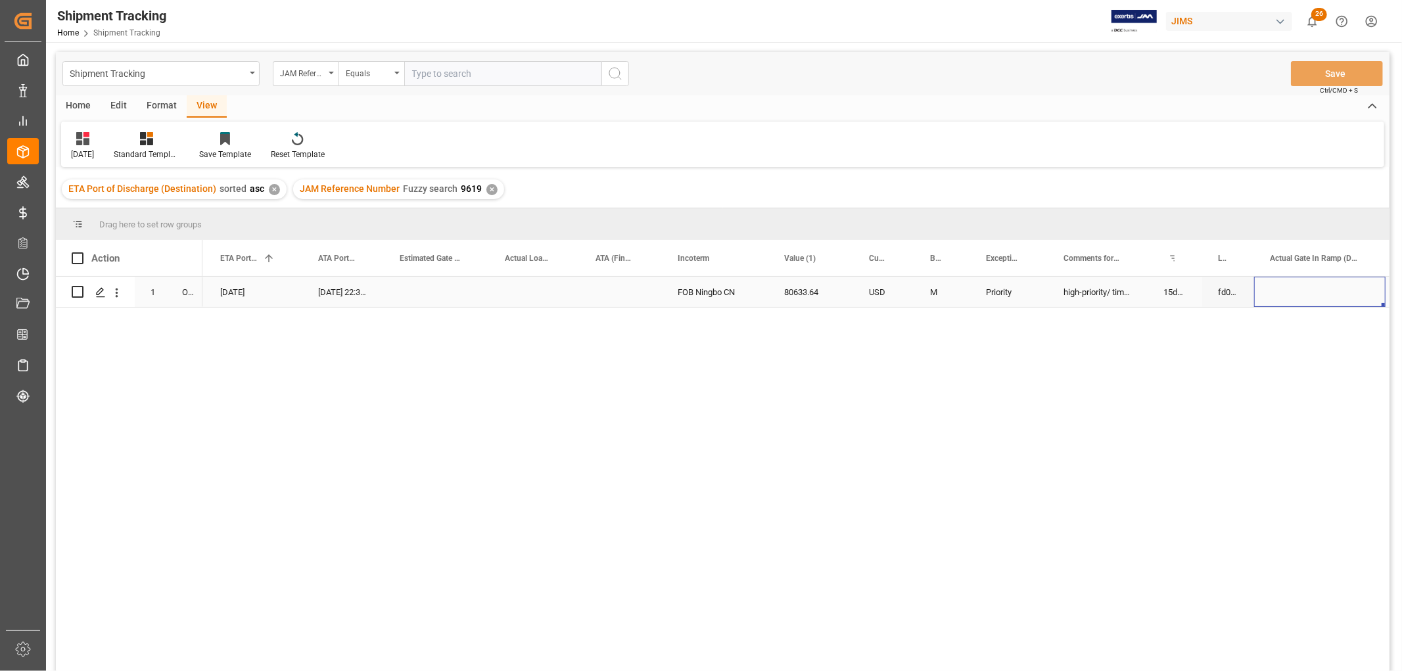
scroll to position [0, 1265]
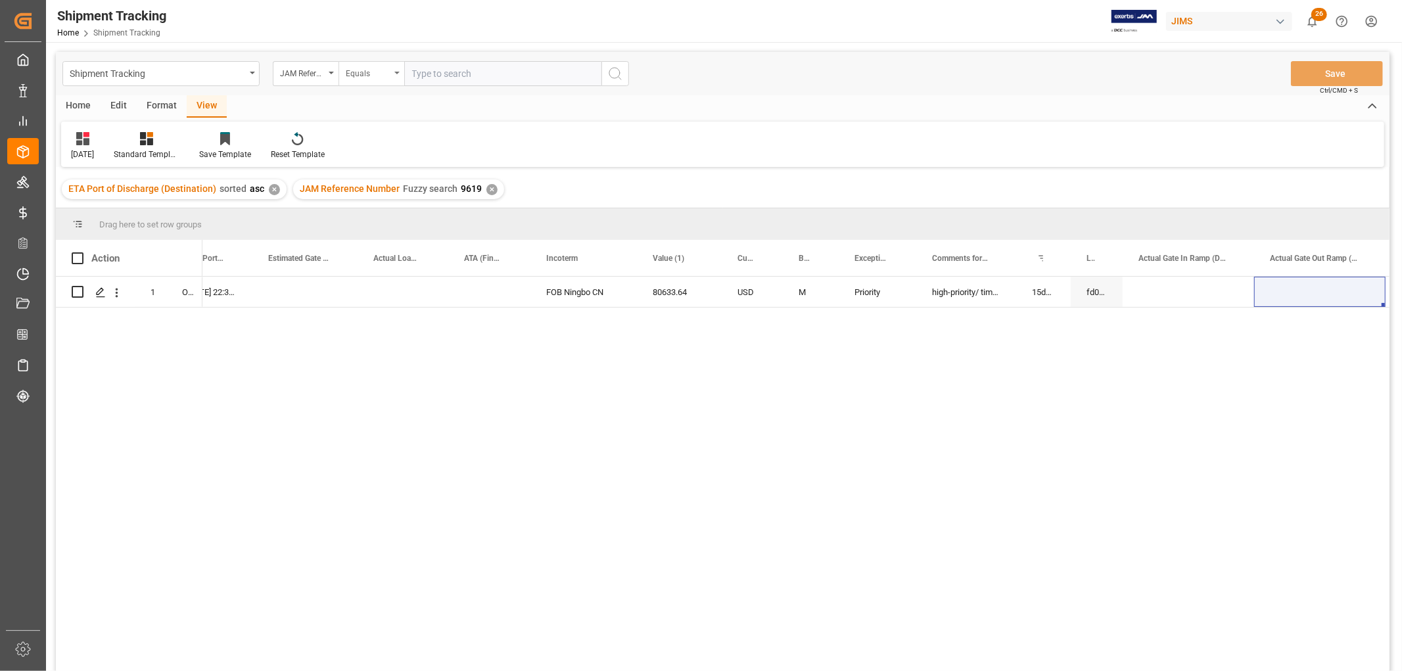
click at [396, 72] on icon "open menu" at bounding box center [396, 73] width 5 height 3
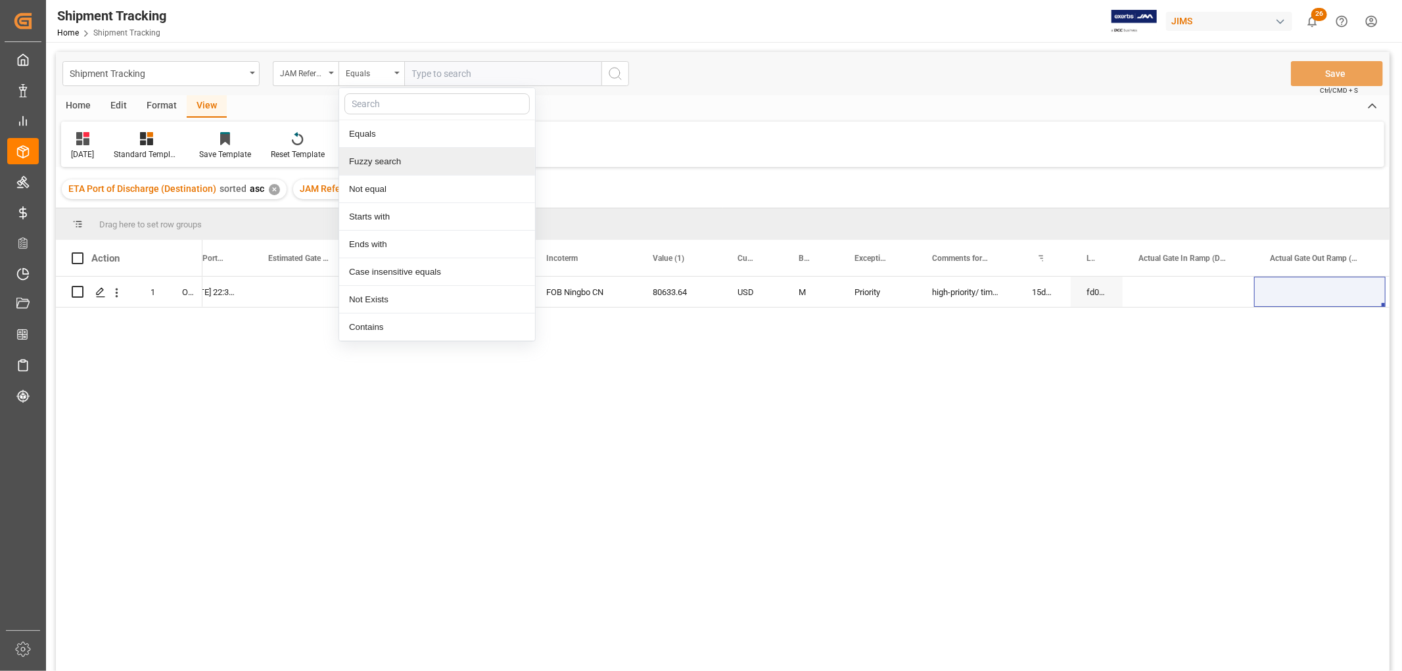
click at [382, 164] on div "Fuzzy search" at bounding box center [437, 162] width 196 height 28
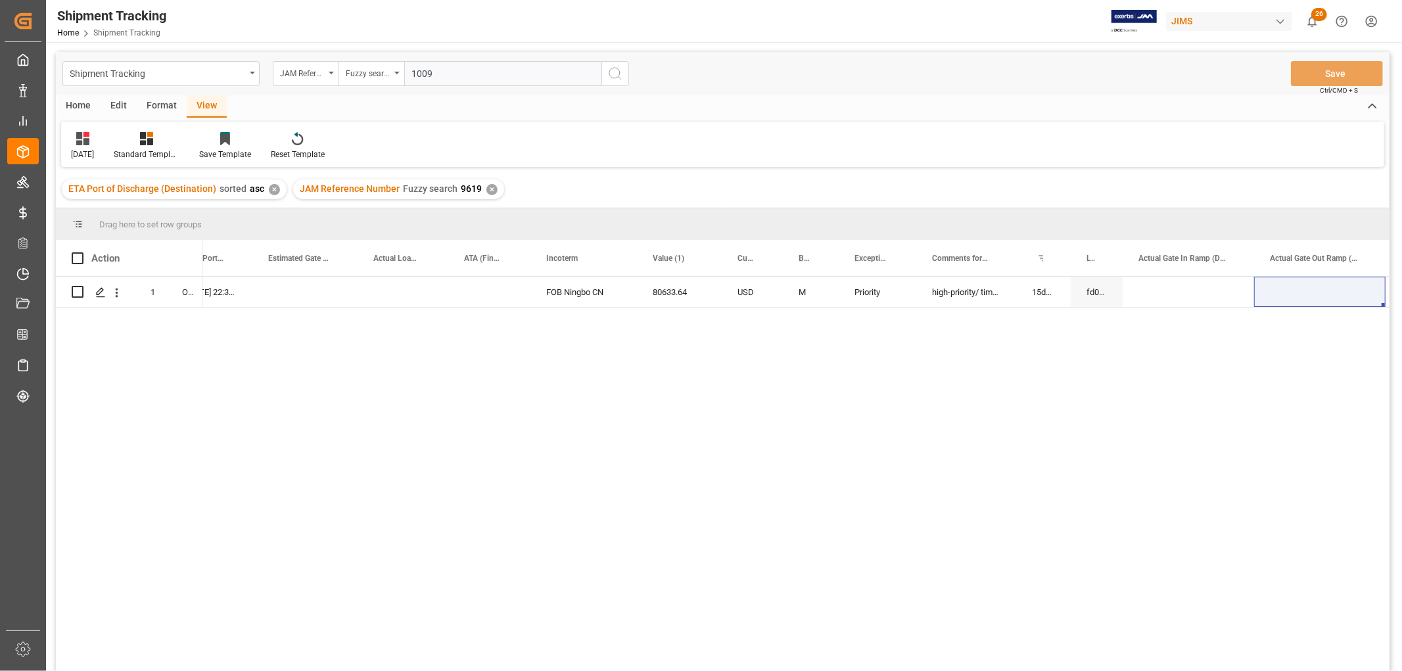
type input "10099"
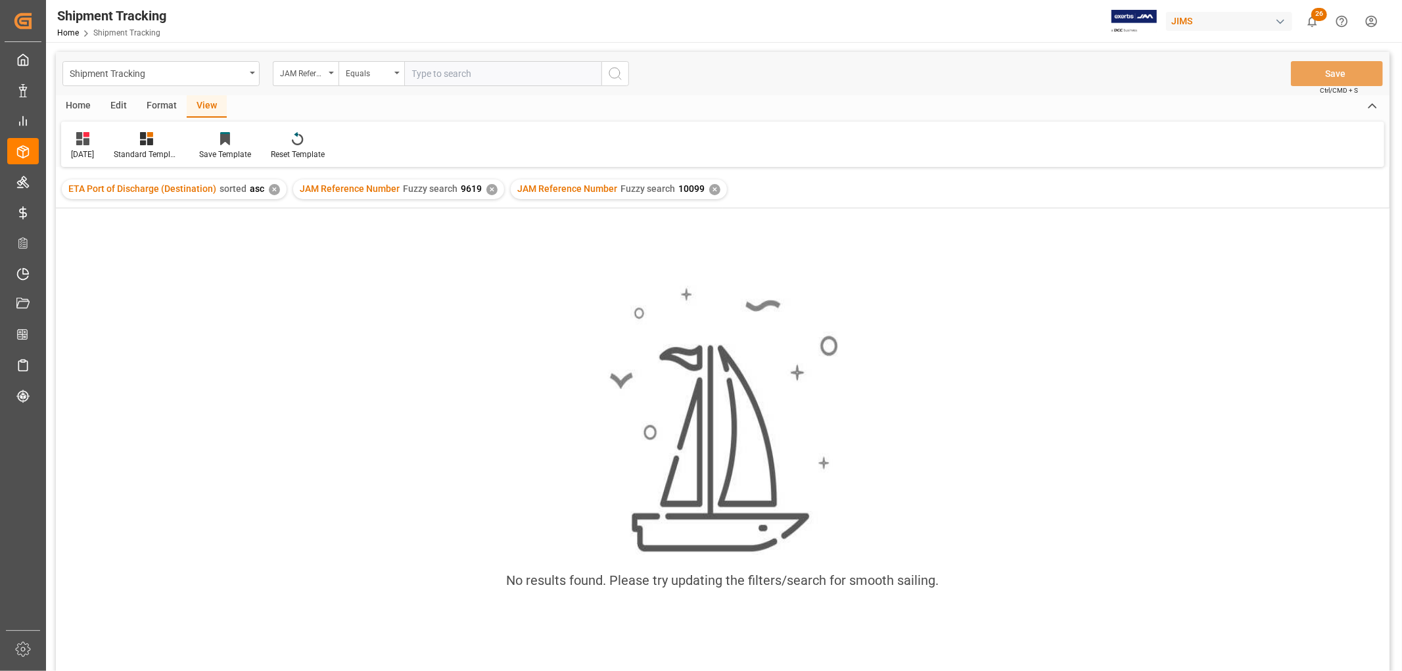
click at [486, 191] on div "✕" at bounding box center [491, 189] width 11 height 11
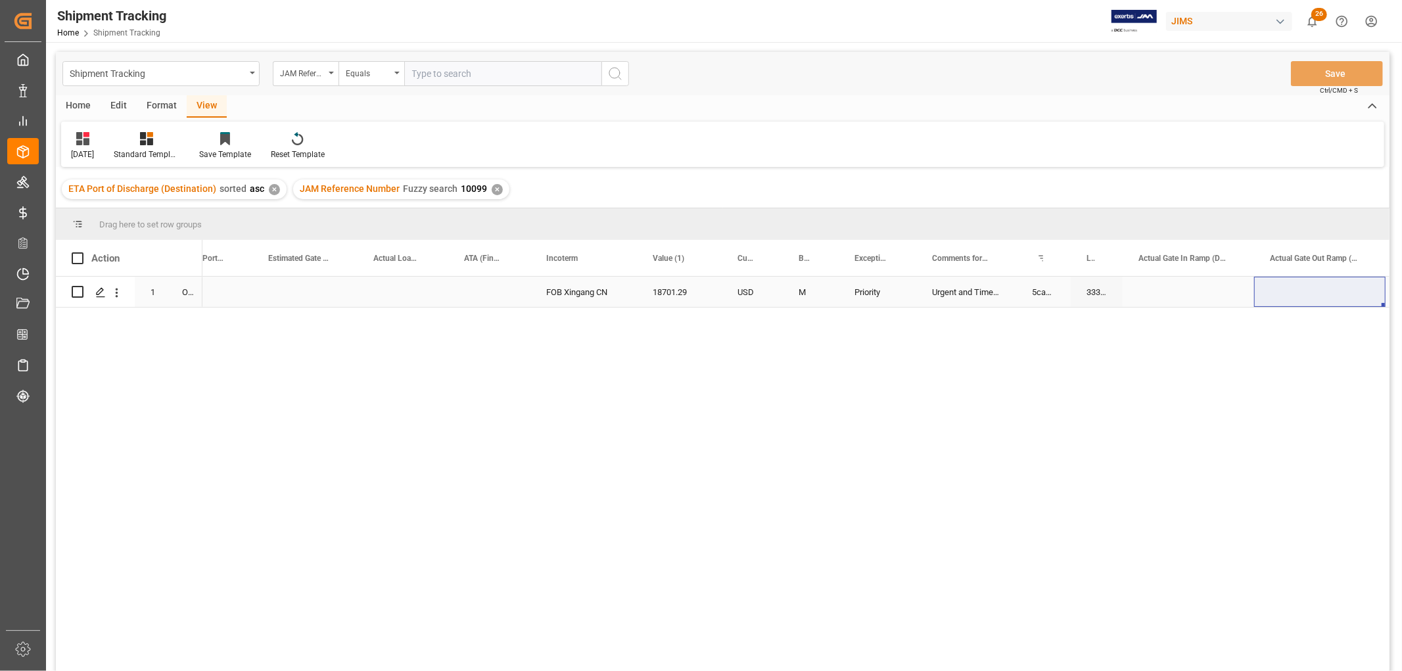
click at [449, 292] on div "Press SPACE to select this row." at bounding box center [489, 292] width 82 height 30
click at [399, 69] on div "Equals" at bounding box center [372, 73] width 66 height 25
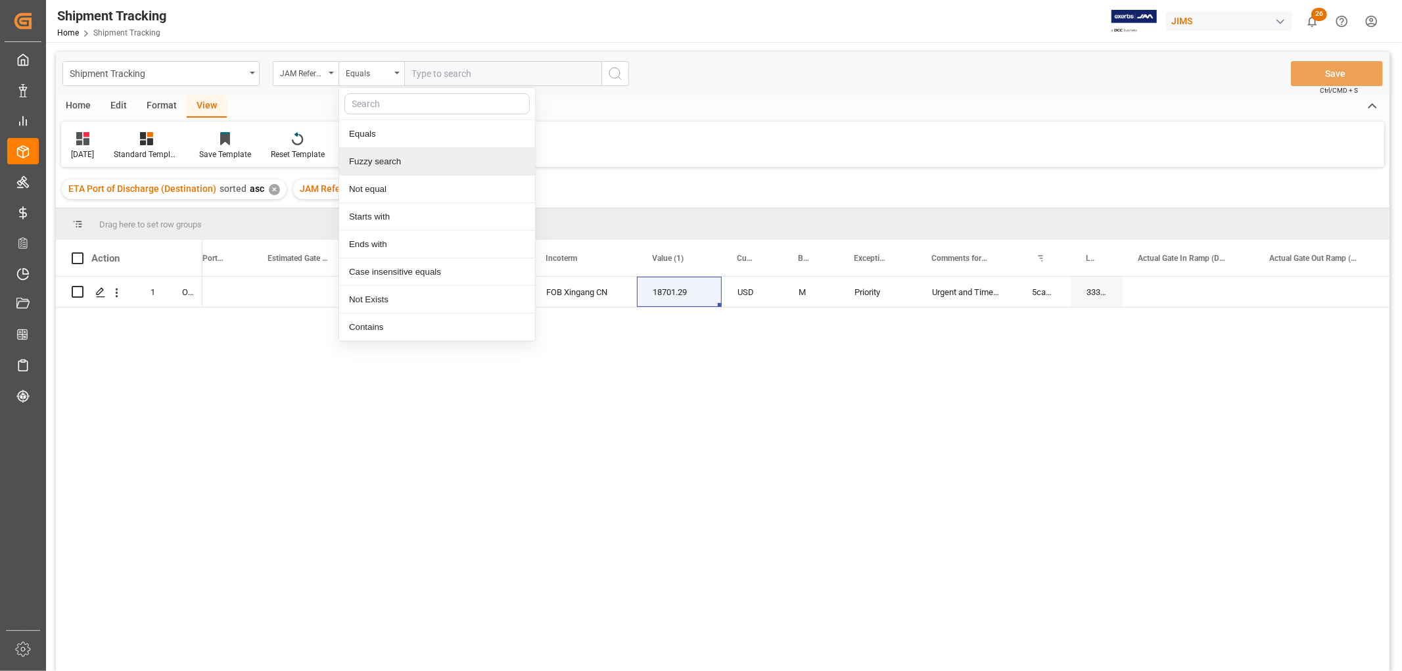
click at [393, 164] on div "Fuzzy search" at bounding box center [437, 162] width 196 height 28
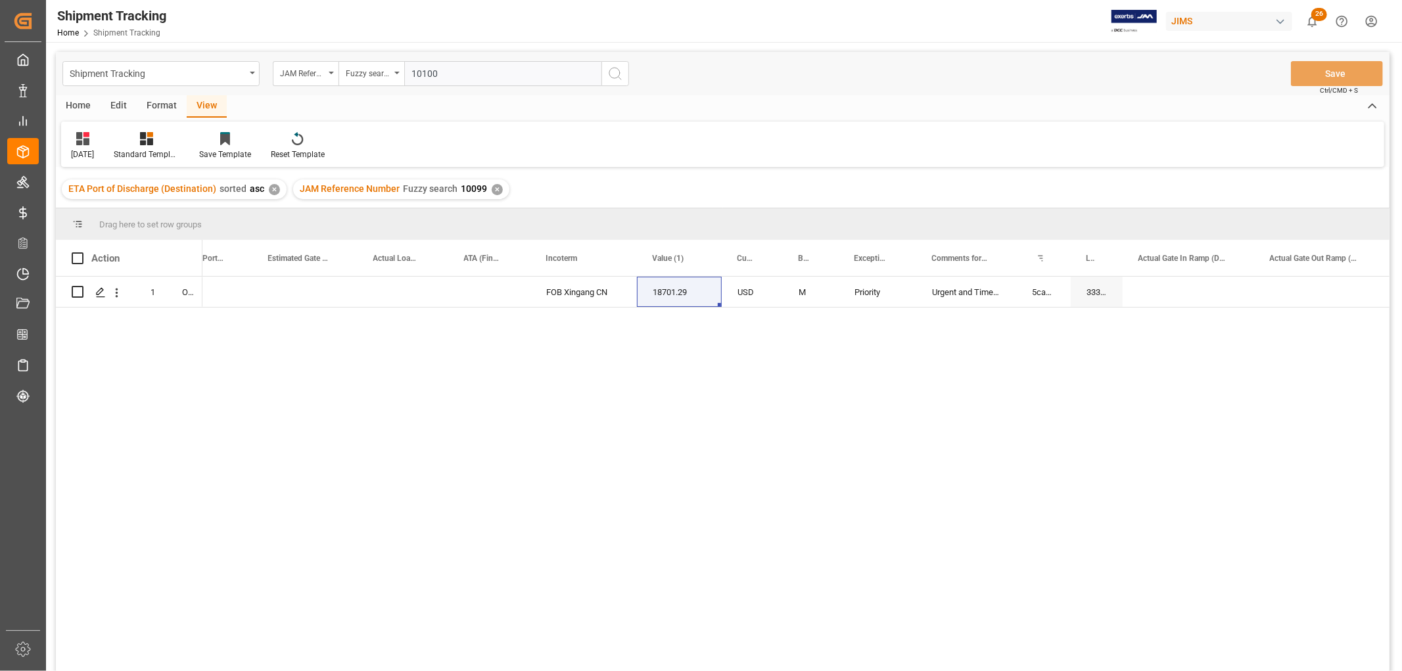
type input "10100"
click at [612, 73] on icon "search button" at bounding box center [615, 74] width 16 height 16
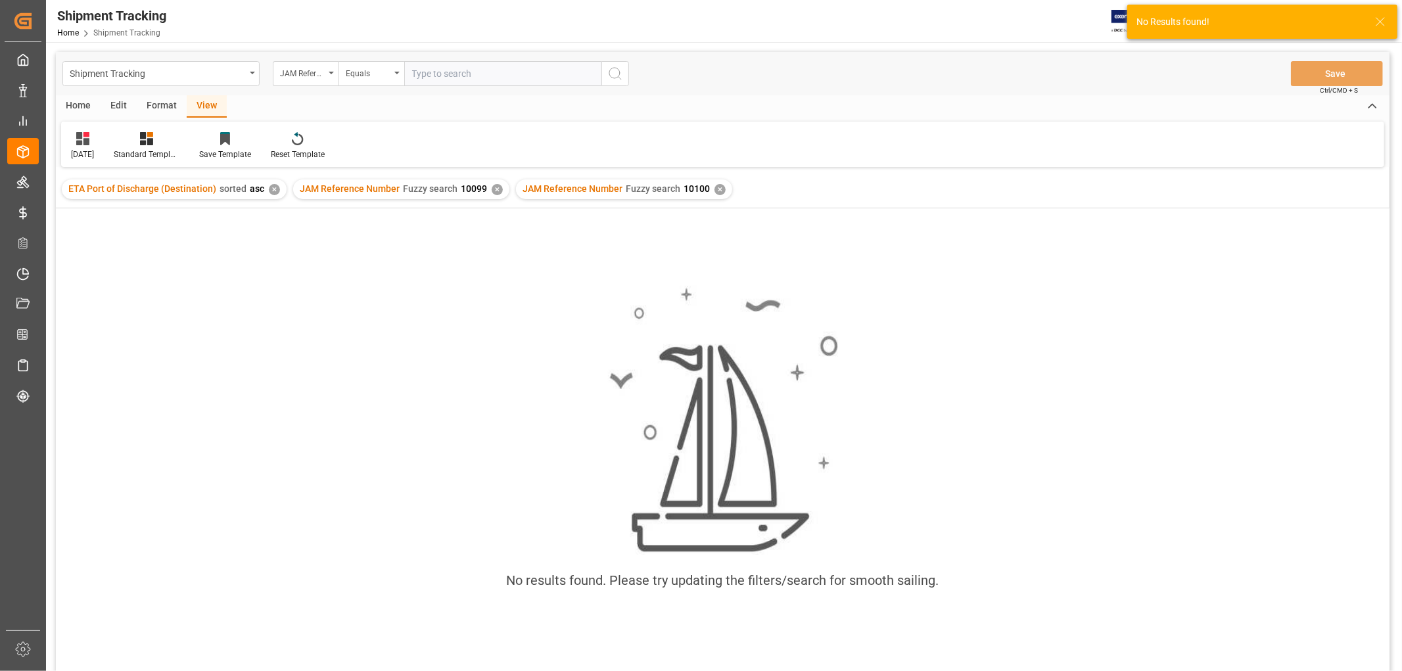
click at [495, 191] on div "✕" at bounding box center [497, 189] width 11 height 11
